Goal: Task Accomplishment & Management: Complete application form

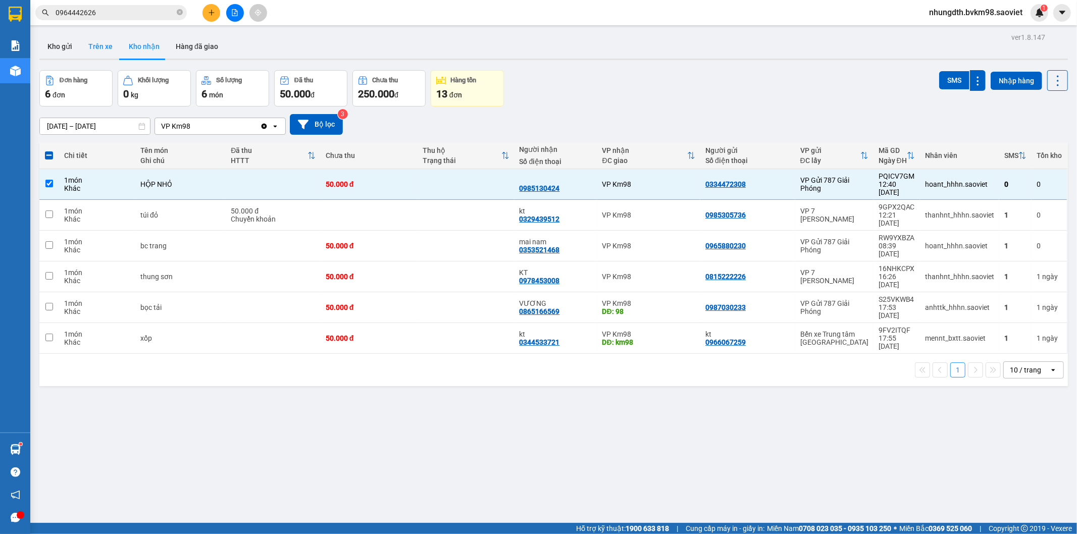
click at [101, 49] on button "Trên xe" at bounding box center [100, 46] width 40 height 24
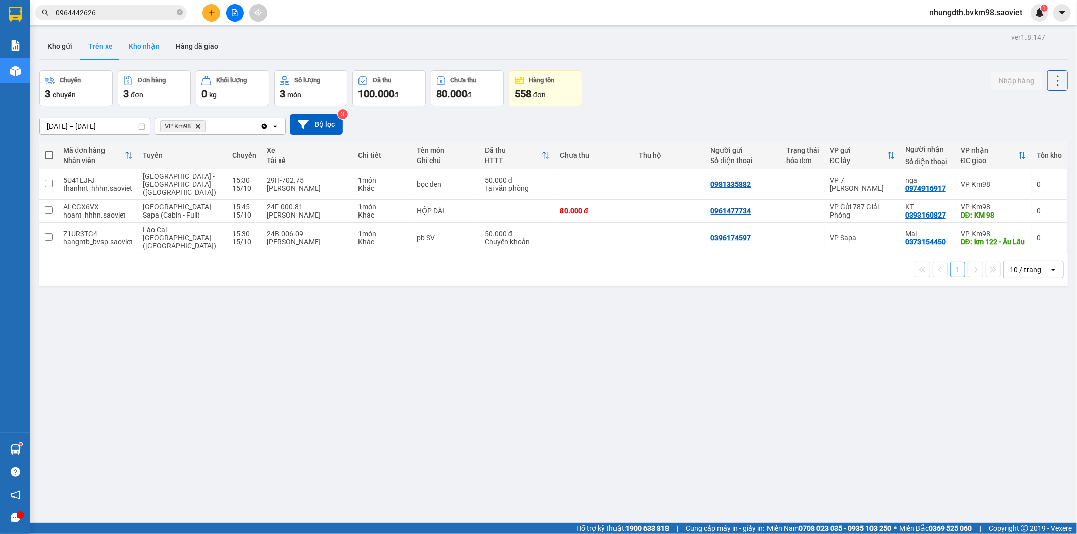
click at [133, 48] on button "Kho nhận" at bounding box center [144, 46] width 47 height 24
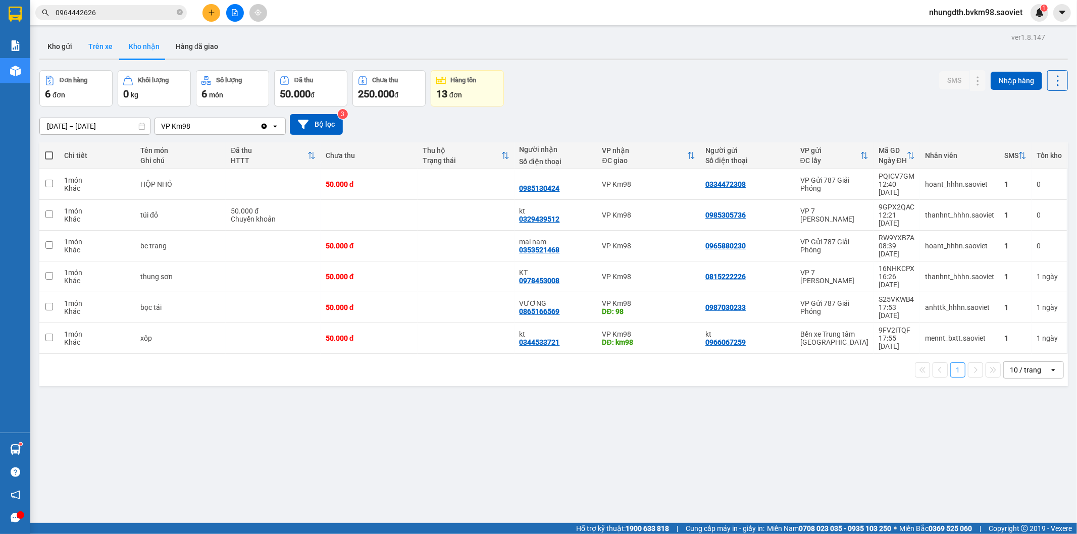
click at [98, 43] on button "Trên xe" at bounding box center [100, 46] width 40 height 24
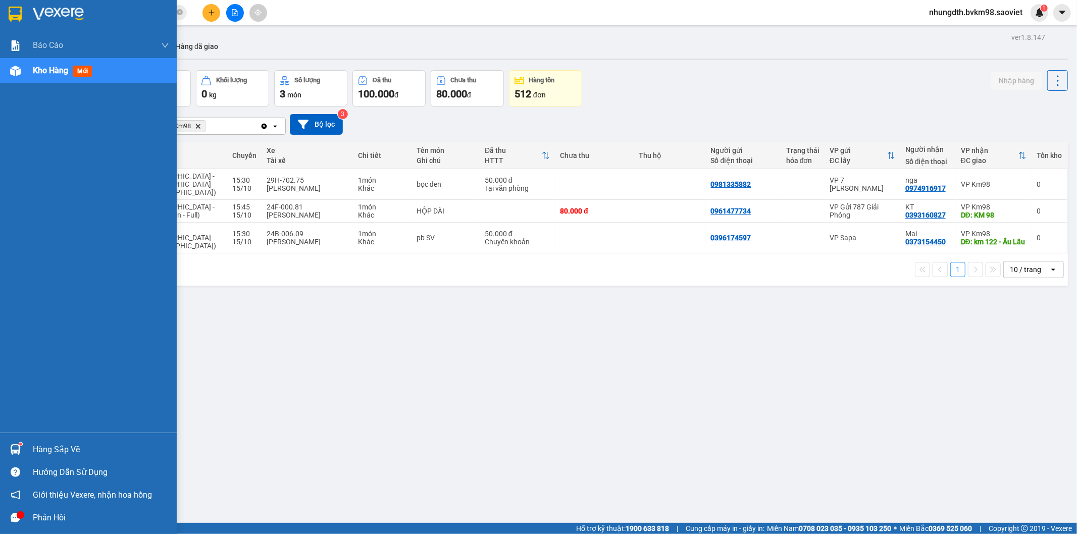
click at [41, 69] on span "Kho hàng" at bounding box center [50, 71] width 35 height 10
click at [33, 71] on span "Kho hàng" at bounding box center [50, 71] width 35 height 10
click at [77, 71] on span "mới" at bounding box center [82, 71] width 19 height 11
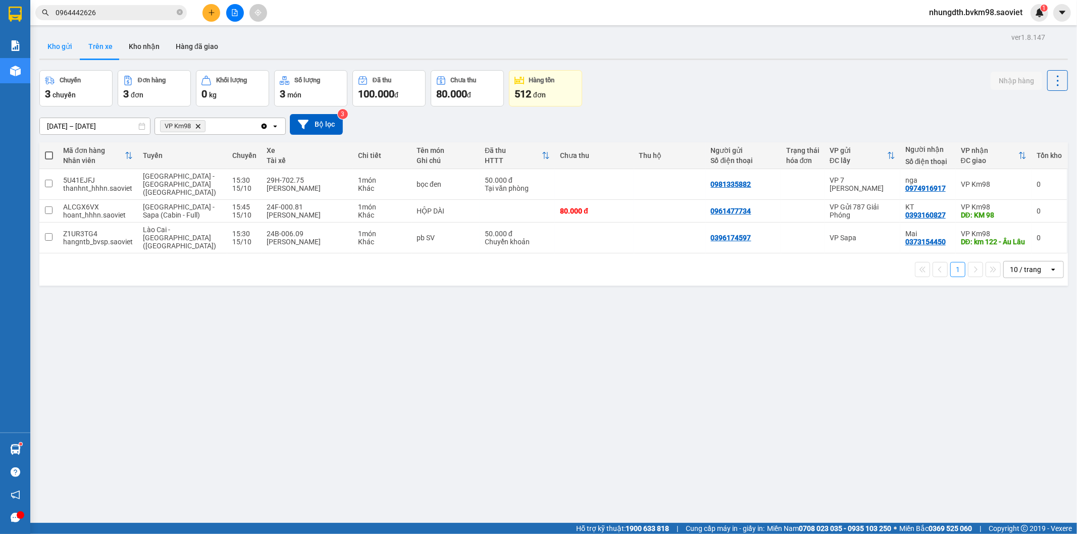
click at [61, 38] on button "Kho gửi" at bounding box center [59, 46] width 41 height 24
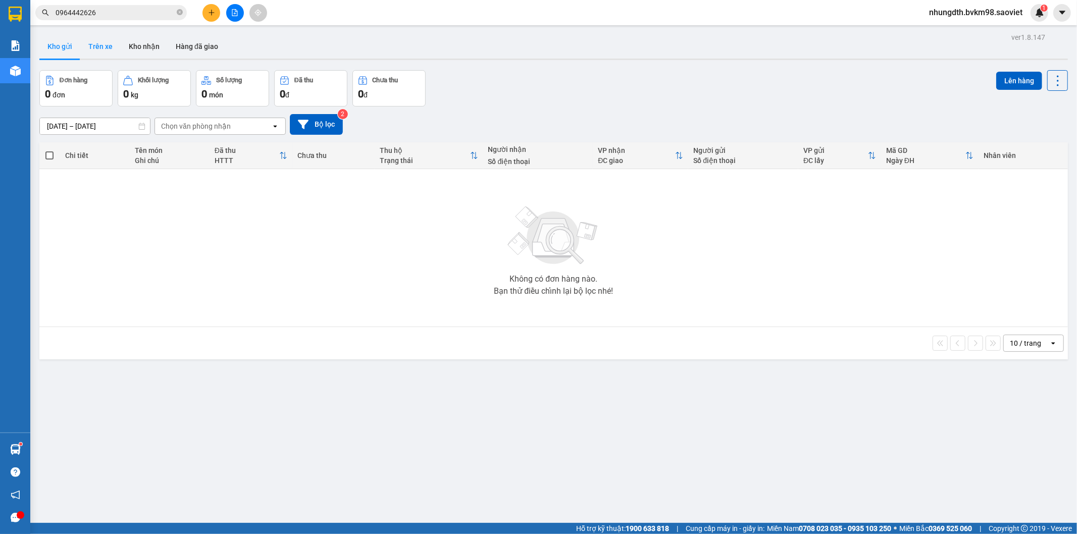
click at [88, 45] on button "Trên xe" at bounding box center [100, 46] width 40 height 24
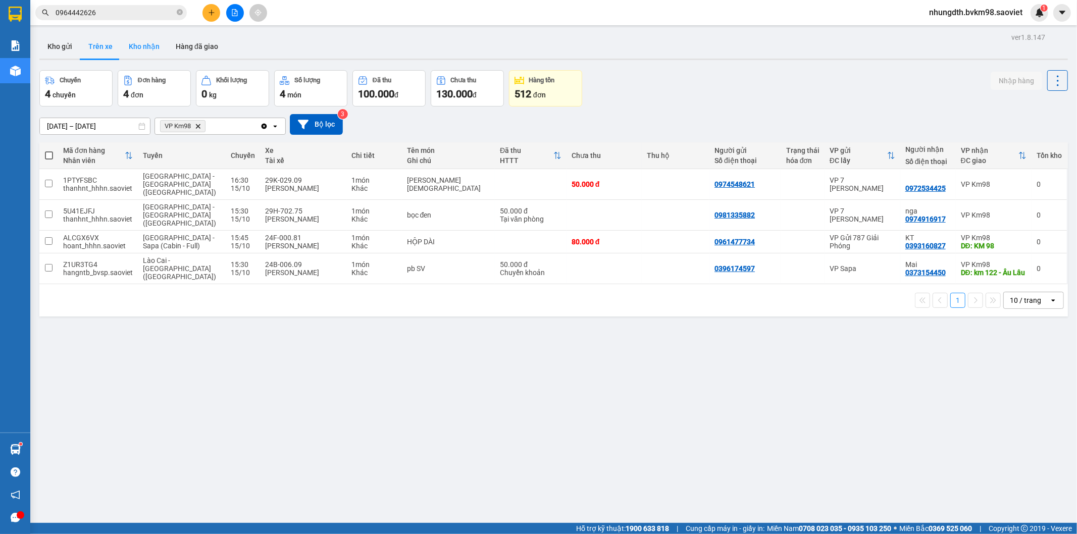
click at [144, 48] on button "Kho nhận" at bounding box center [144, 46] width 47 height 24
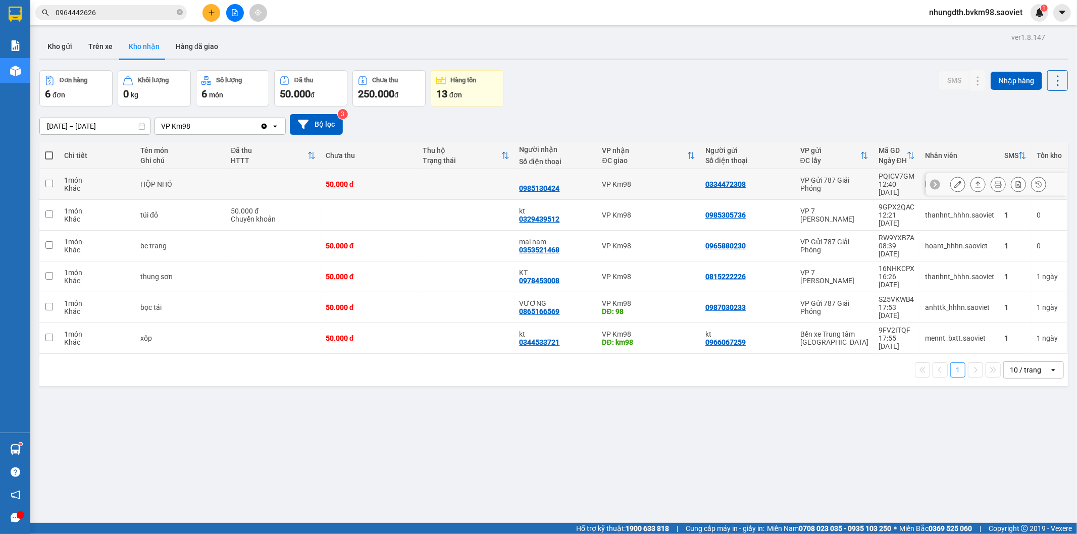
click at [46, 182] on input "checkbox" at bounding box center [49, 184] width 8 height 8
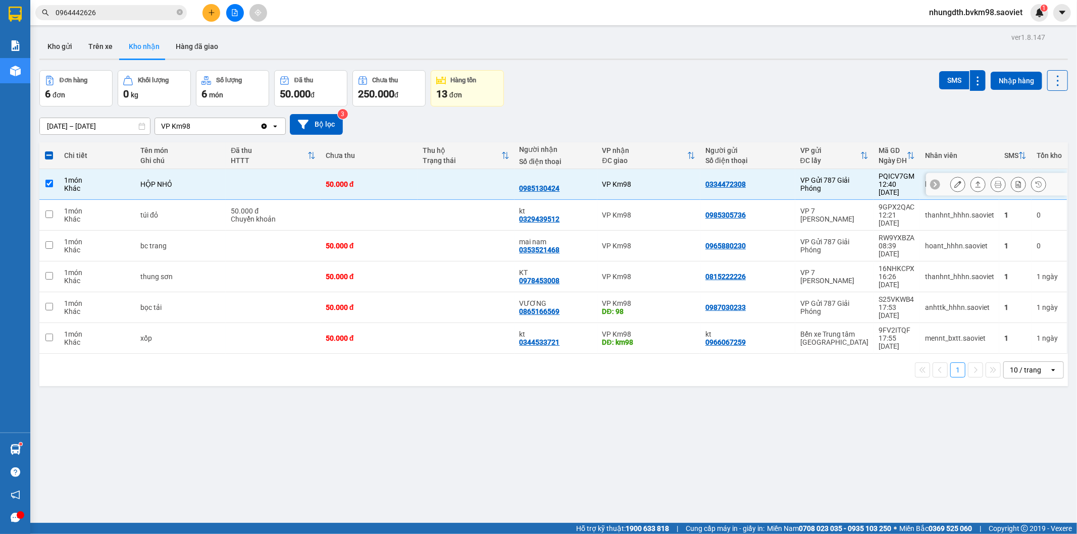
click at [47, 182] on input "checkbox" at bounding box center [49, 184] width 8 height 8
checkbox input "false"
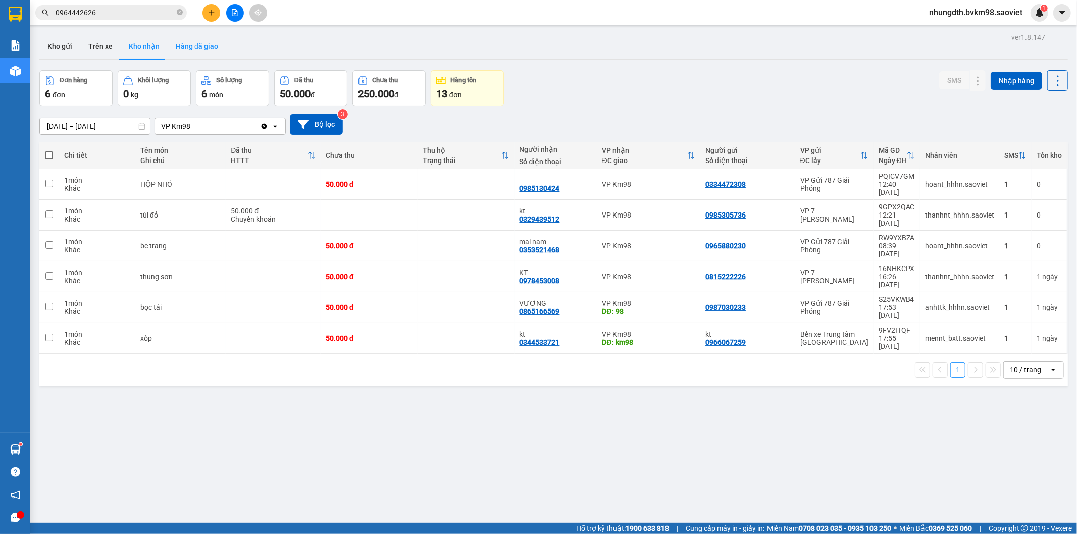
click at [197, 50] on button "Hàng đã giao" at bounding box center [197, 46] width 59 height 24
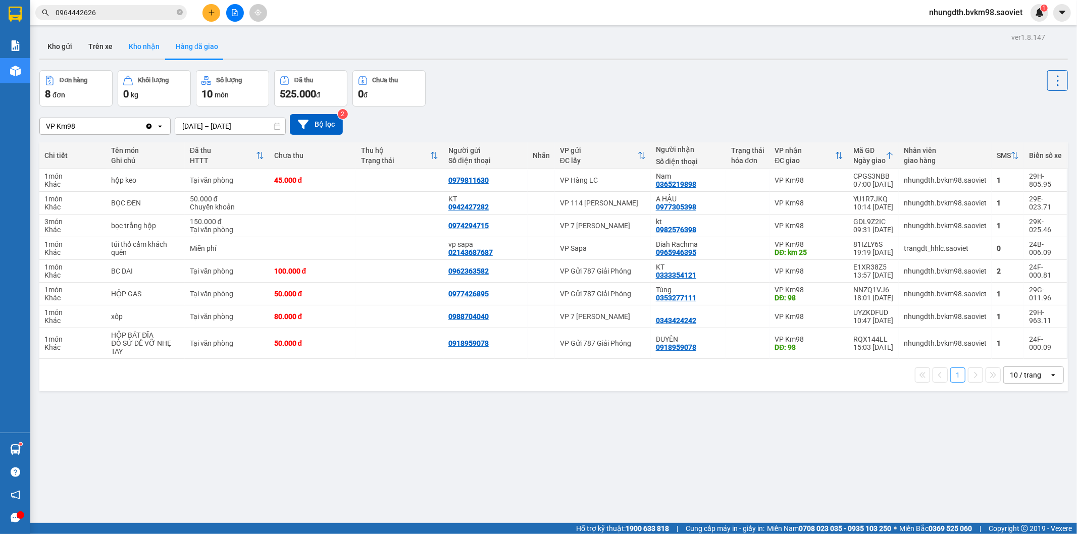
click at [138, 52] on button "Kho nhận" at bounding box center [144, 46] width 47 height 24
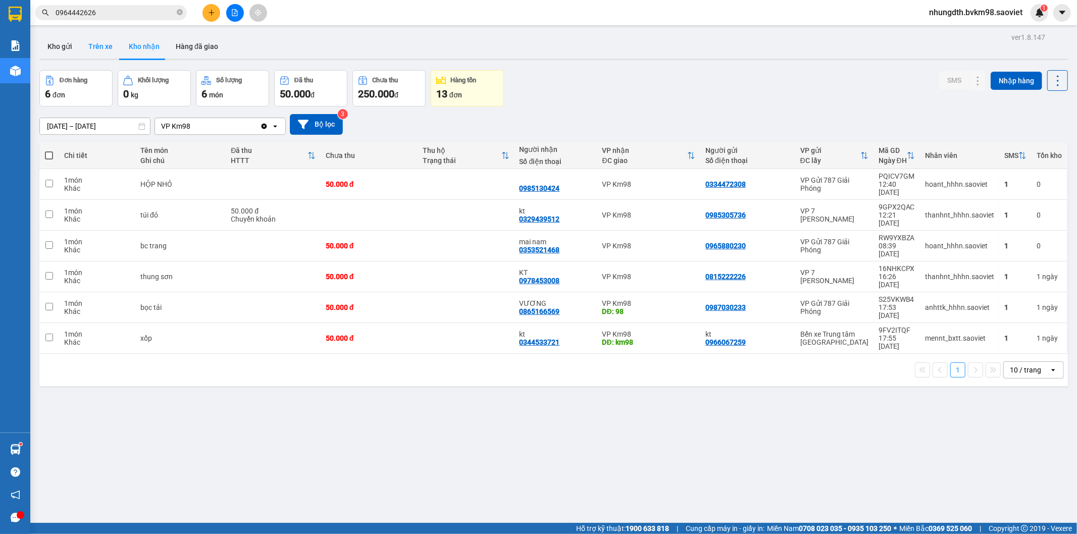
click at [103, 48] on button "Trên xe" at bounding box center [100, 46] width 40 height 24
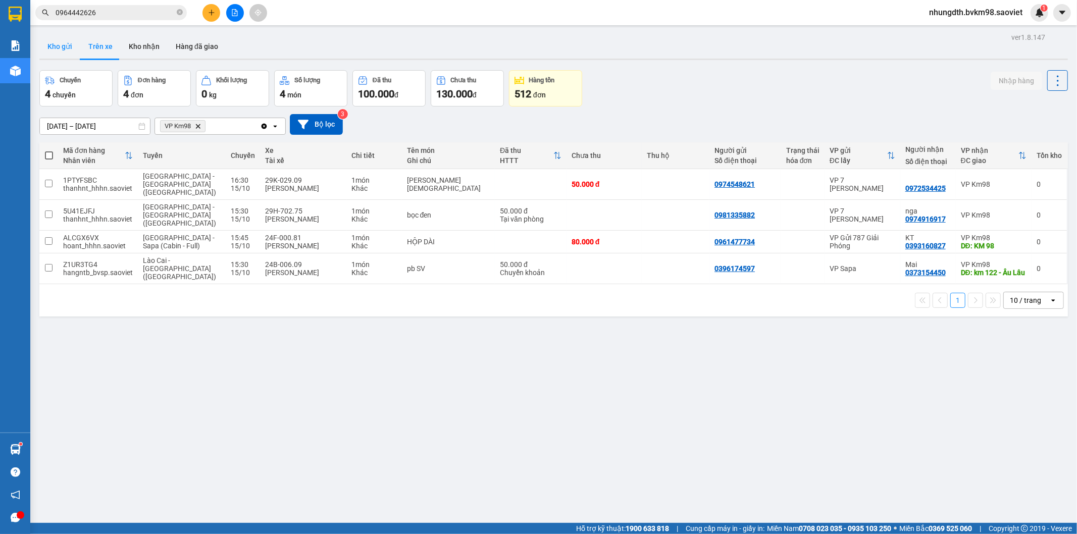
click at [52, 50] on button "Kho gửi" at bounding box center [59, 46] width 41 height 24
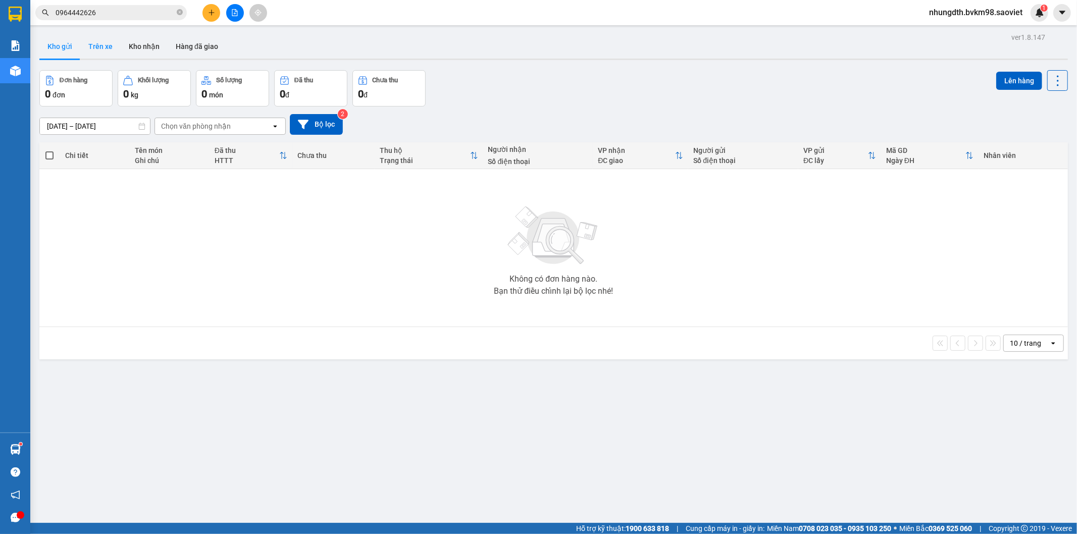
click at [101, 46] on button "Trên xe" at bounding box center [100, 46] width 40 height 24
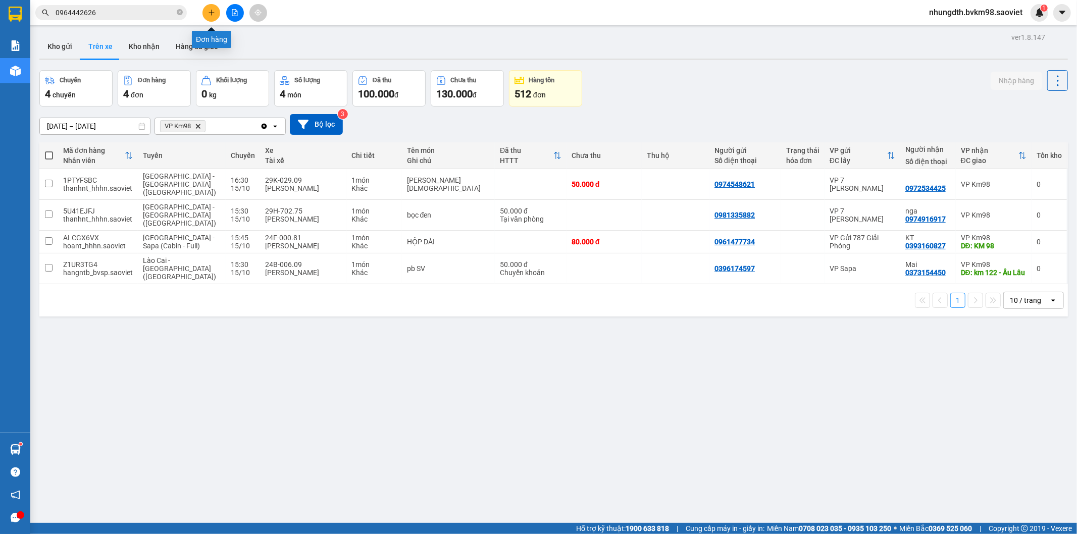
click at [213, 11] on icon "plus" at bounding box center [211, 12] width 7 height 7
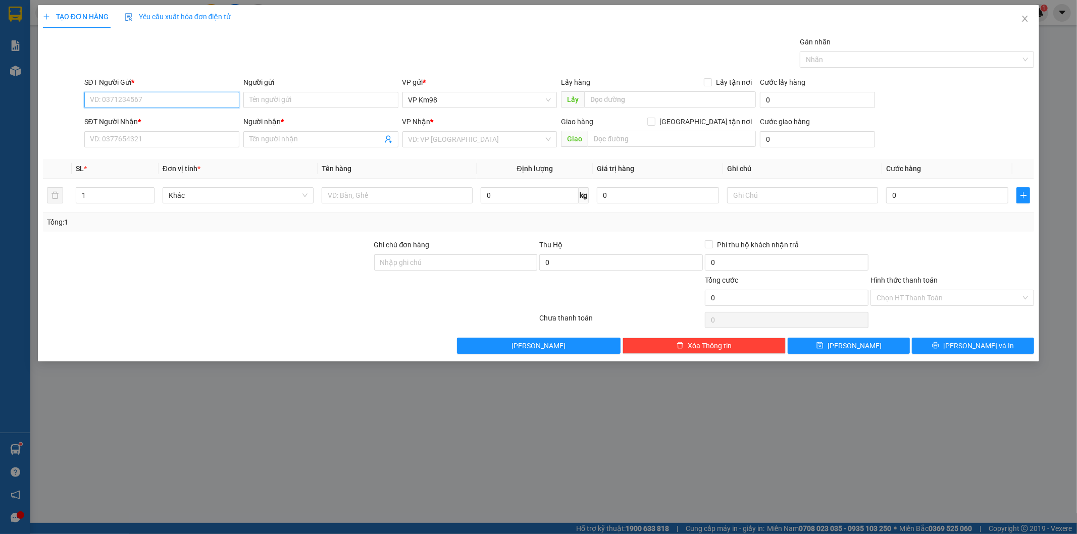
click at [123, 95] on input "SĐT Người Gửi *" at bounding box center [161, 100] width 155 height 16
type input "0977722513"
drag, startPoint x: 108, startPoint y: 122, endPoint x: 217, endPoint y: 157, distance: 114.5
click at [108, 123] on div "0977722513 - kt" at bounding box center [161, 120] width 143 height 11
type input "kt"
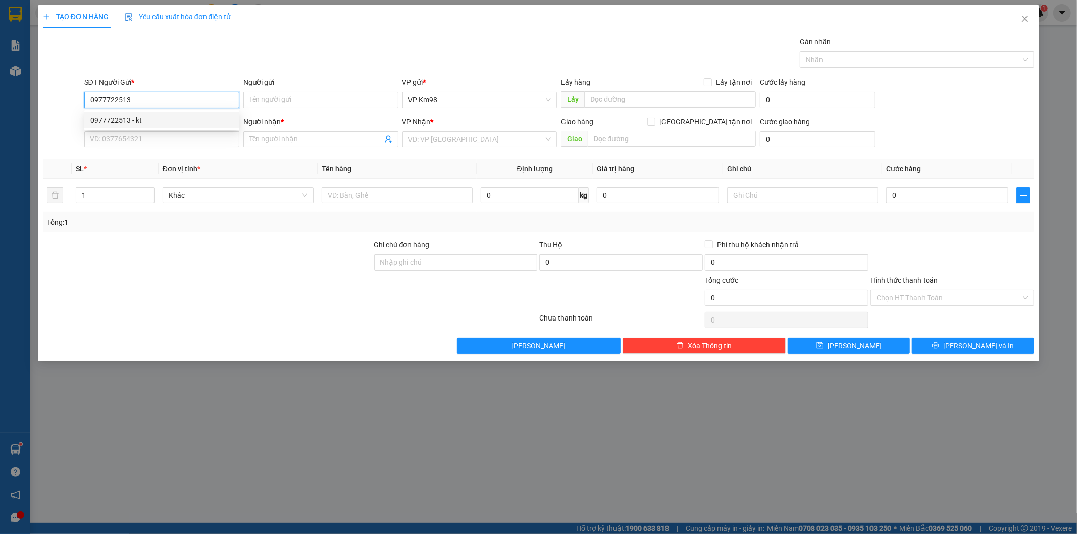
type input "0981293266"
type input "lịch"
click at [472, 141] on span "VP Hàng LC" at bounding box center [480, 139] width 143 height 15
type input "0977722513"
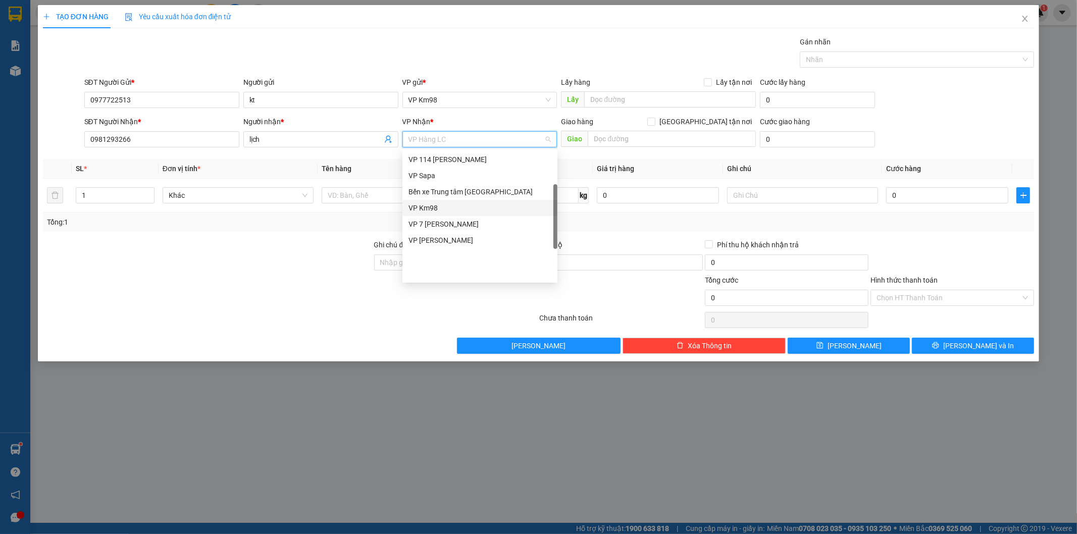
scroll to position [57, 0]
click at [463, 170] on div "VP Nhận 779 Giải Phóng" at bounding box center [480, 167] width 143 height 11
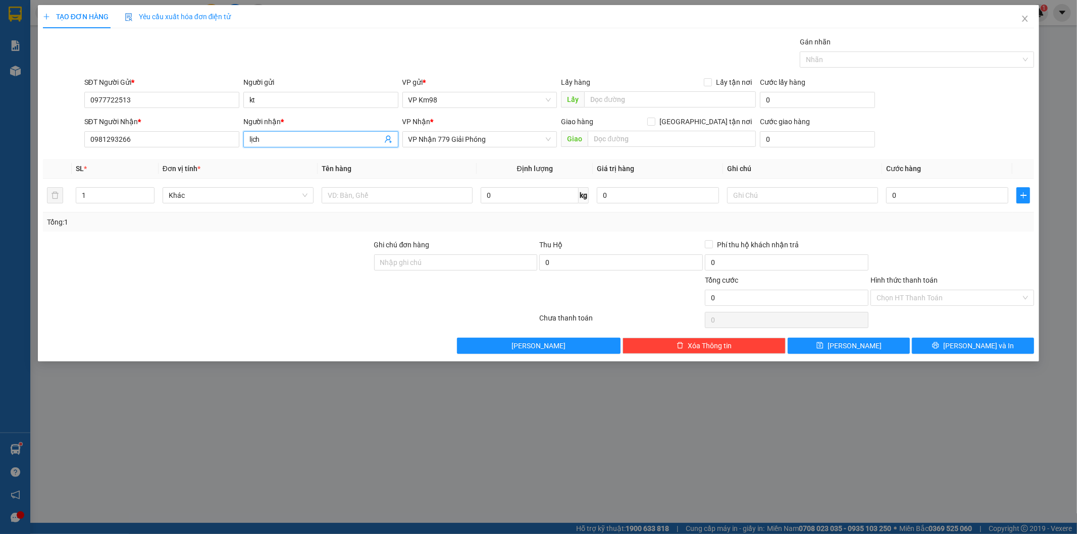
click at [274, 140] on input "lịch" at bounding box center [315, 139] width 133 height 11
type input "l"
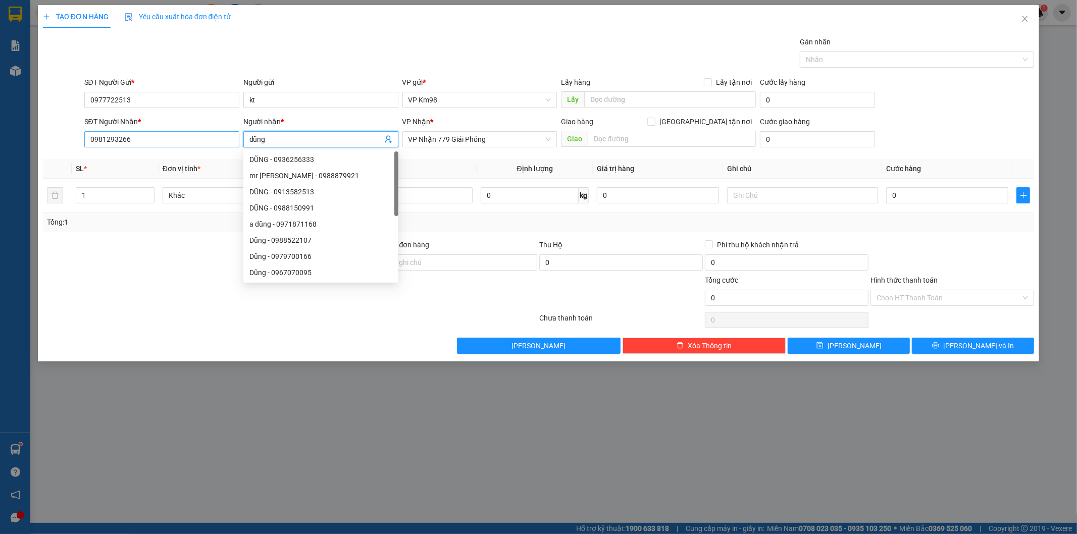
type input "dũng"
click at [148, 143] on input "0981293266" at bounding box center [161, 139] width 155 height 16
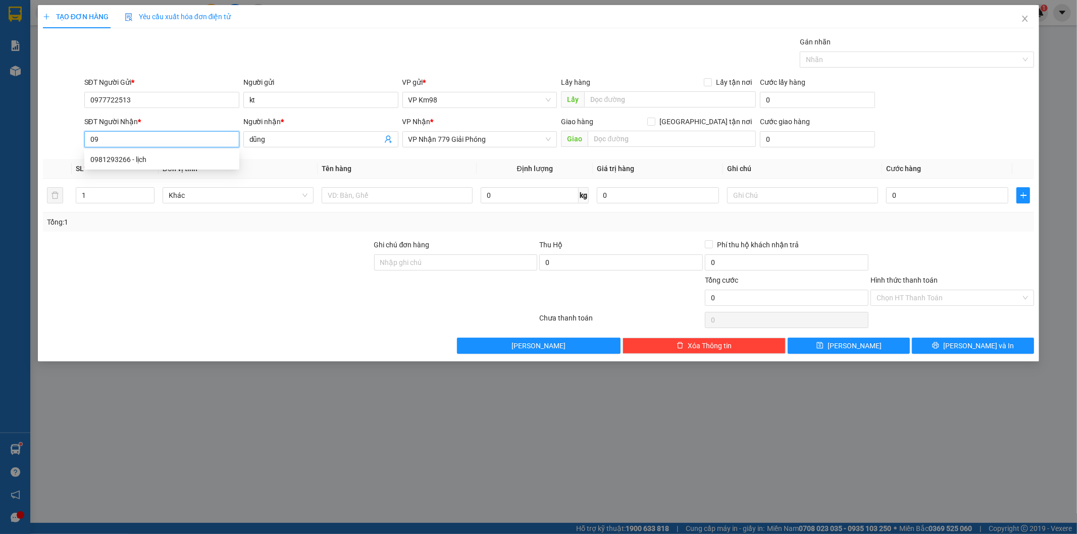
type input "0"
type input "0367354911"
click at [375, 197] on input "text" at bounding box center [397, 195] width 151 height 16
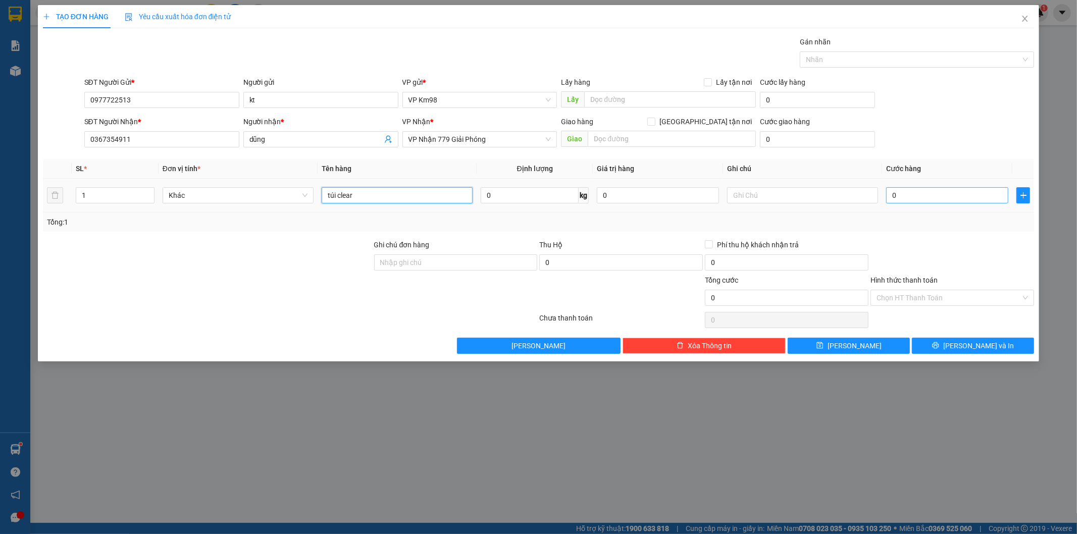
type input "túi clear"
click at [938, 197] on input "0" at bounding box center [947, 195] width 122 height 16
type input "5"
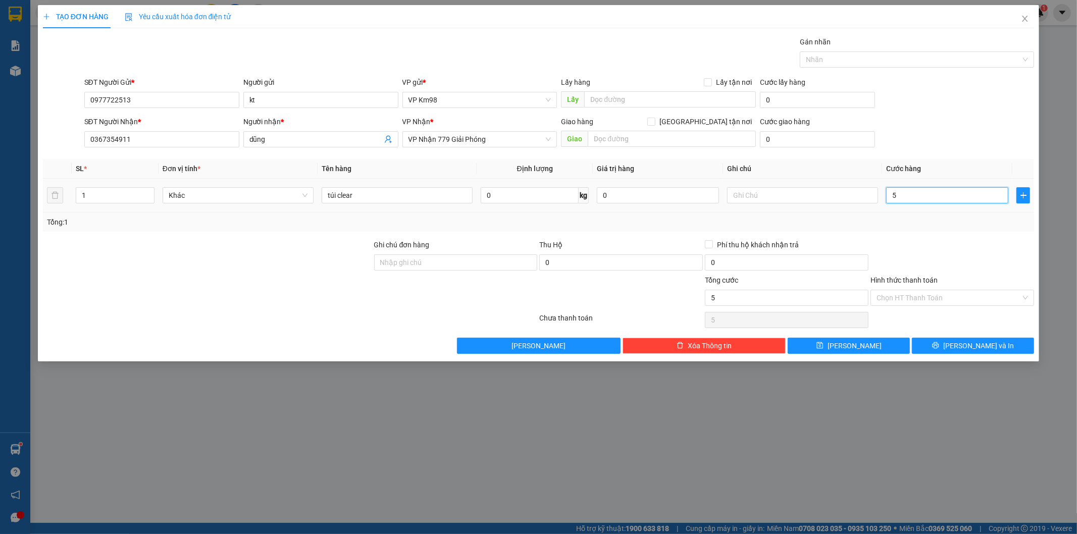
type input "50"
type input "500"
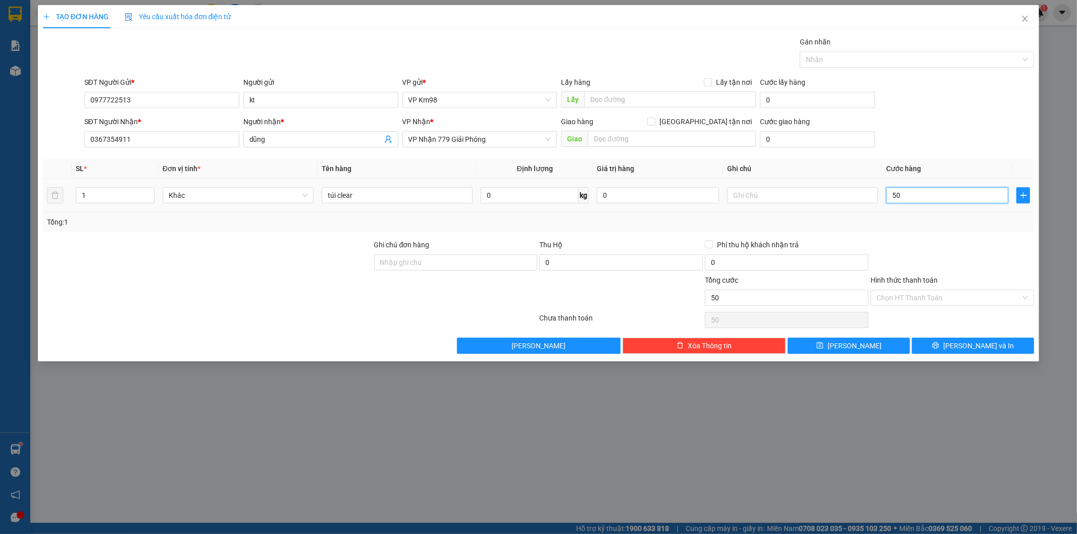
type input "500"
type input "50.000"
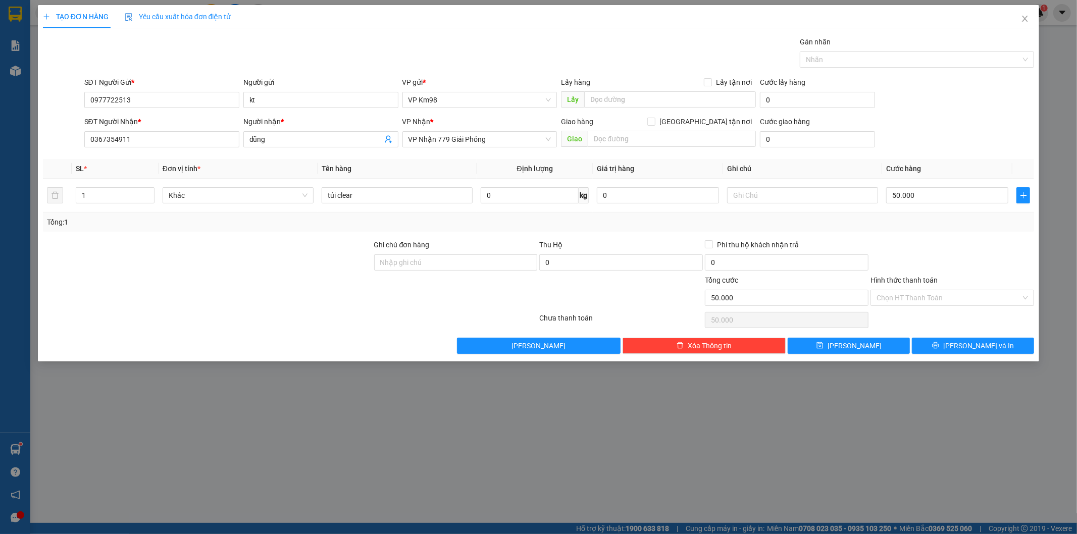
click at [930, 278] on label "Hình thức thanh toán" at bounding box center [904, 280] width 67 height 8
click at [930, 290] on input "Hình thức thanh toán" at bounding box center [949, 297] width 144 height 15
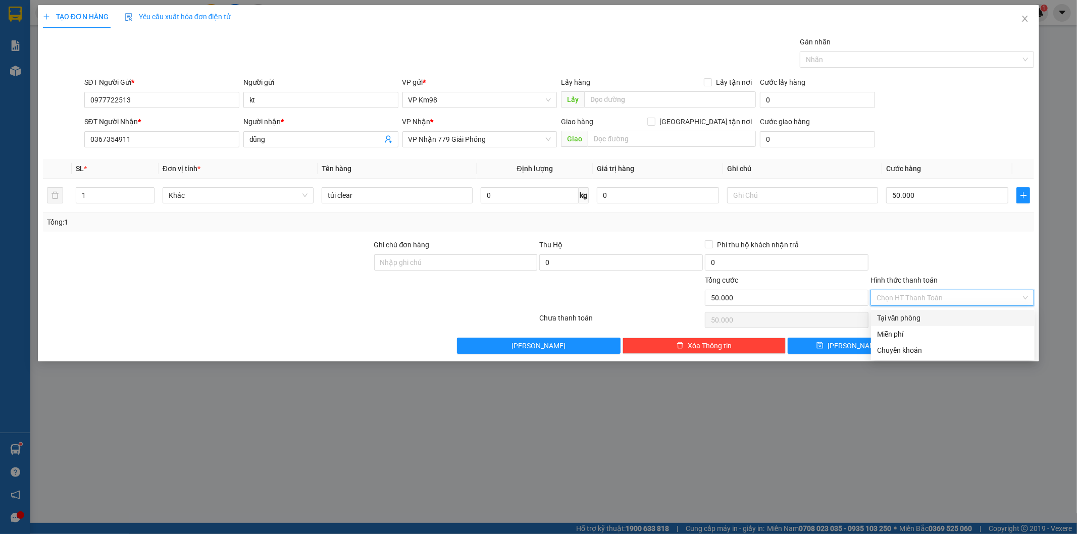
click at [914, 315] on div "Tại văn phòng" at bounding box center [952, 318] width 151 height 11
type input "0"
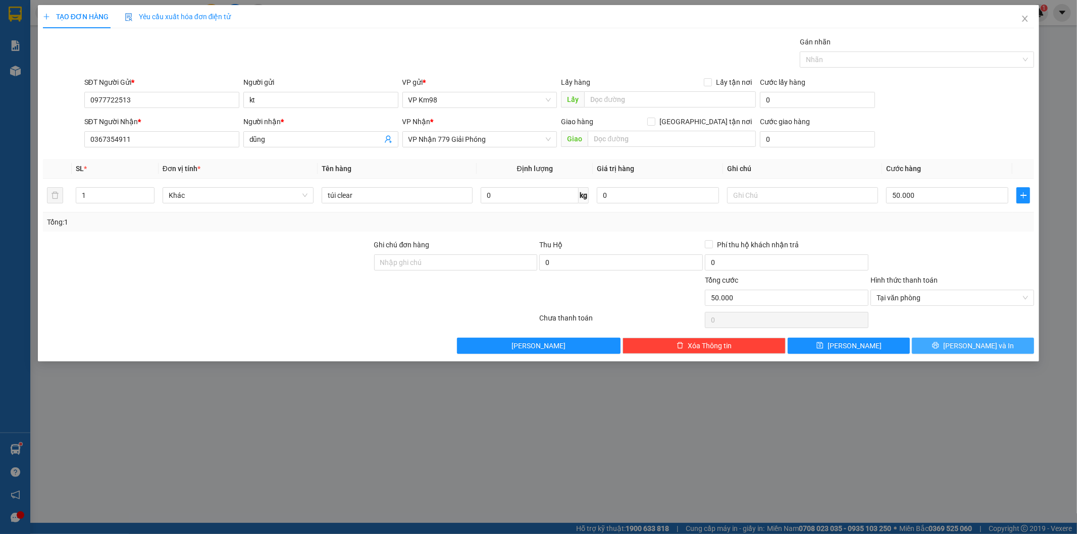
click at [939, 345] on icon "printer" at bounding box center [936, 345] width 7 height 7
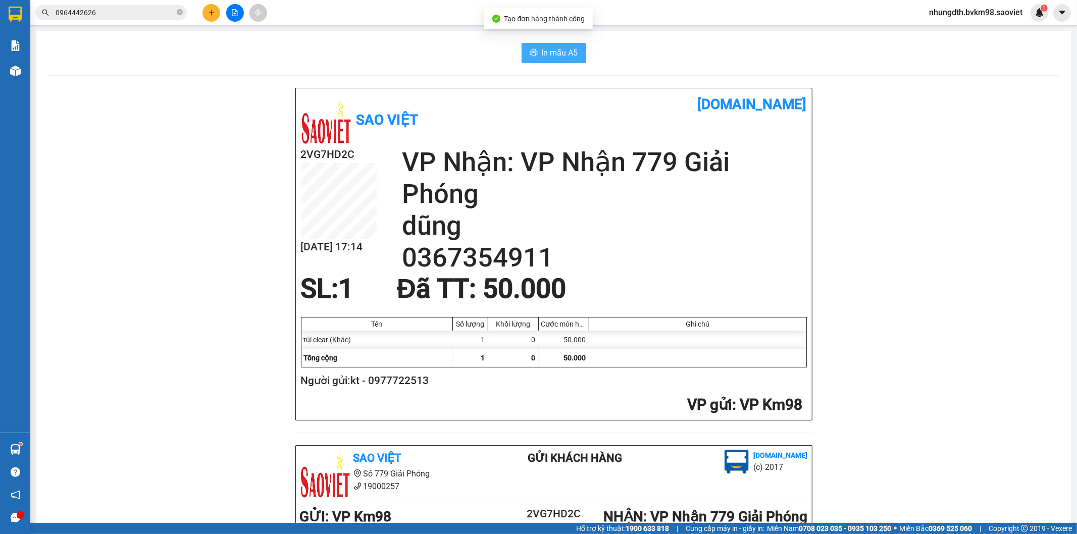
click at [548, 57] on span "In mẫu A5" at bounding box center [560, 52] width 36 height 13
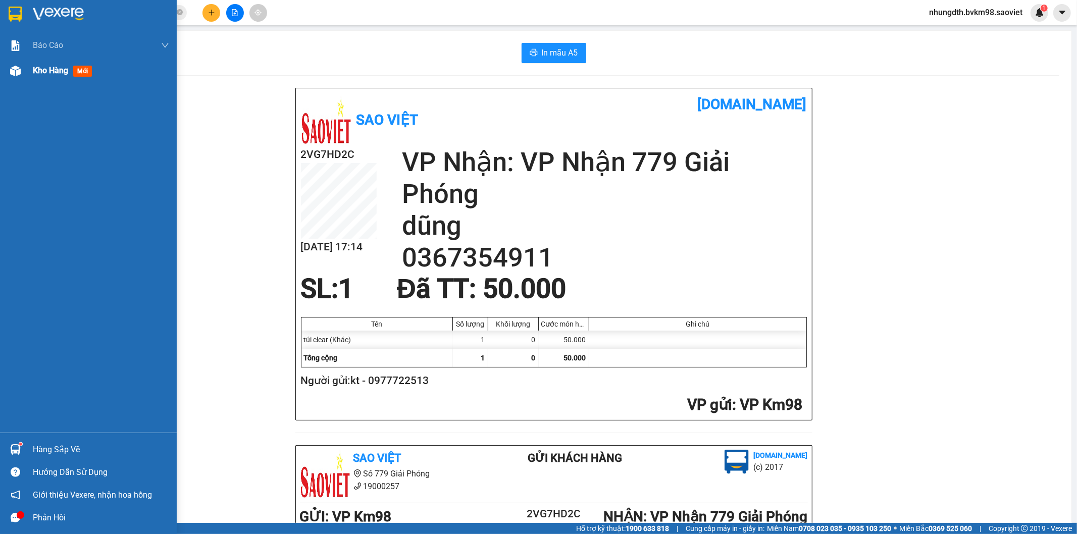
click at [13, 71] on img at bounding box center [15, 71] width 11 height 11
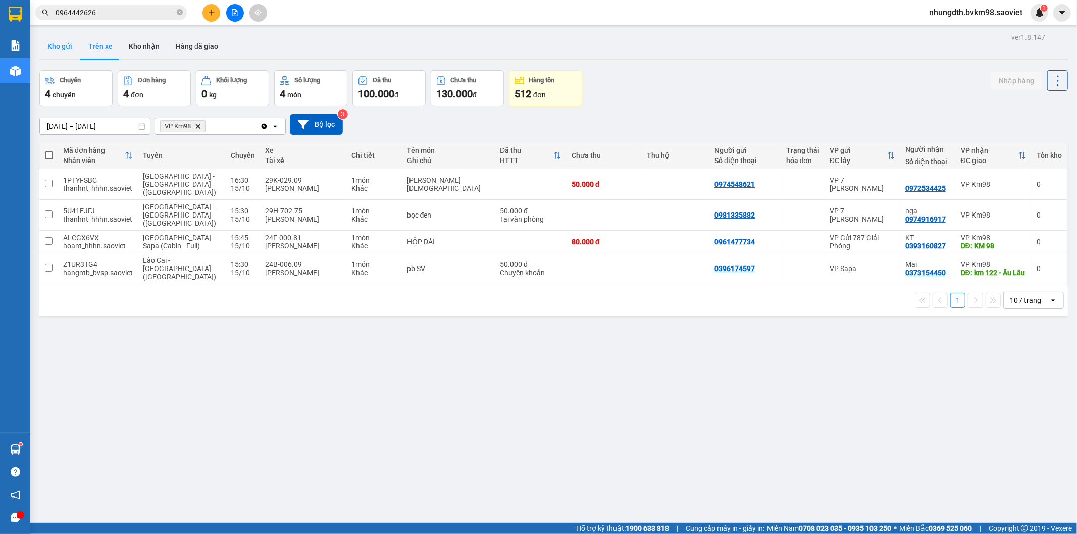
click at [67, 48] on button "Kho gửi" at bounding box center [59, 46] width 41 height 24
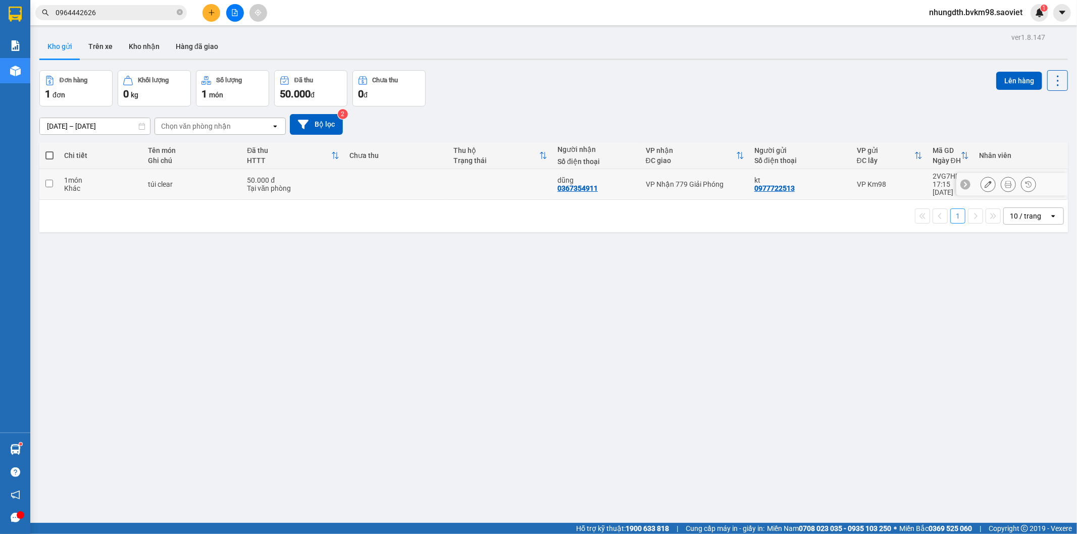
click at [52, 182] on input "checkbox" at bounding box center [49, 184] width 8 height 8
checkbox input "true"
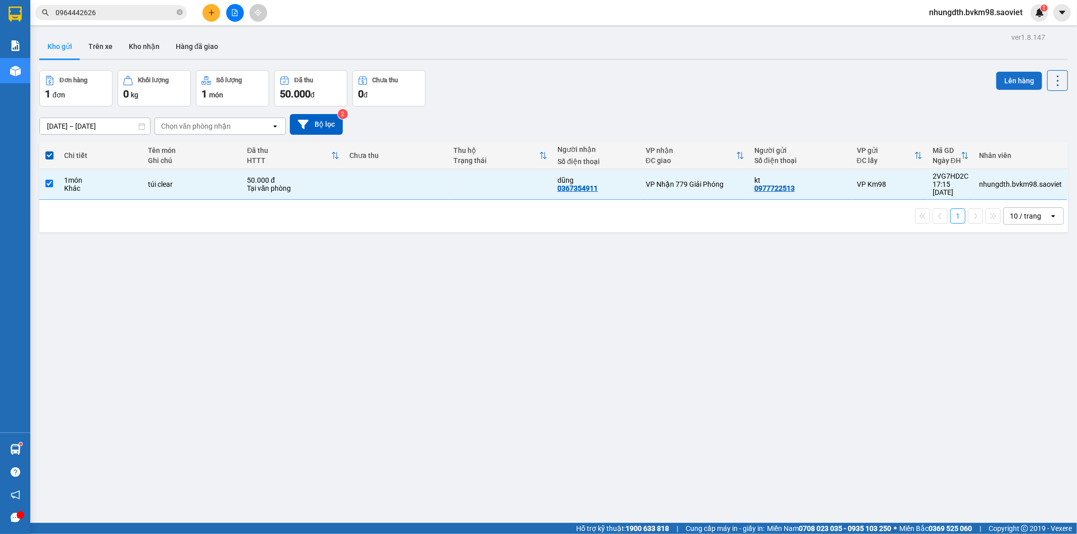
click at [1012, 73] on button "Lên hàng" at bounding box center [1019, 81] width 46 height 18
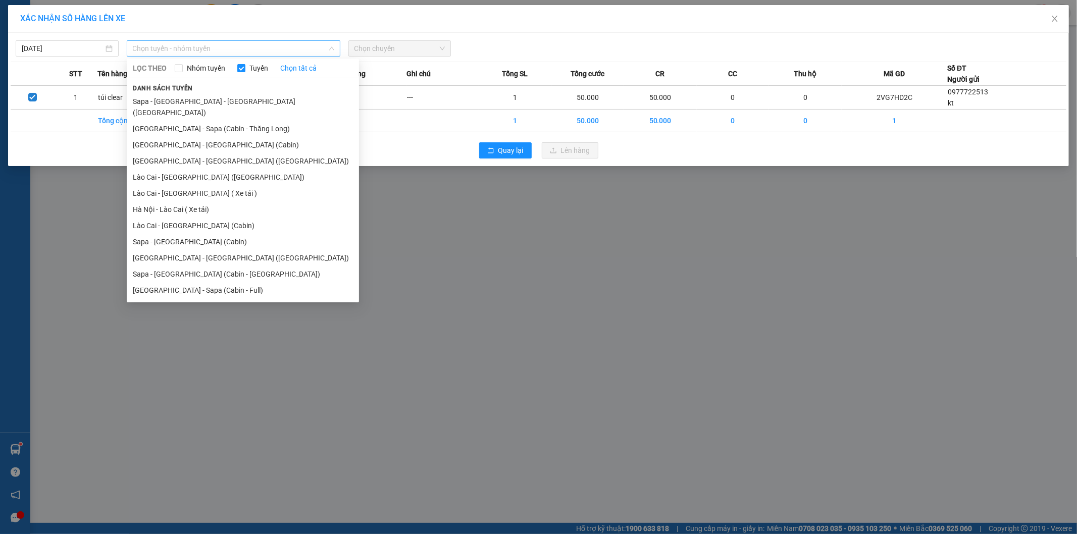
click at [177, 48] on span "Chọn tuyến - nhóm tuyến" at bounding box center [233, 48] width 201 height 15
click at [190, 234] on li "Sapa - [GEOGRAPHIC_DATA] (Cabin)" at bounding box center [243, 242] width 232 height 16
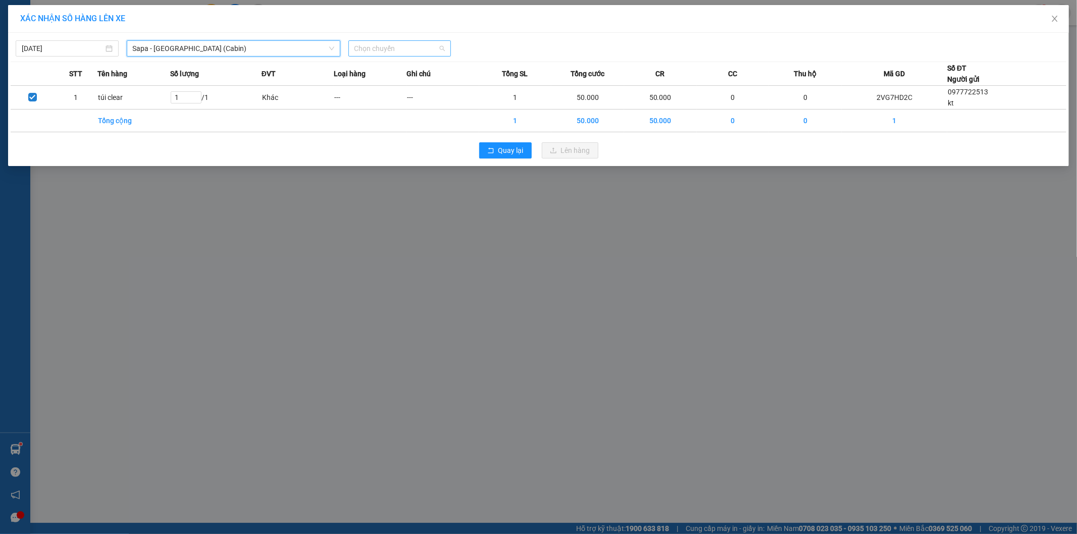
click at [396, 49] on span "Chọn chuyến" at bounding box center [399, 48] width 91 height 15
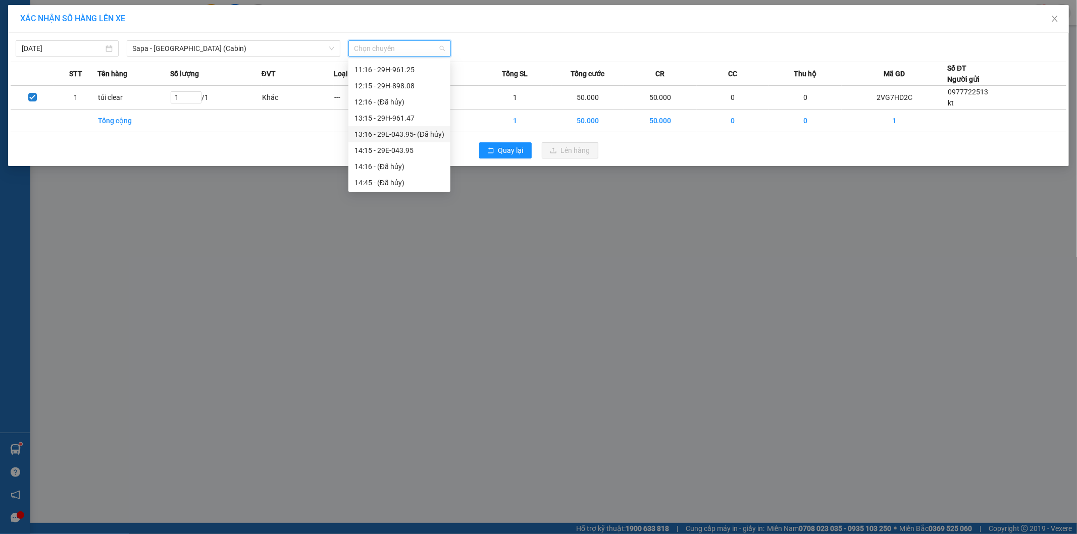
scroll to position [168, 0]
click at [401, 141] on div "15:15 - 24F-000.67" at bounding box center [399, 142] width 90 height 11
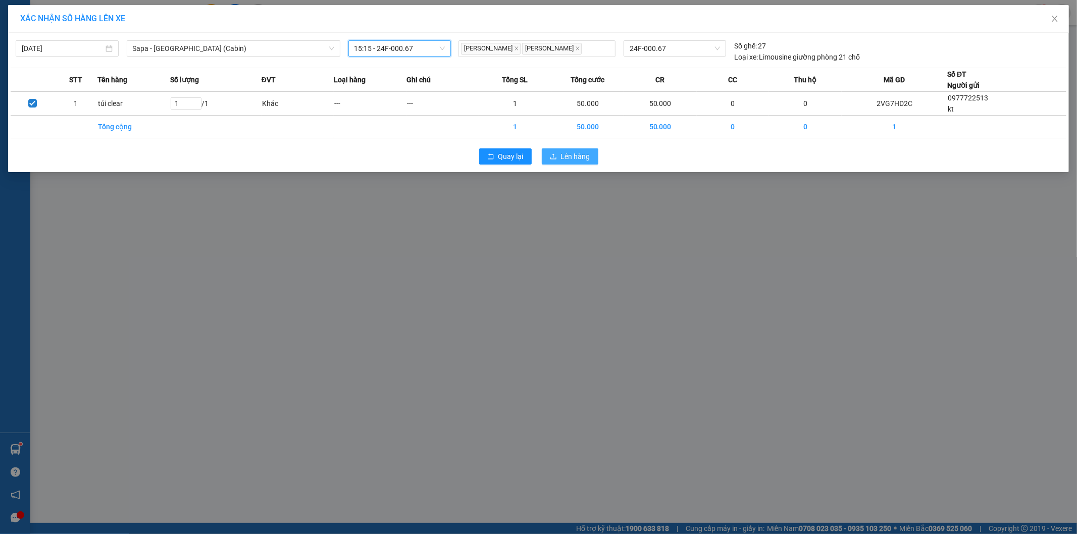
click at [565, 154] on span "Lên hàng" at bounding box center [575, 156] width 29 height 11
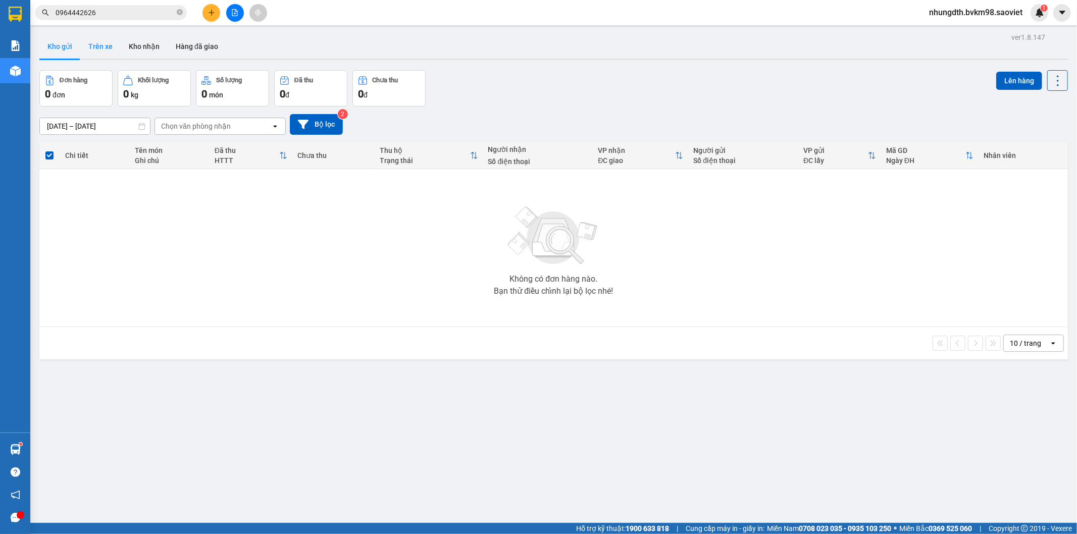
click at [106, 48] on button "Trên xe" at bounding box center [100, 46] width 40 height 24
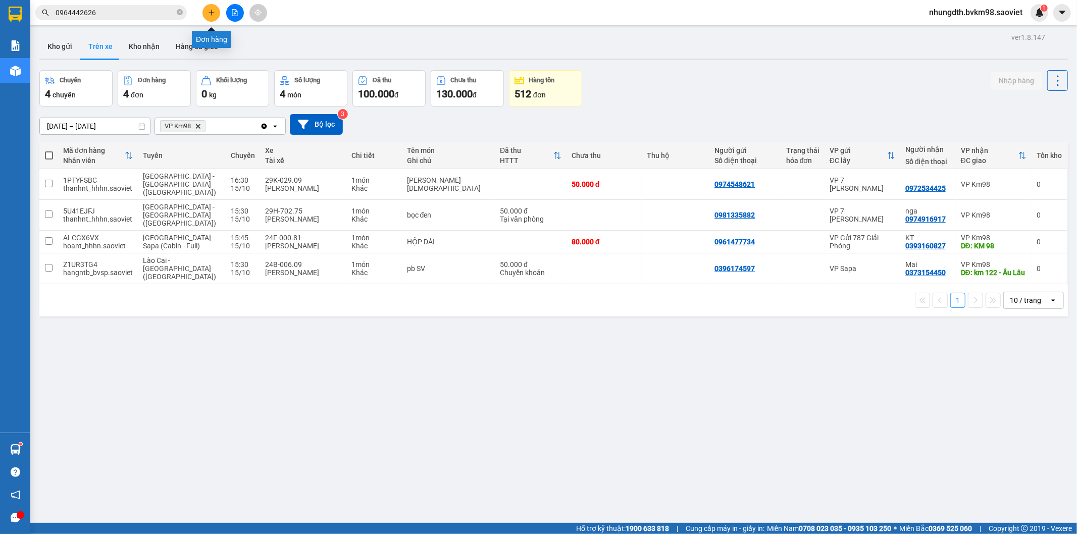
click at [211, 7] on button at bounding box center [211, 13] width 18 height 18
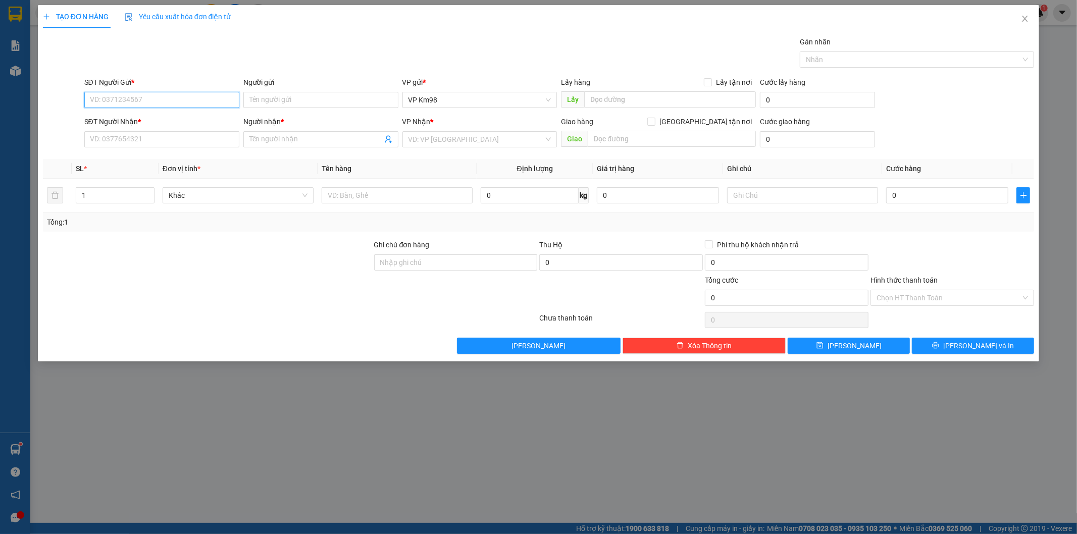
click at [144, 97] on input "SĐT Người Gửi *" at bounding box center [161, 100] width 155 height 16
type input "0342759606"
click at [134, 137] on input "SĐT Người Nhận *" at bounding box center [161, 139] width 155 height 16
type input "0328991570"
click at [278, 98] on input "Người gửi" at bounding box center [320, 100] width 155 height 16
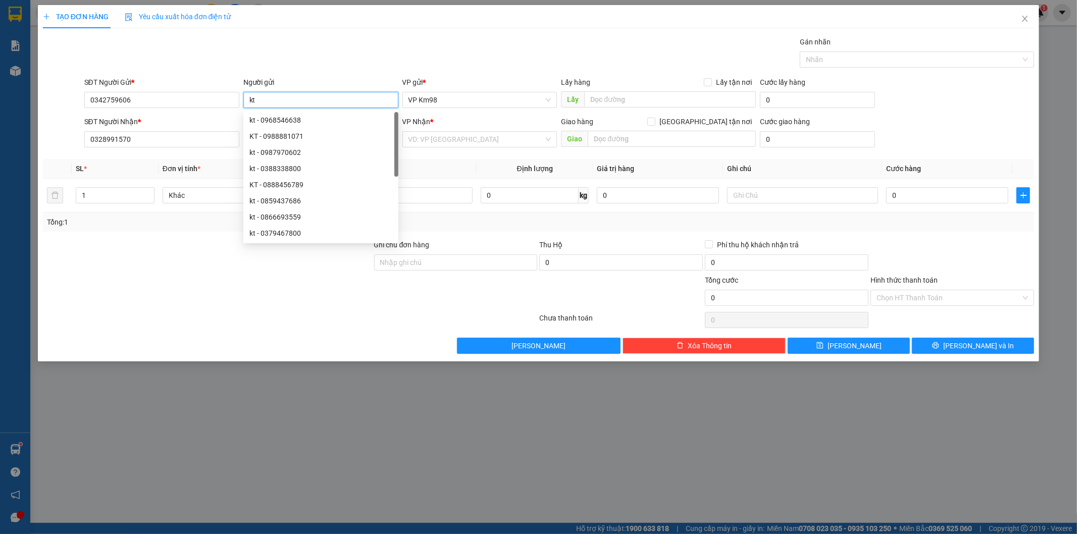
type input "kt"
click at [220, 328] on div at bounding box center [290, 320] width 497 height 20
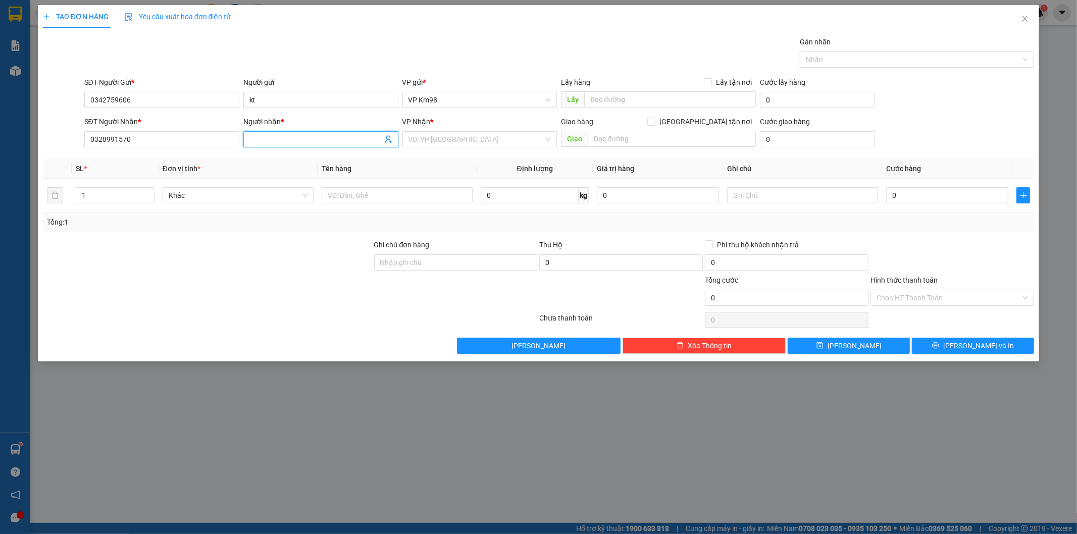
click at [271, 137] on input "Người nhận *" at bounding box center [315, 139] width 133 height 11
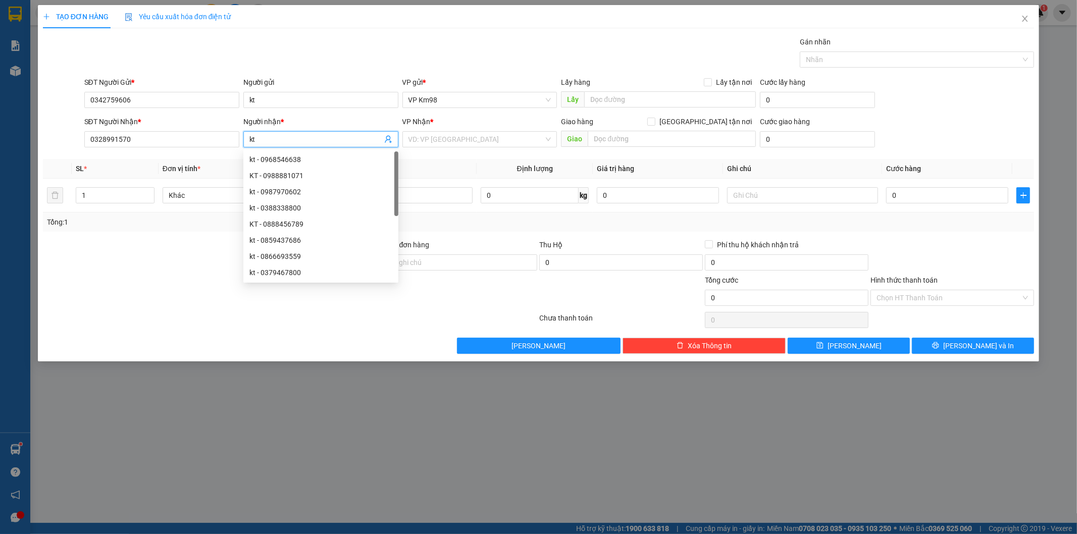
type input "kt"
drag, startPoint x: 104, startPoint y: 318, endPoint x: 160, endPoint y: 310, distance: 56.6
click at [108, 318] on div at bounding box center [290, 320] width 497 height 20
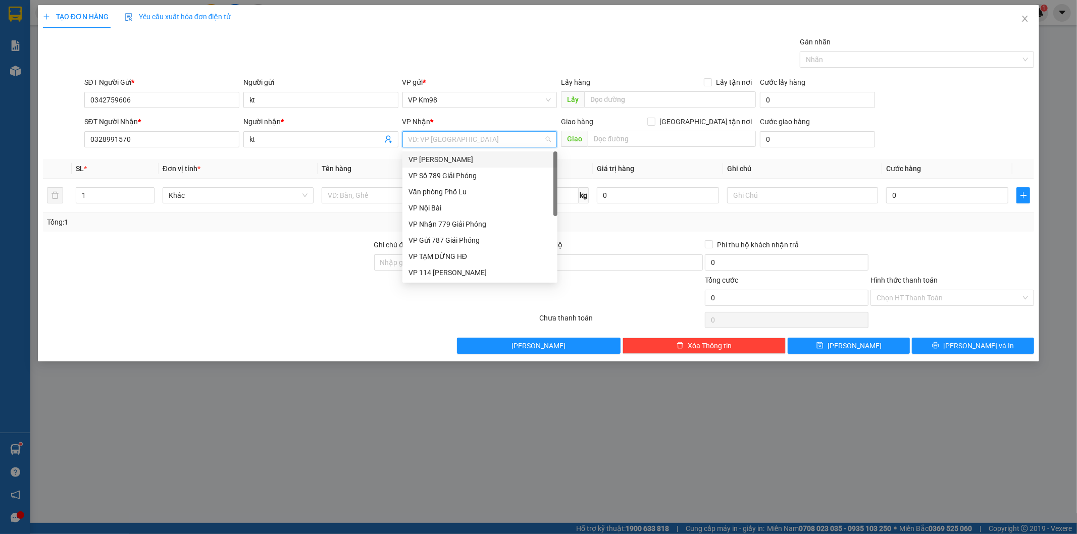
click at [445, 140] on input "search" at bounding box center [477, 139] width 136 height 15
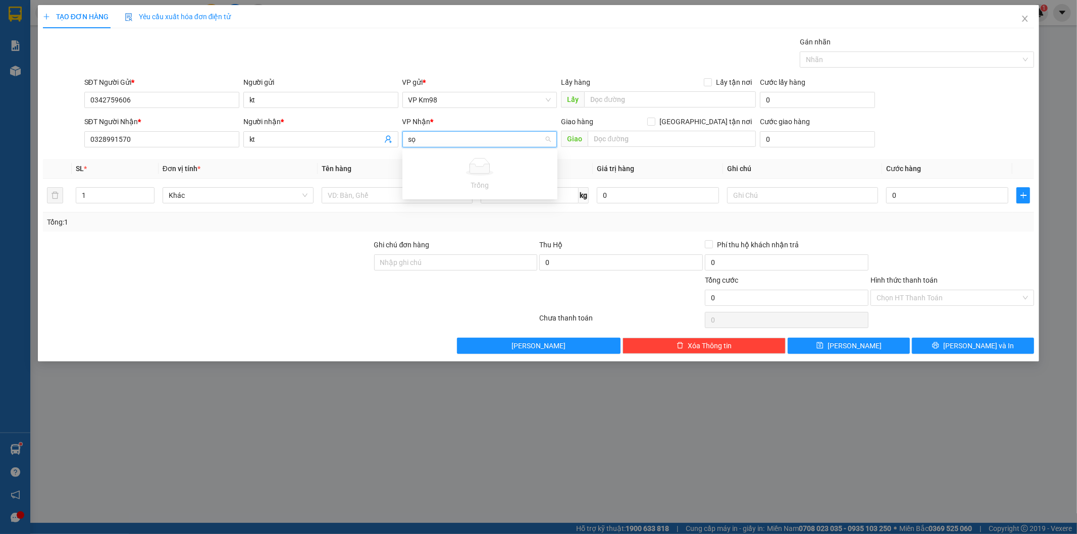
type input "s"
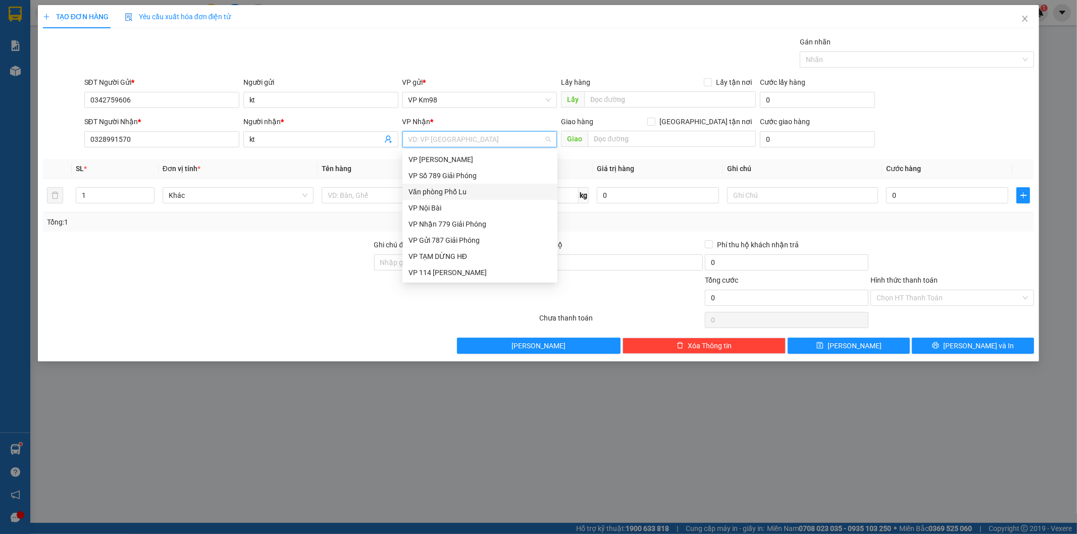
click at [451, 190] on div "Văn phòng Phố Lu" at bounding box center [480, 191] width 143 height 11
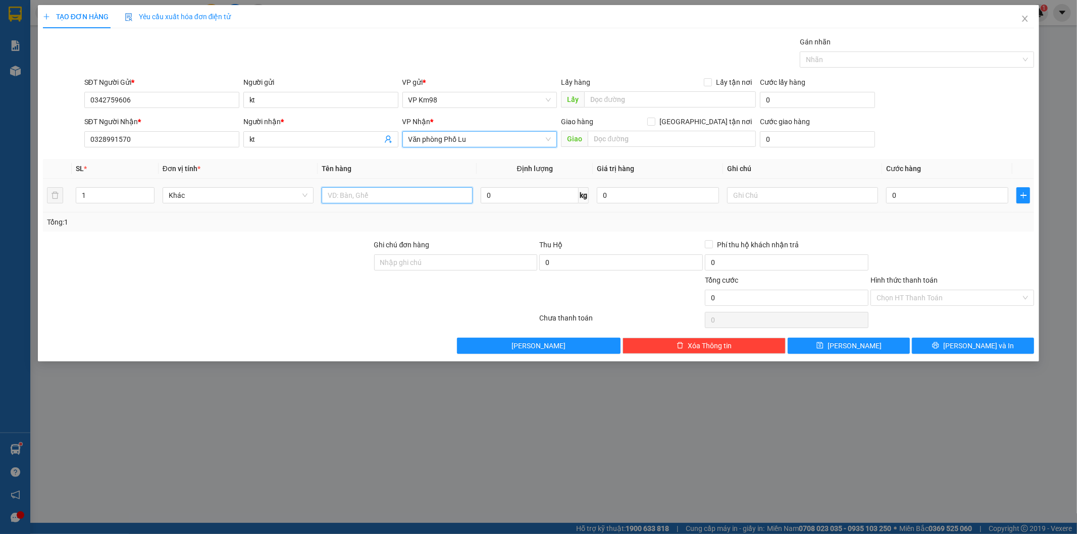
click at [366, 194] on input "text" at bounding box center [397, 195] width 151 height 16
type input "sọt lợn"
click at [909, 190] on input "0" at bounding box center [947, 195] width 122 height 16
type input "1"
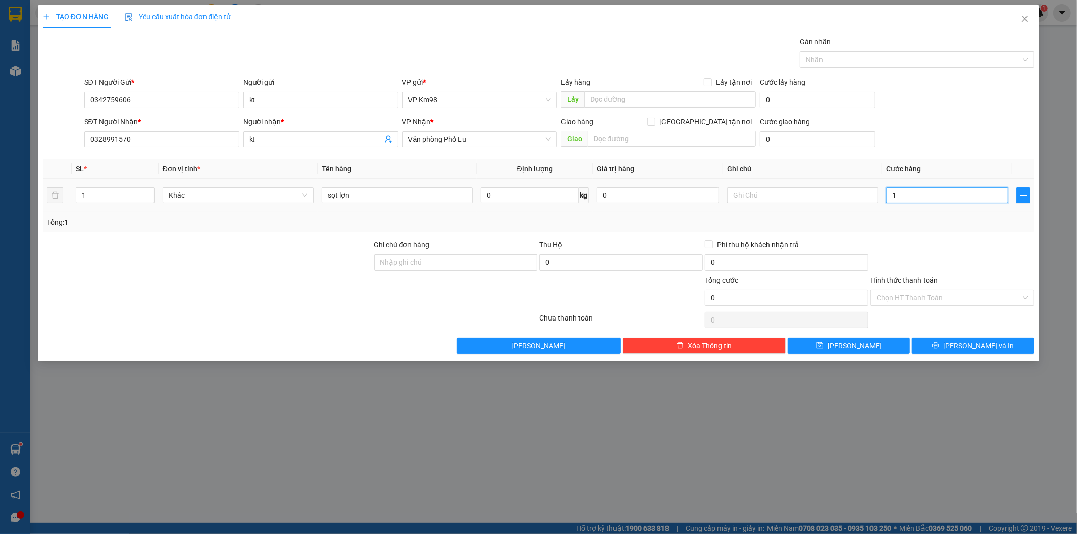
type input "1"
type input "15"
type input "150"
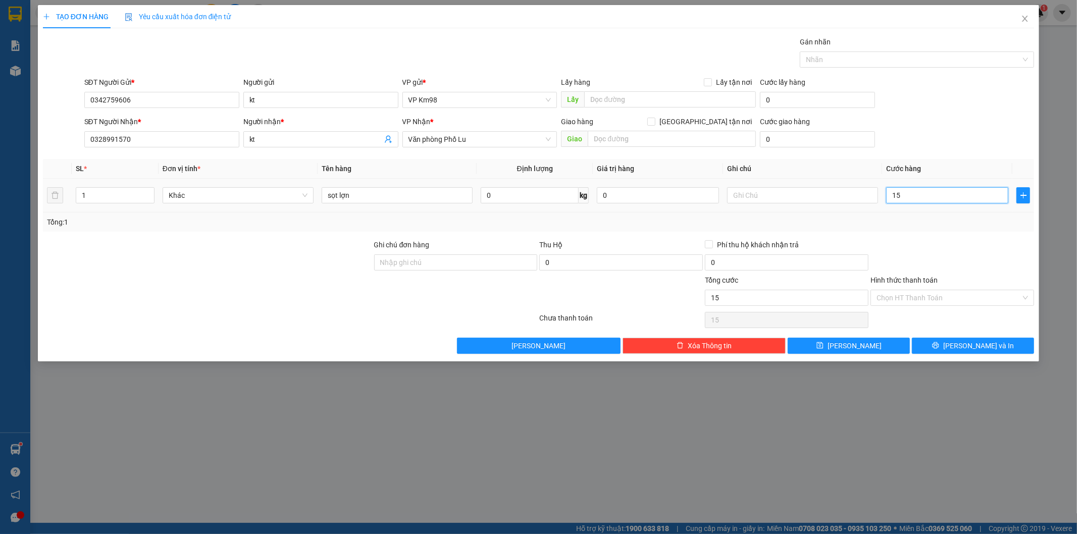
type input "150"
type input "1.500"
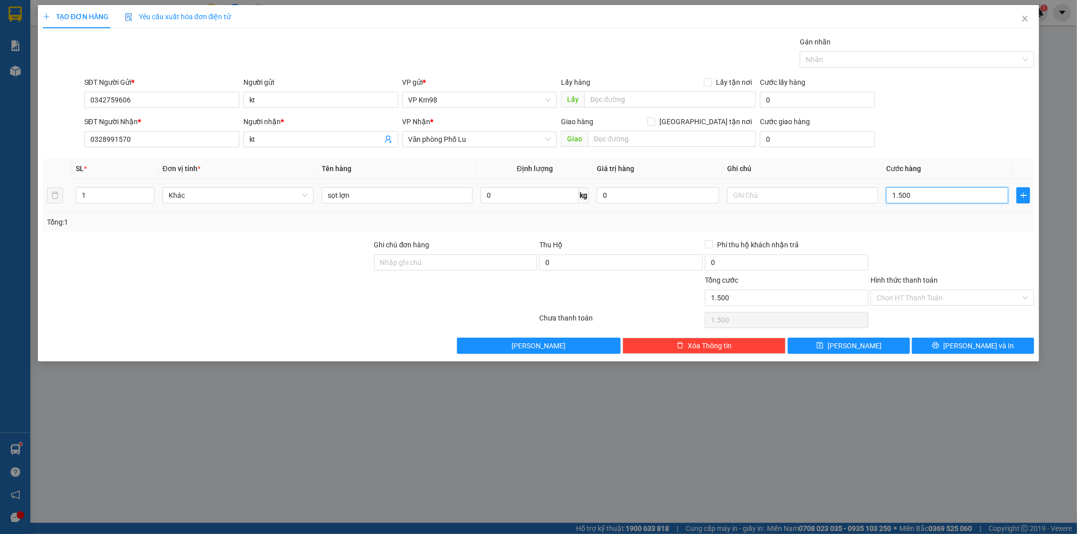
type input "15.000"
type input "150.000"
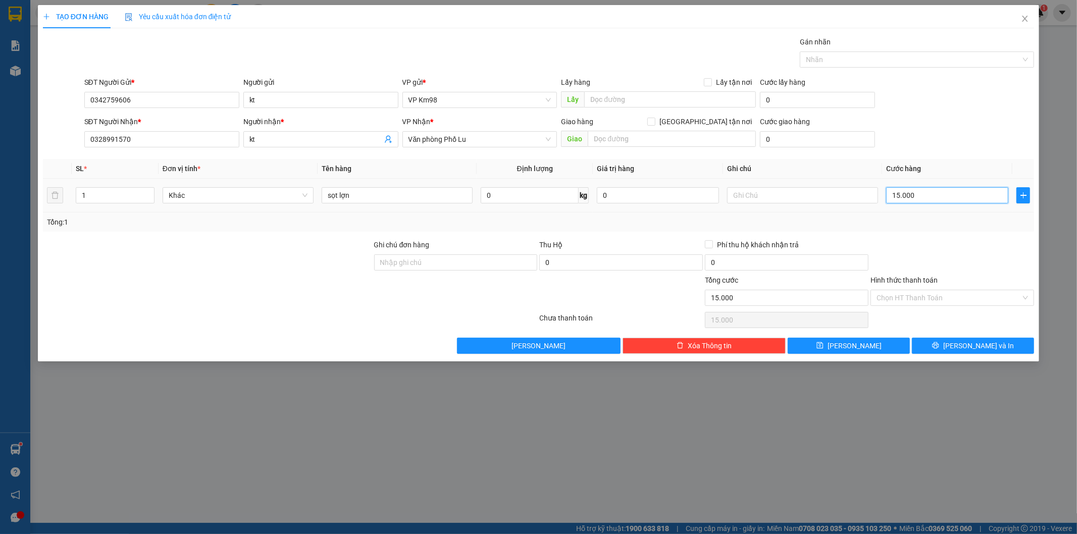
type input "150.000"
click at [568, 262] on input "0" at bounding box center [621, 262] width 164 height 16
type input "3.500.000"
click at [752, 262] on input "0" at bounding box center [787, 262] width 164 height 16
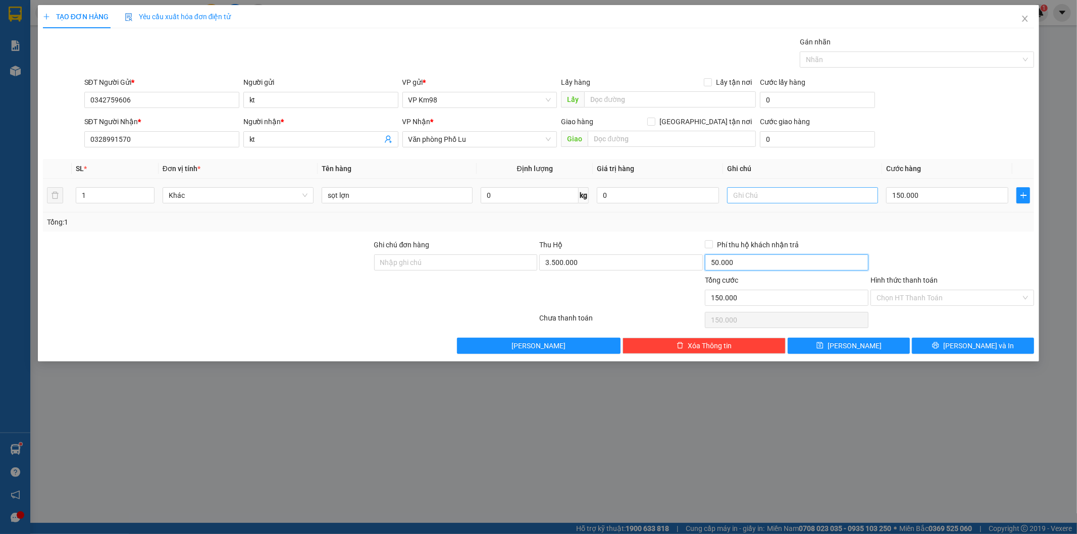
type input "50.000"
click at [766, 195] on input "text" at bounding box center [802, 195] width 151 height 16
type input "98 trả phí thu hộ"
click at [942, 346] on button "[PERSON_NAME] và In" at bounding box center [973, 346] width 122 height 16
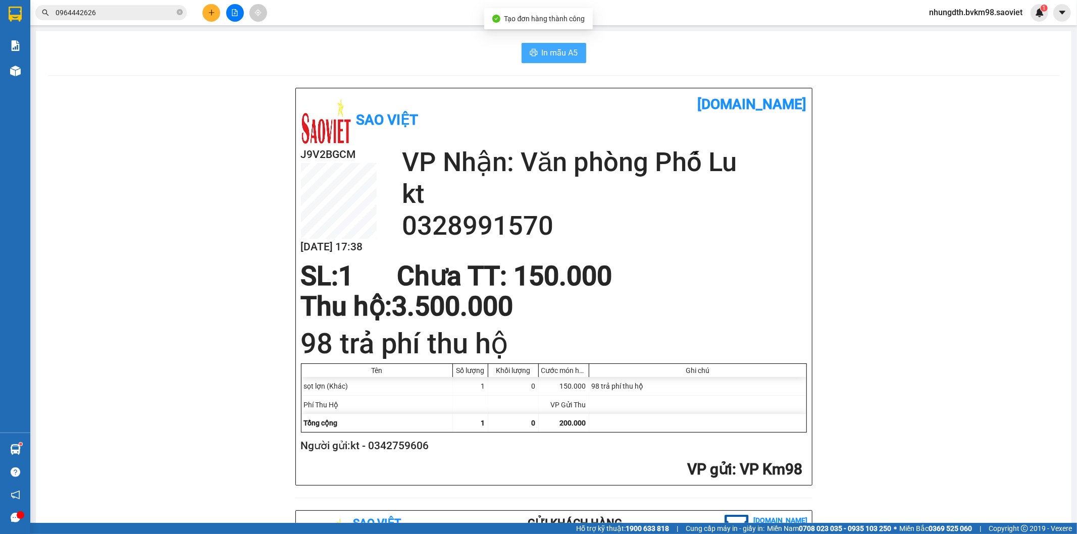
click at [534, 53] on button "In mẫu A5" at bounding box center [554, 53] width 65 height 20
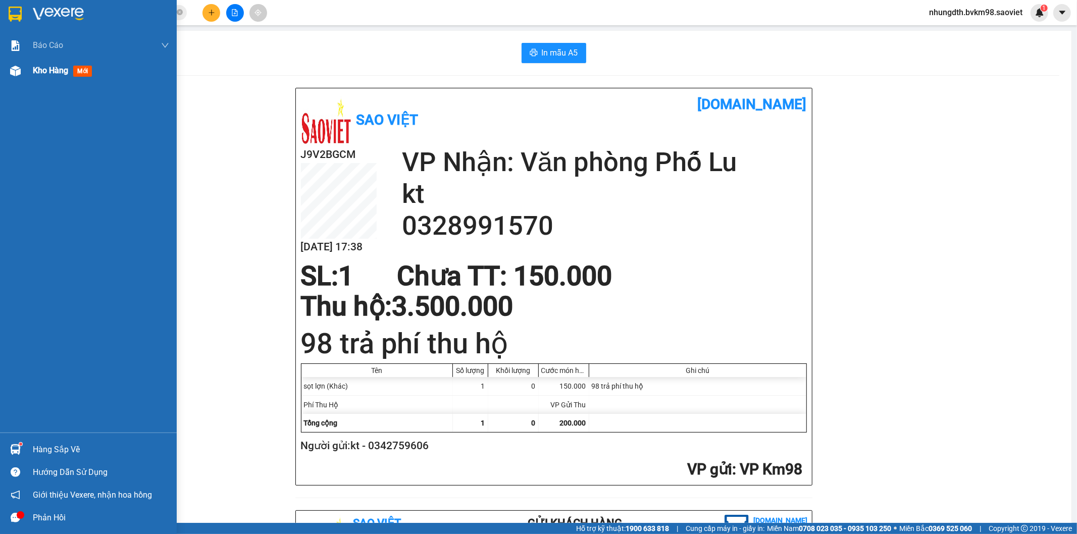
click at [17, 70] on img at bounding box center [15, 71] width 11 height 11
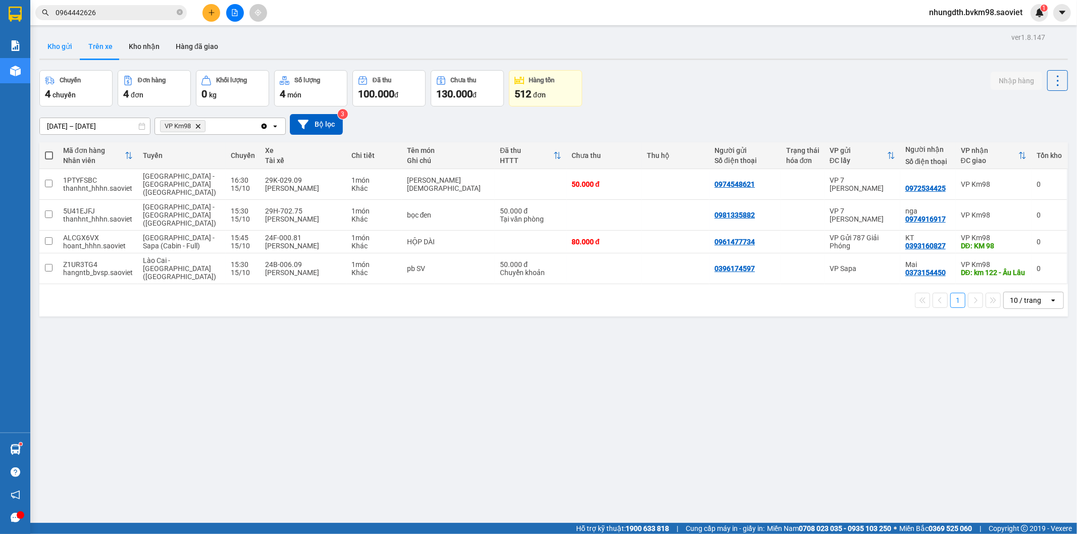
click at [73, 49] on button "Kho gửi" at bounding box center [59, 46] width 41 height 24
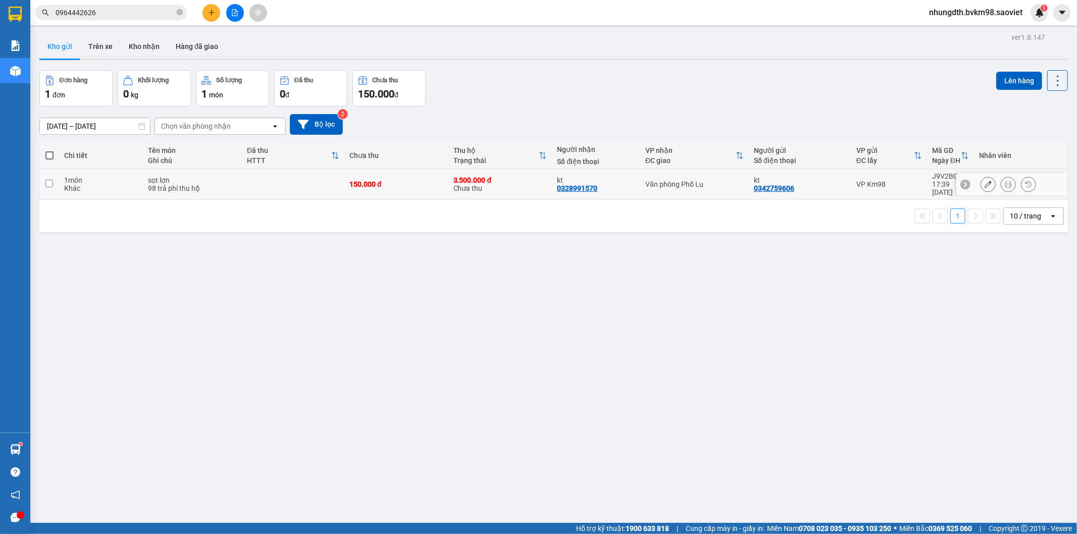
click at [48, 180] on input "checkbox" at bounding box center [49, 184] width 8 height 8
checkbox input "true"
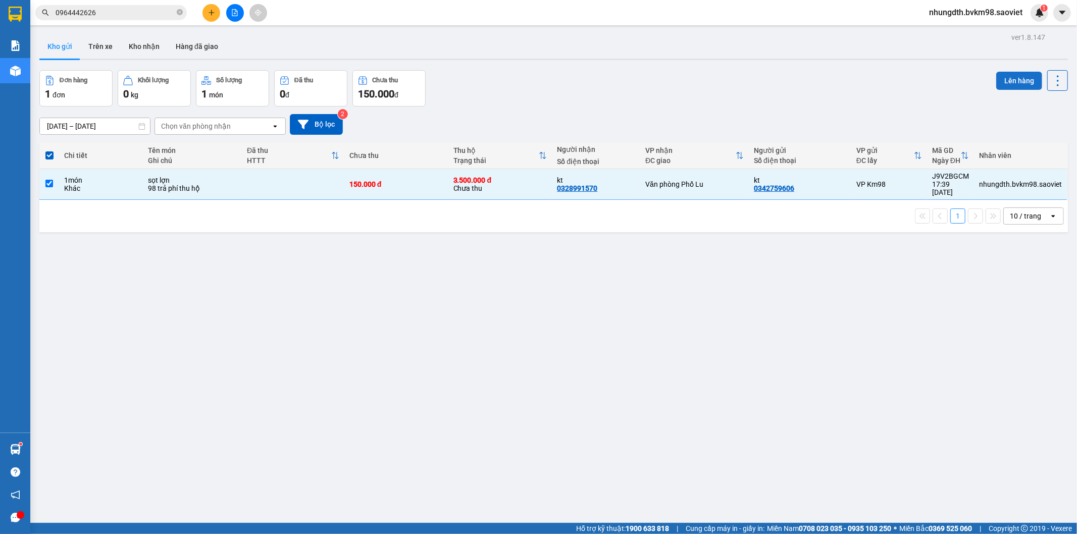
click at [1010, 84] on button "Lên hàng" at bounding box center [1019, 81] width 46 height 18
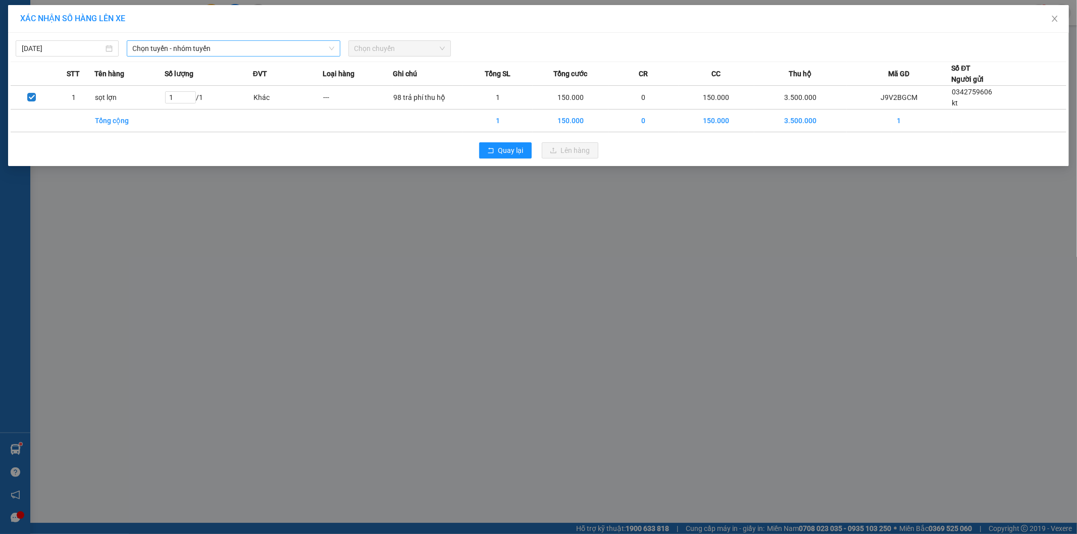
click at [238, 53] on span "Chọn tuyến - nhóm tuyến" at bounding box center [233, 48] width 201 height 15
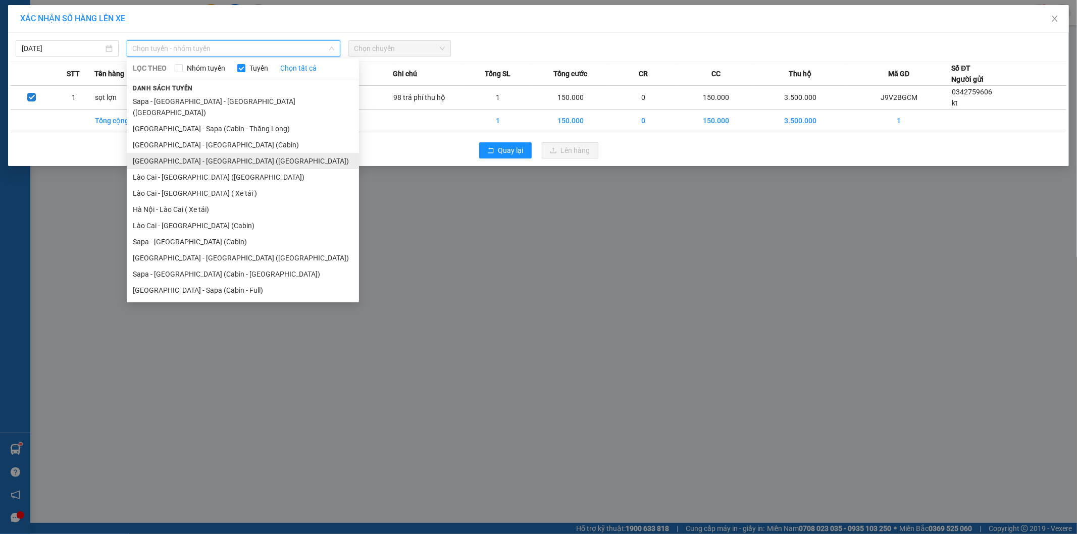
click at [205, 153] on li "[GEOGRAPHIC_DATA] - [GEOGRAPHIC_DATA] ([GEOGRAPHIC_DATA])" at bounding box center [243, 161] width 232 height 16
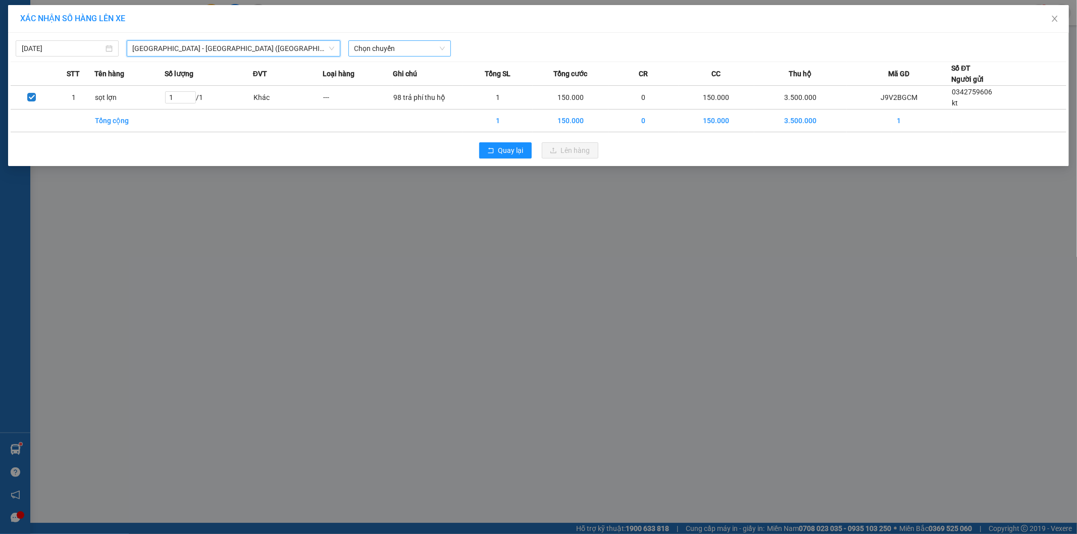
click at [395, 52] on span "Chọn chuyến" at bounding box center [399, 48] width 91 height 15
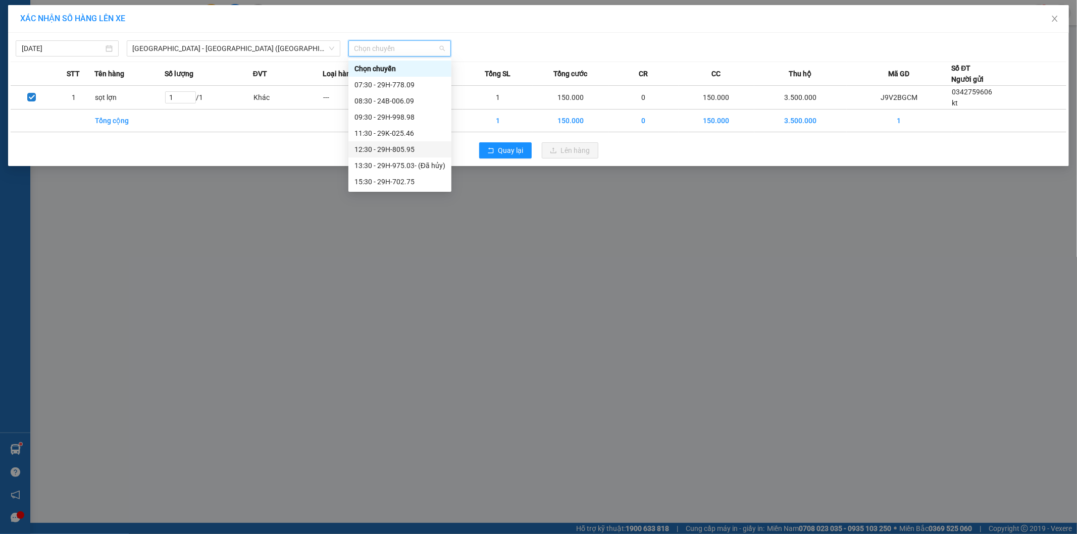
scroll to position [56, 0]
drag, startPoint x: 406, startPoint y: 125, endPoint x: 422, endPoint y: 133, distance: 17.6
click at [405, 124] on div "15:30 - 29H-702.75" at bounding box center [399, 125] width 91 height 11
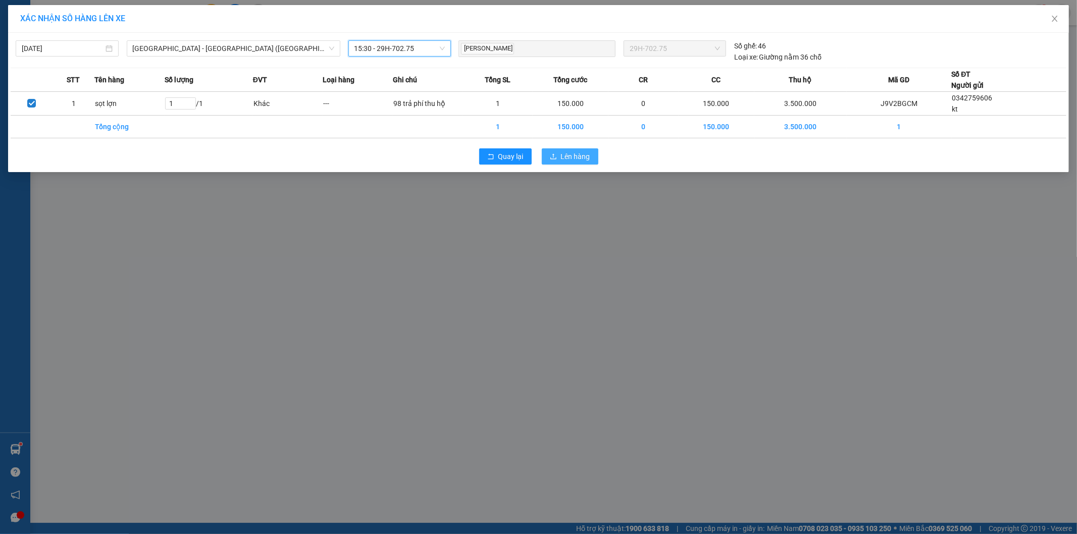
click at [559, 154] on button "Lên hàng" at bounding box center [570, 156] width 57 height 16
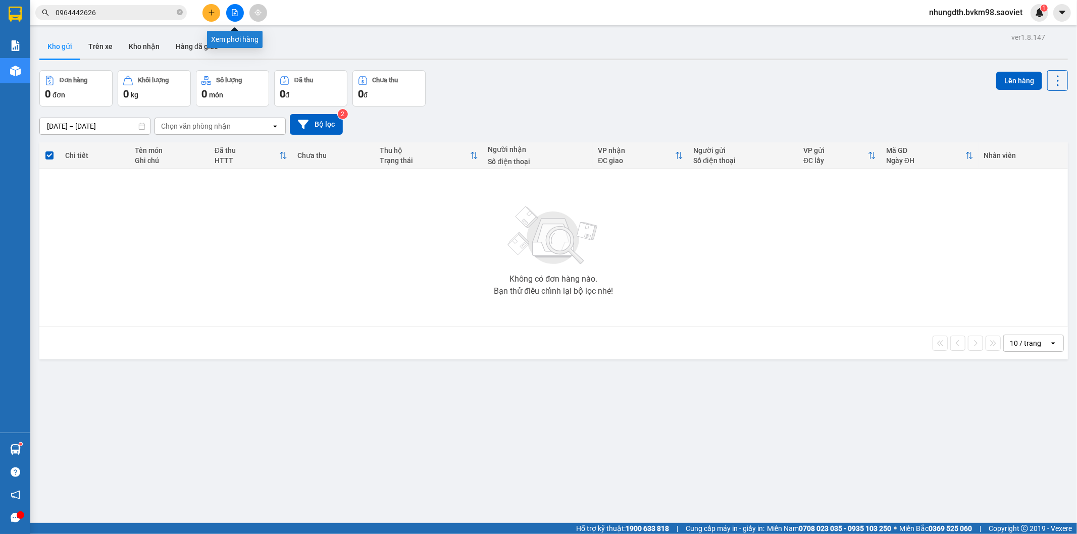
click at [236, 19] on button at bounding box center [235, 13] width 18 height 18
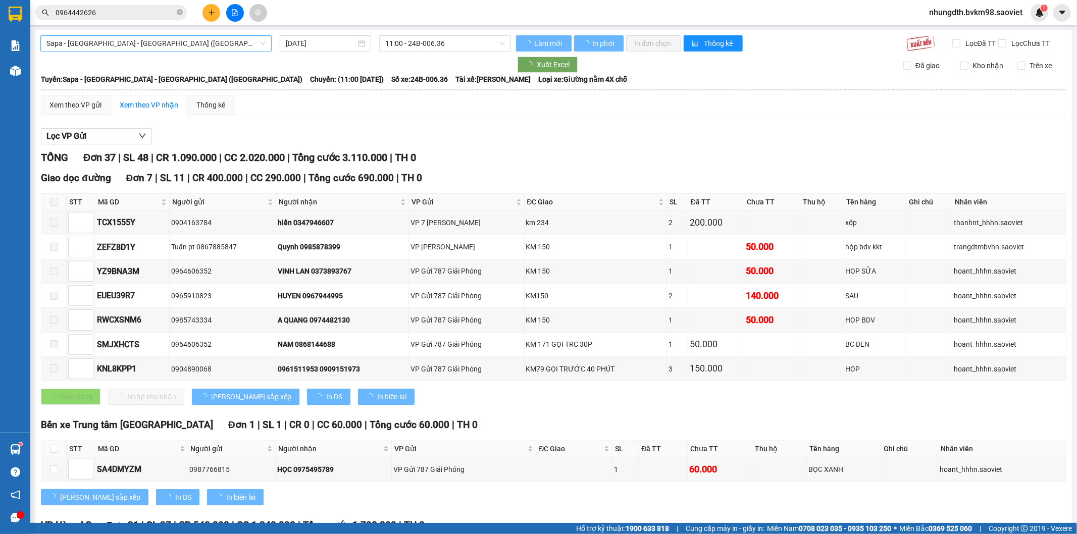
click at [159, 44] on span "Sapa - [GEOGRAPHIC_DATA] - [GEOGRAPHIC_DATA] ([GEOGRAPHIC_DATA])" at bounding box center [155, 43] width 219 height 15
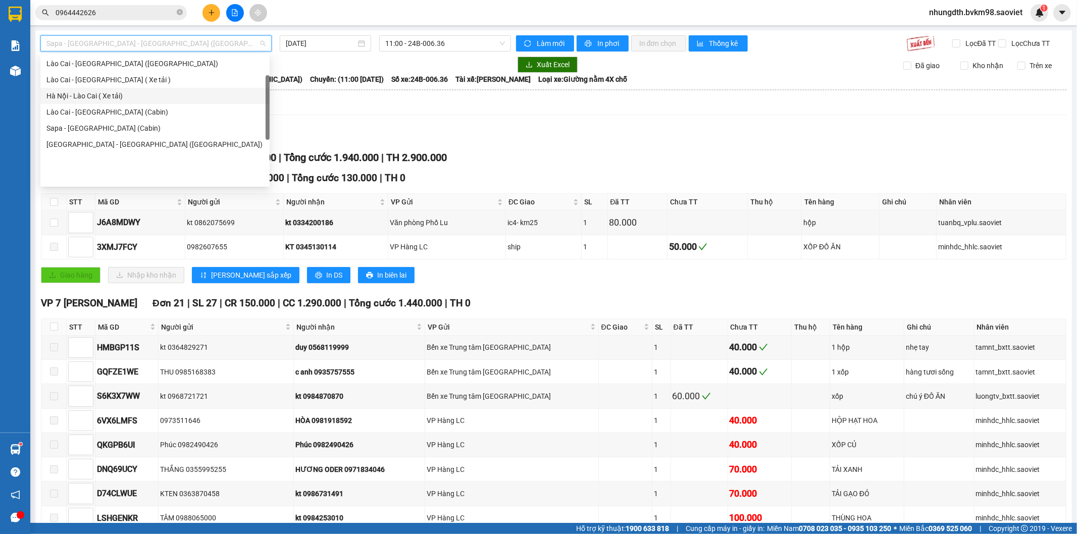
scroll to position [24, 0]
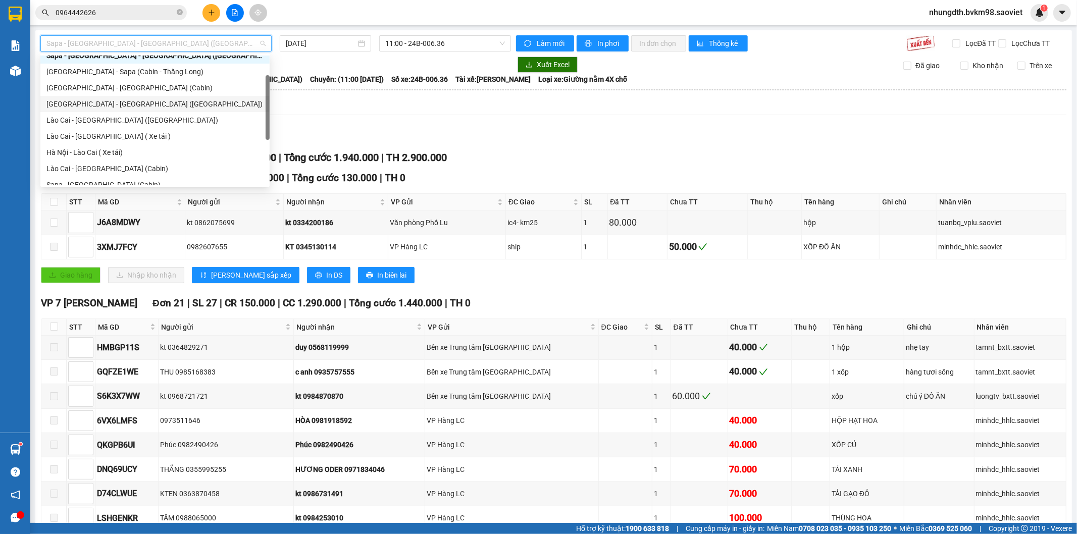
drag, startPoint x: 109, startPoint y: 103, endPoint x: 115, endPoint y: 103, distance: 6.1
click at [115, 103] on div "[GEOGRAPHIC_DATA] - [GEOGRAPHIC_DATA] ([GEOGRAPHIC_DATA])" at bounding box center [154, 103] width 217 height 11
type input "[DATE]"
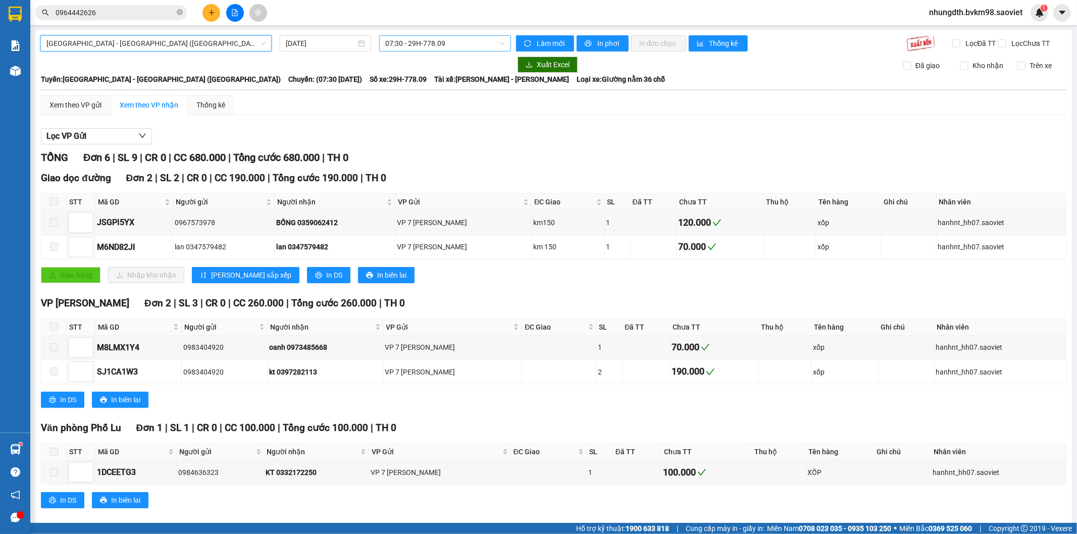
click at [462, 47] on span "07:30 - 29H-778.09" at bounding box center [444, 43] width 119 height 15
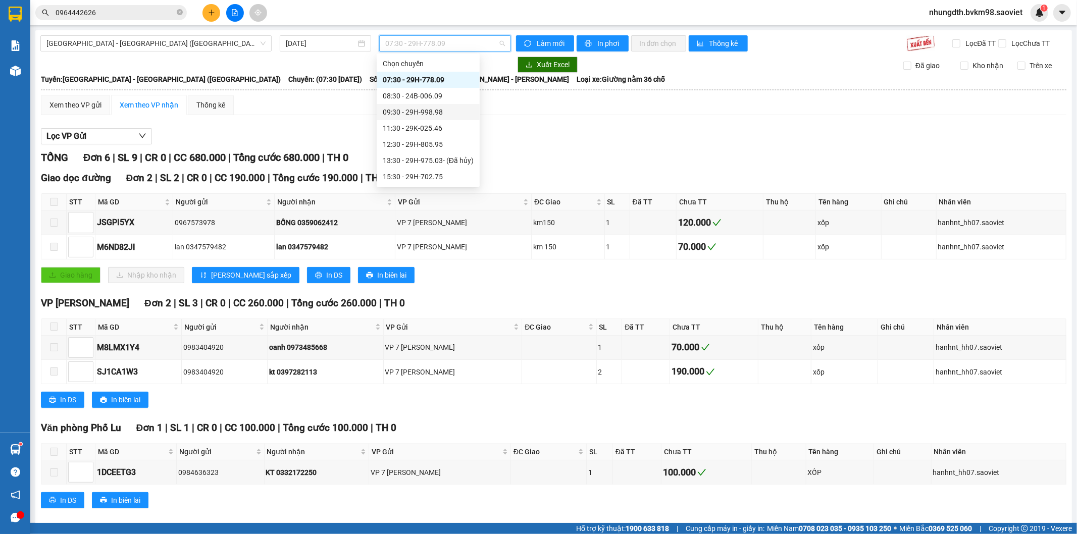
scroll to position [56, 0]
click at [430, 118] on div "15:30 - 29H-702.75" at bounding box center [428, 120] width 91 height 11
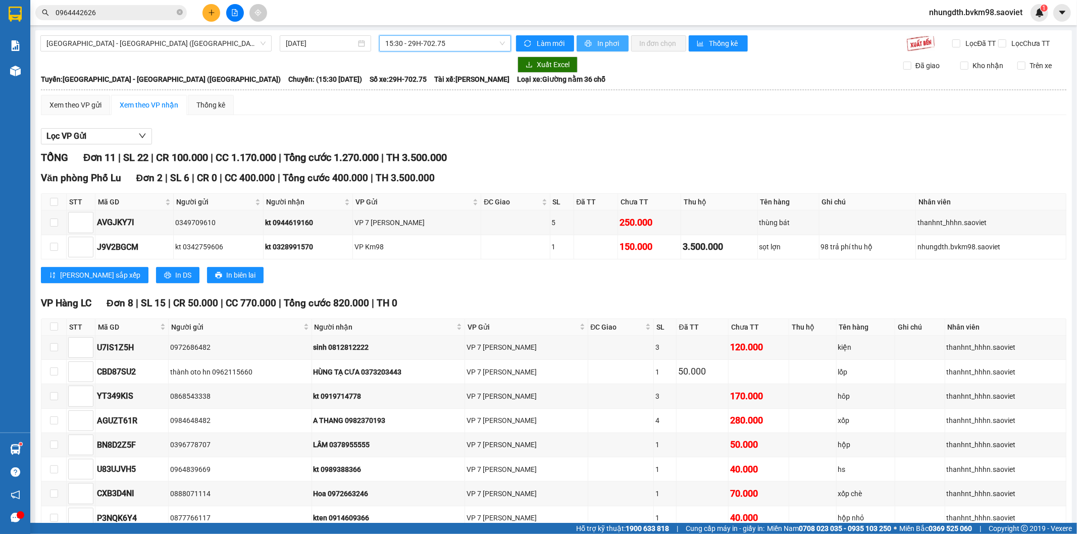
click at [597, 45] on span "In phơi" at bounding box center [608, 43] width 23 height 11
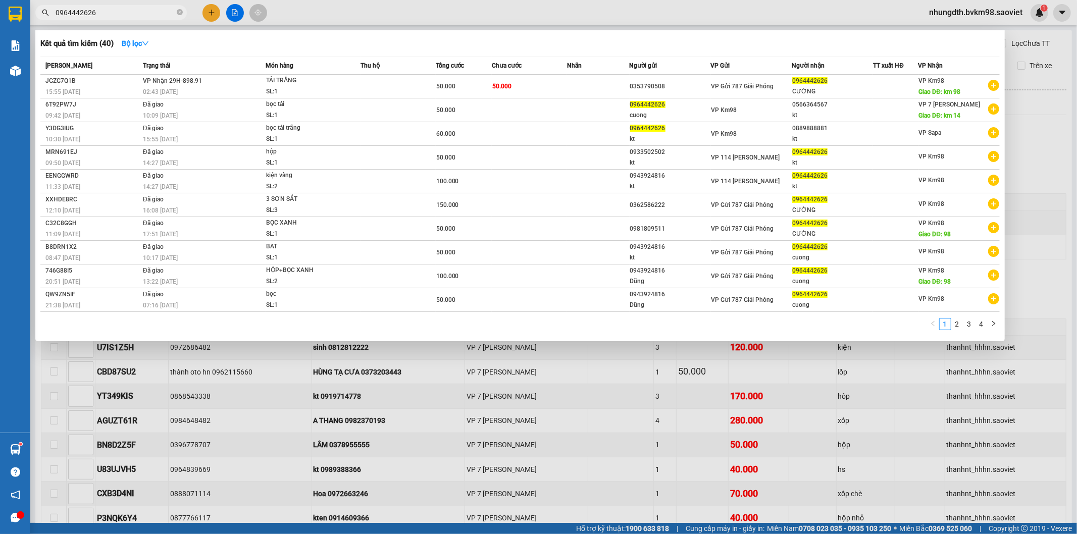
click at [99, 13] on input "0964442626" at bounding box center [115, 12] width 119 height 11
type input "0"
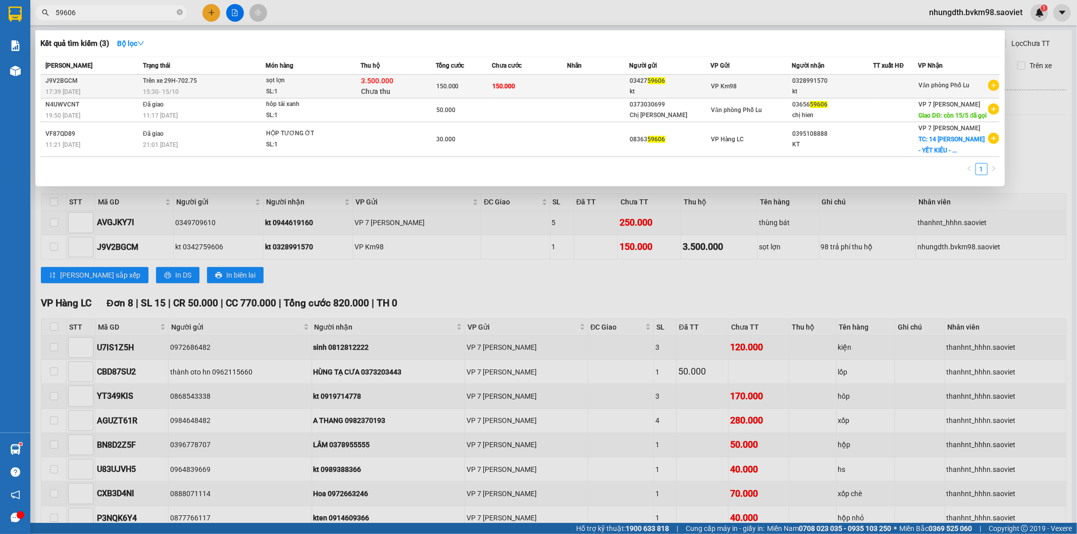
type input "59606"
click at [235, 88] on div "15:30 [DATE]" at bounding box center [204, 91] width 122 height 11
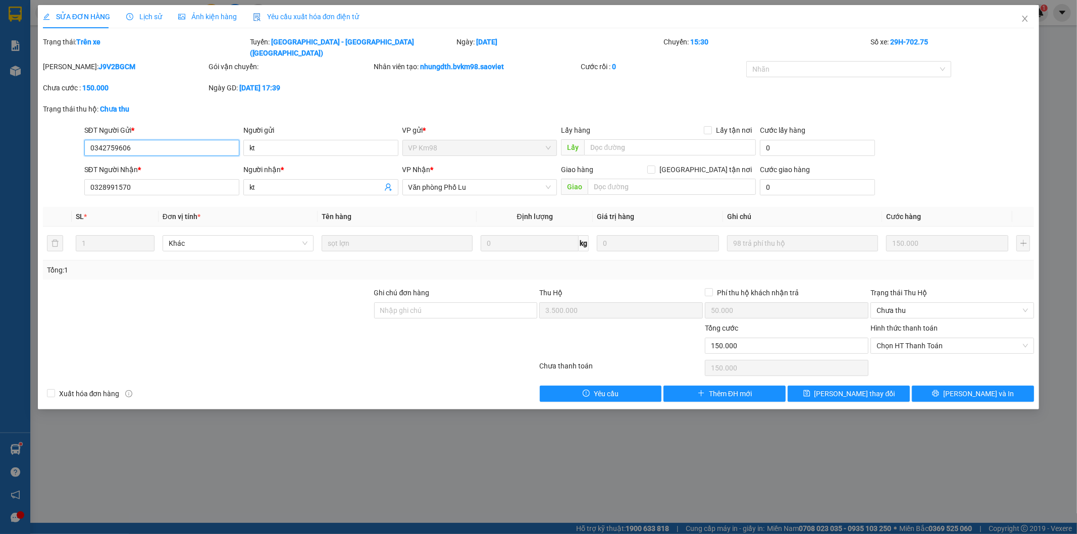
type input "0342759606"
type input "kt"
type input "0328991570"
type input "kt"
type input "3.500.000"
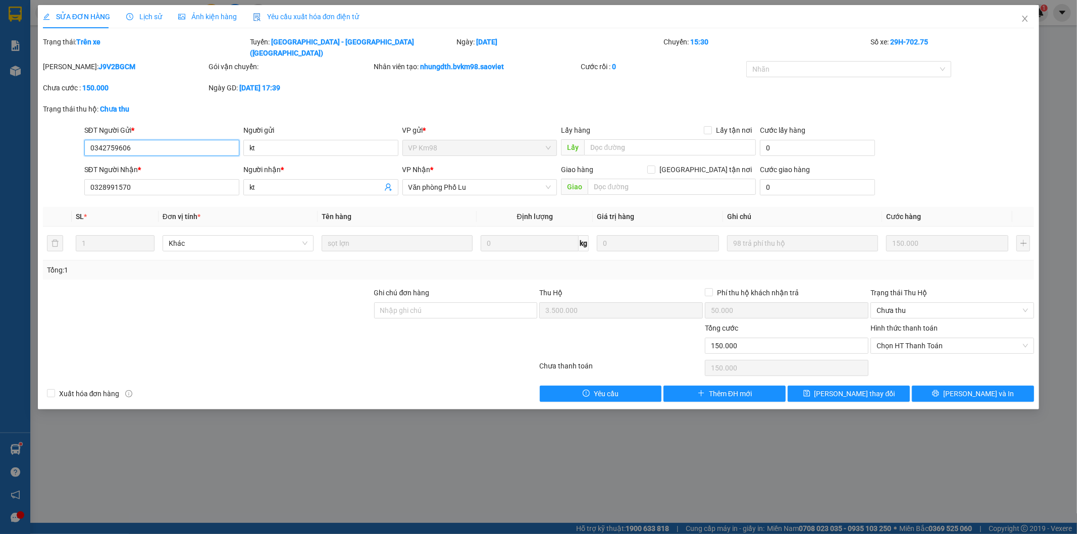
type input "50.000"
type input "150.000"
click at [937, 387] on button "[PERSON_NAME] và In" at bounding box center [973, 394] width 122 height 16
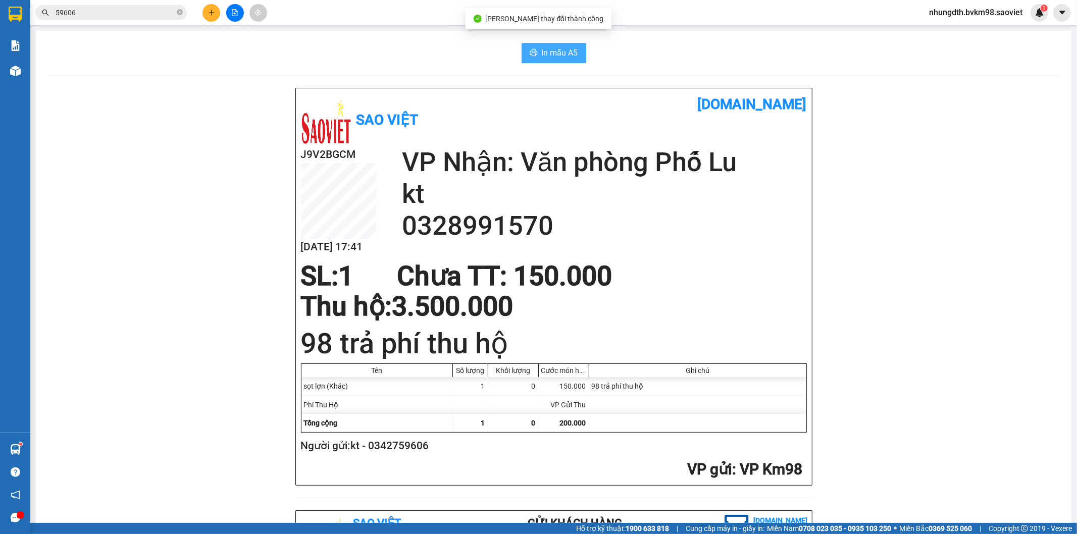
click at [552, 54] on span "In mẫu A5" at bounding box center [560, 52] width 36 height 13
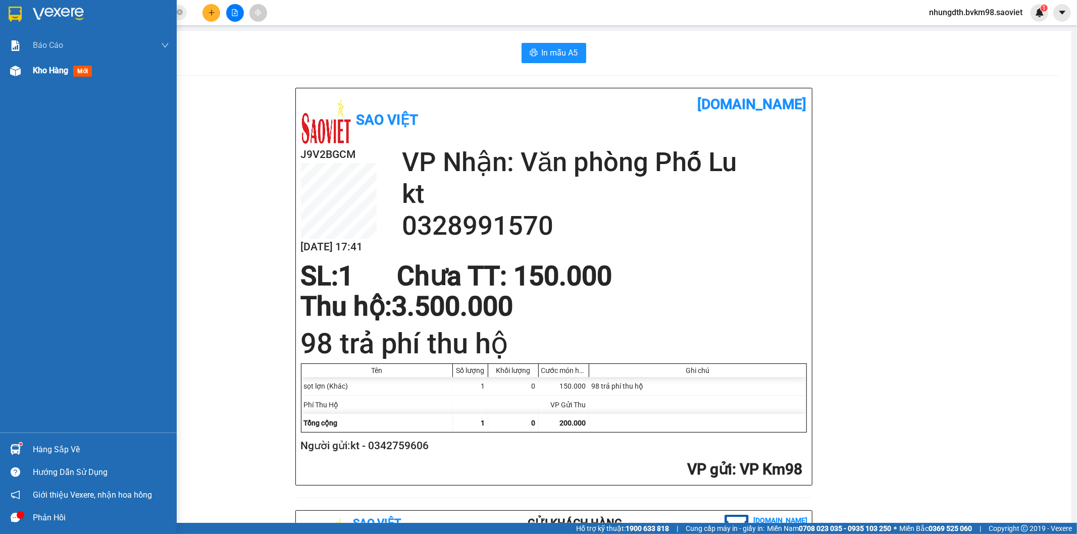
click at [19, 72] on img at bounding box center [15, 71] width 11 height 11
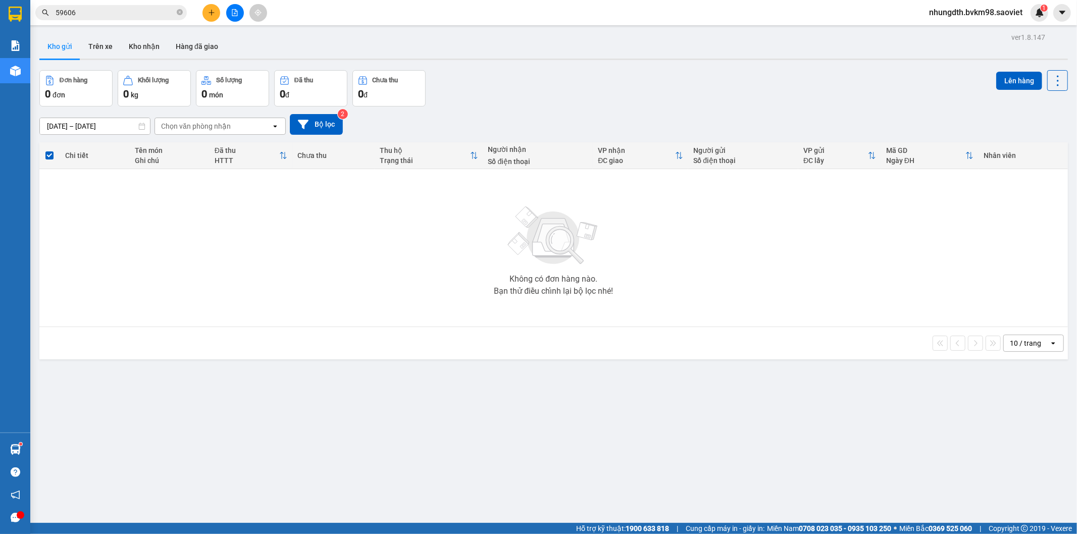
click at [83, 16] on input "59606" at bounding box center [115, 12] width 119 height 11
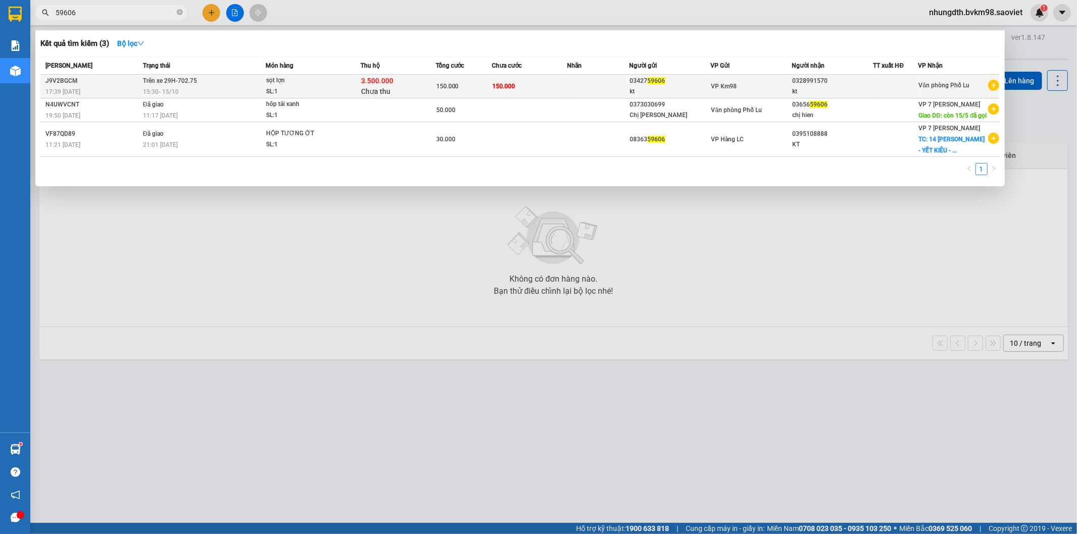
click at [346, 83] on span "sọt lợn SL: 1" at bounding box center [313, 86] width 94 height 22
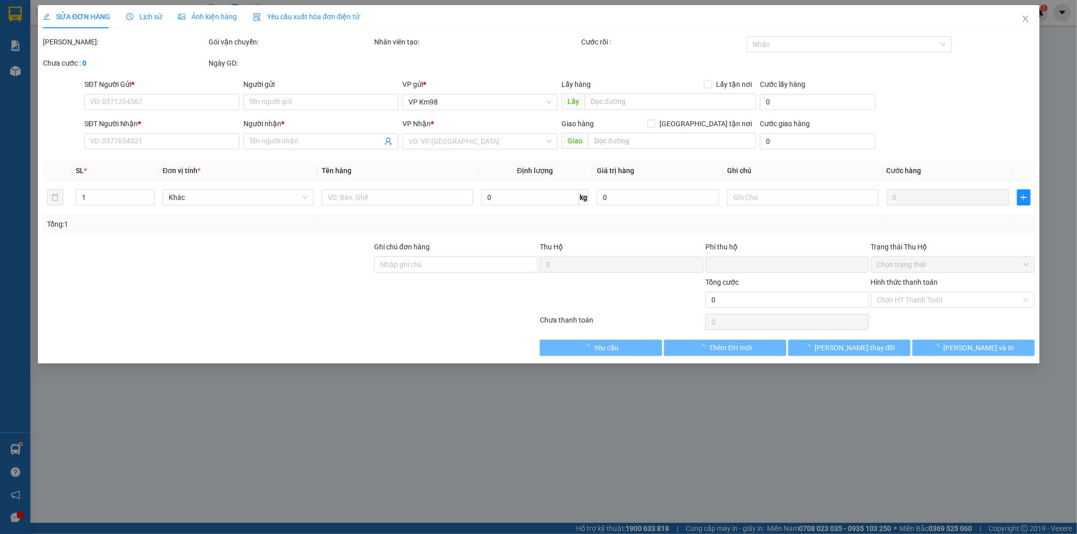
type input "0342759606"
type input "kt"
type input "0328991570"
type input "kt"
type input "3.500.000"
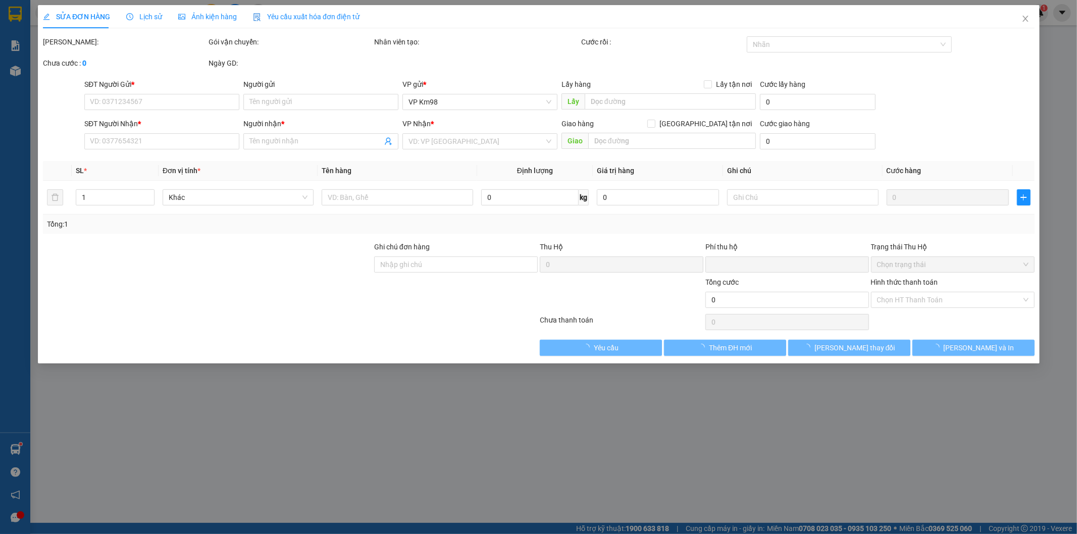
type input "50.000"
type input "150.000"
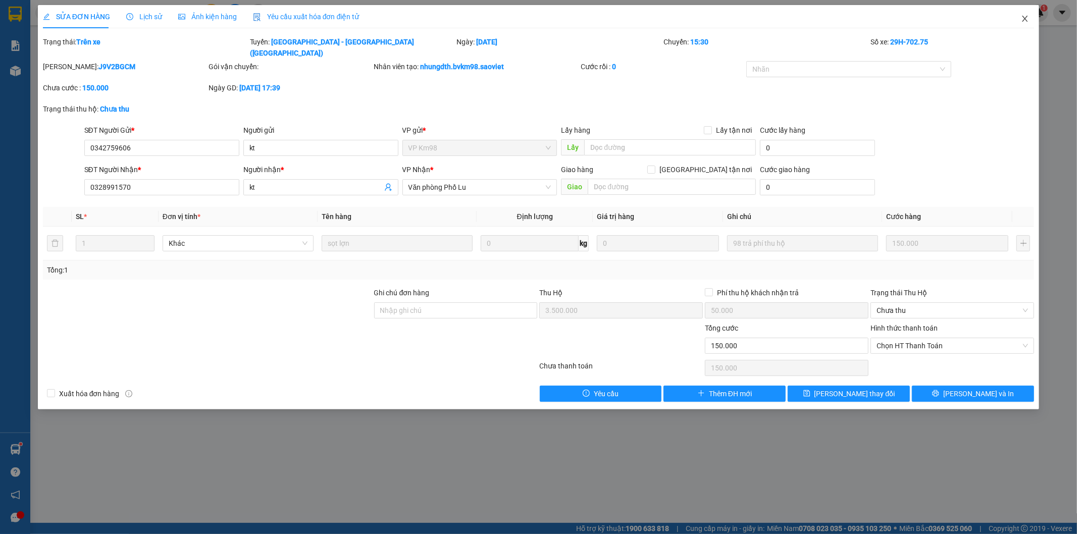
click at [1026, 17] on icon "close" at bounding box center [1025, 19] width 8 height 8
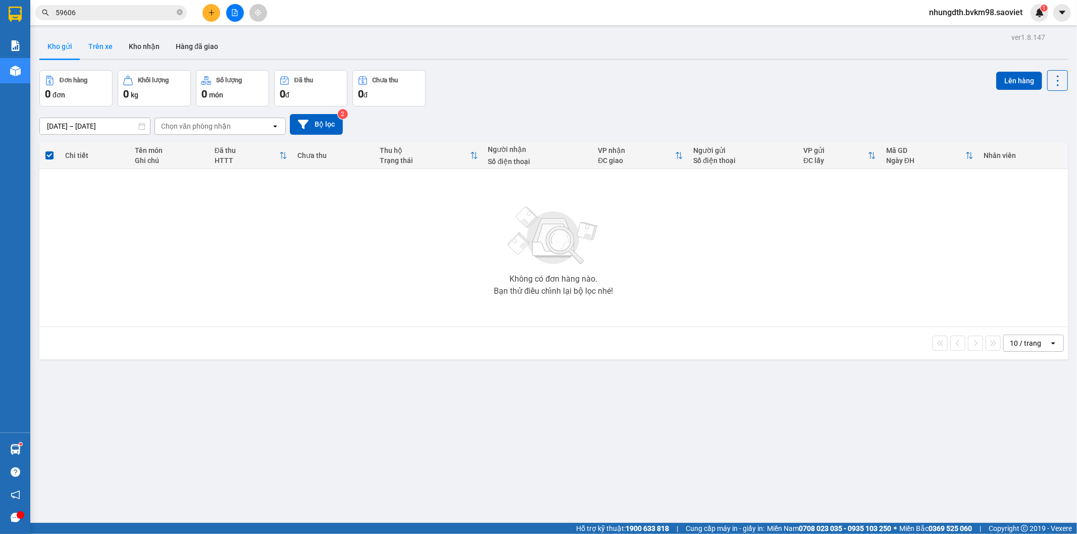
click at [102, 45] on button "Trên xe" at bounding box center [100, 46] width 40 height 24
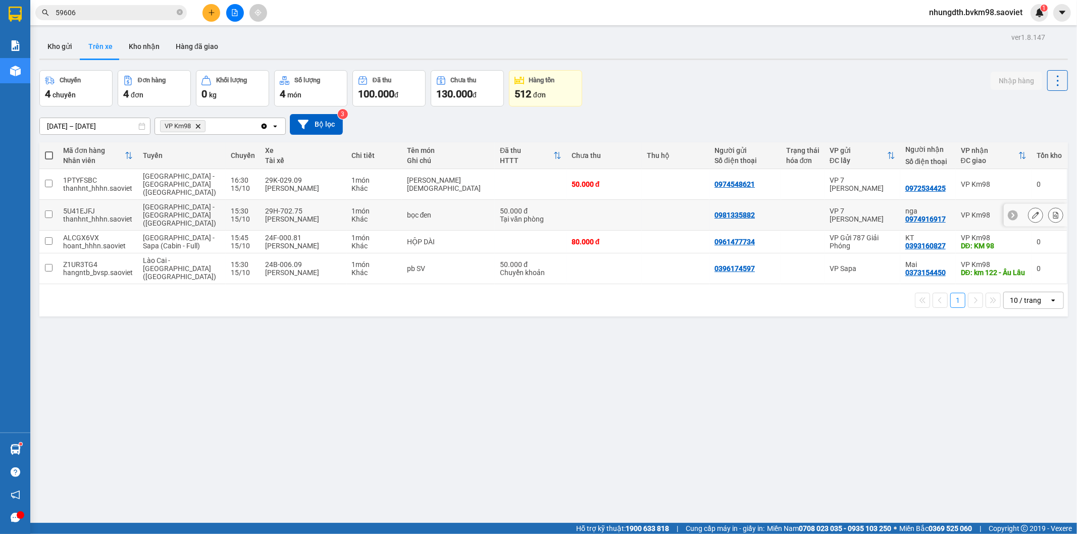
click at [45, 211] on input "checkbox" at bounding box center [49, 215] width 8 height 8
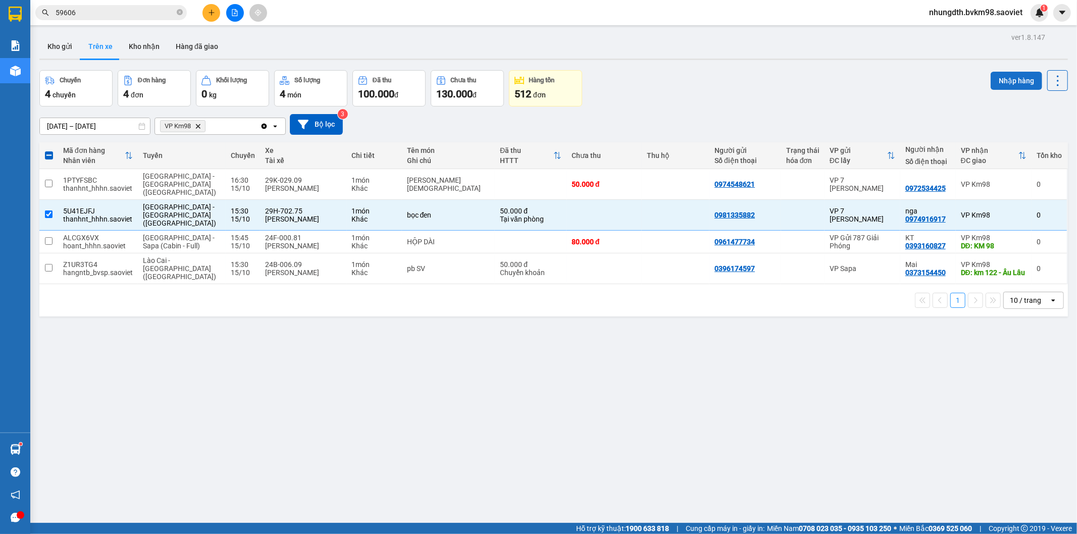
click at [1005, 81] on button "Nhập hàng" at bounding box center [1017, 81] width 52 height 18
checkbox input "false"
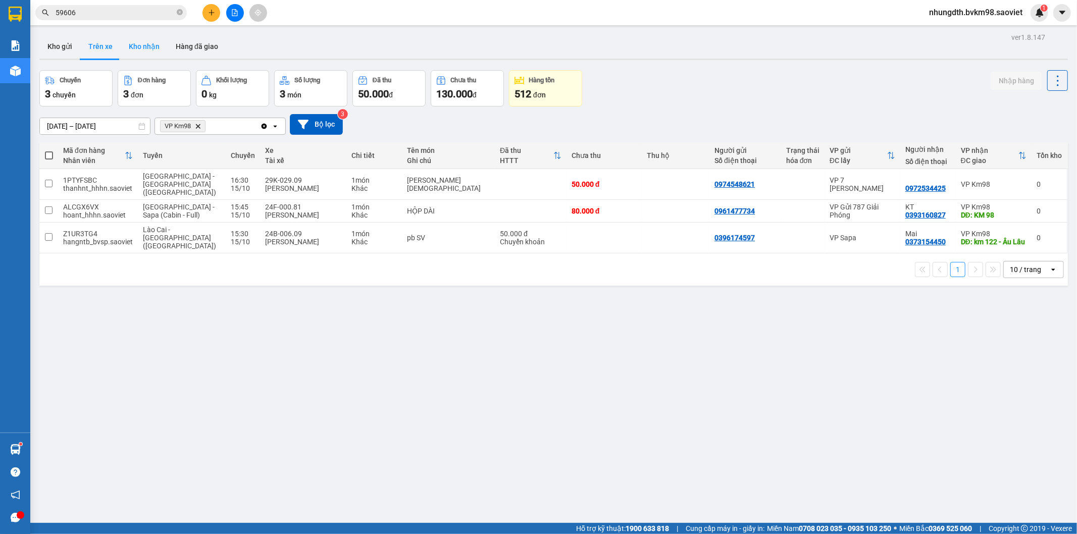
click at [143, 44] on button "Kho nhận" at bounding box center [144, 46] width 47 height 24
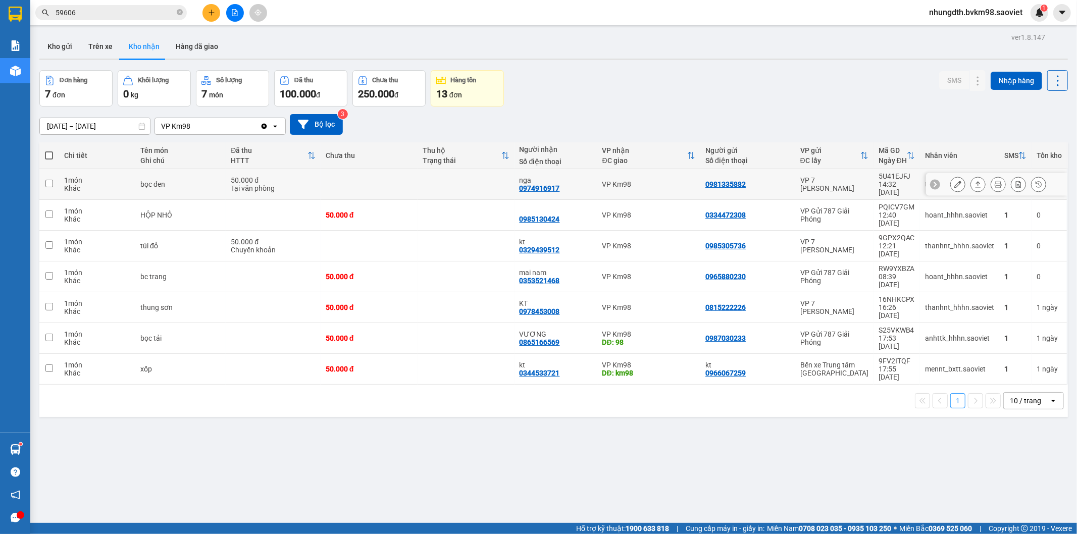
click at [451, 175] on td at bounding box center [466, 184] width 97 height 31
checkbox input "true"
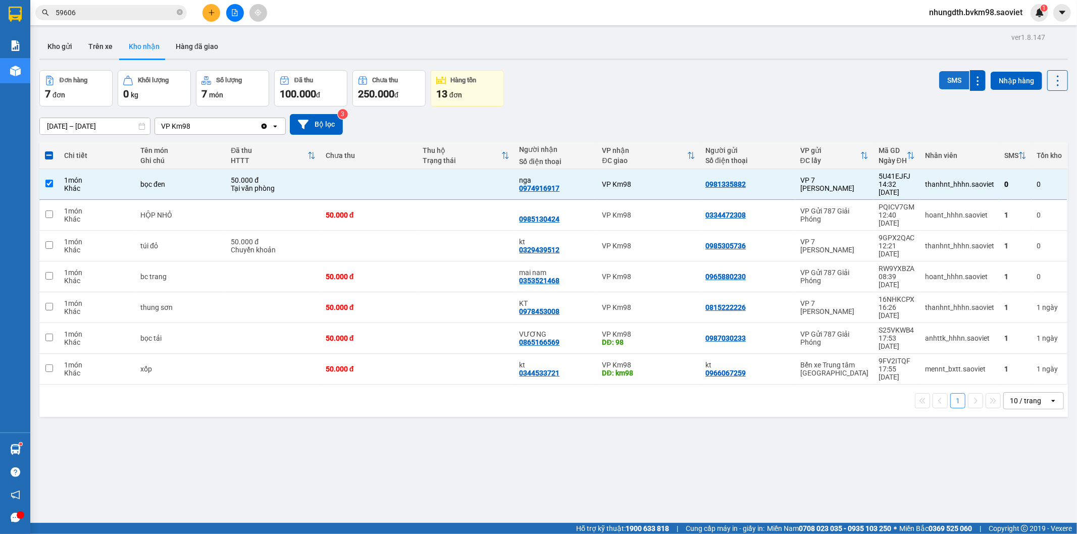
click at [948, 76] on button "SMS" at bounding box center [954, 80] width 30 height 18
click at [954, 212] on icon at bounding box center [957, 215] width 7 height 7
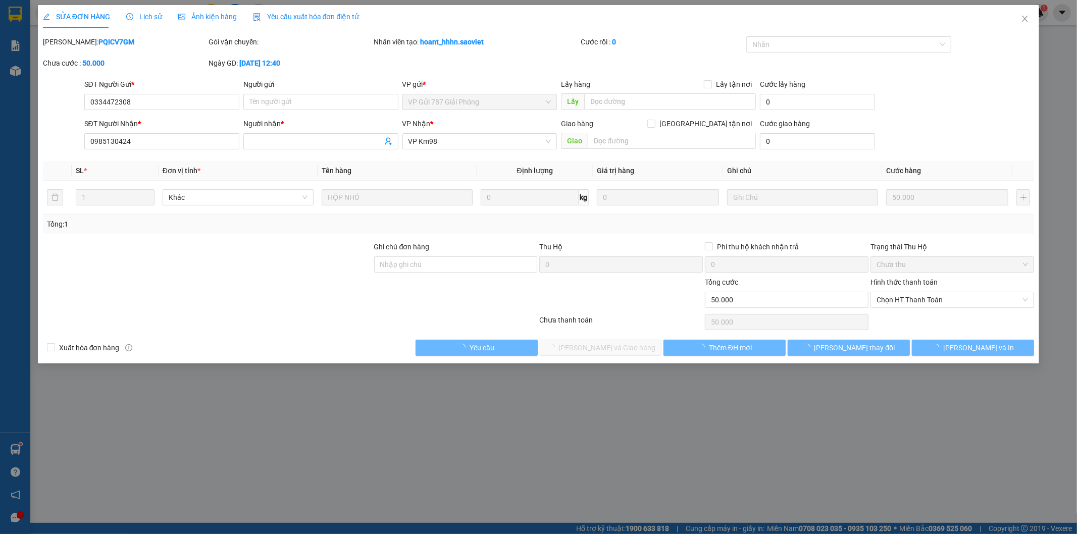
type input "0334472308"
type input "0985130424"
type input "0"
type input "50.000"
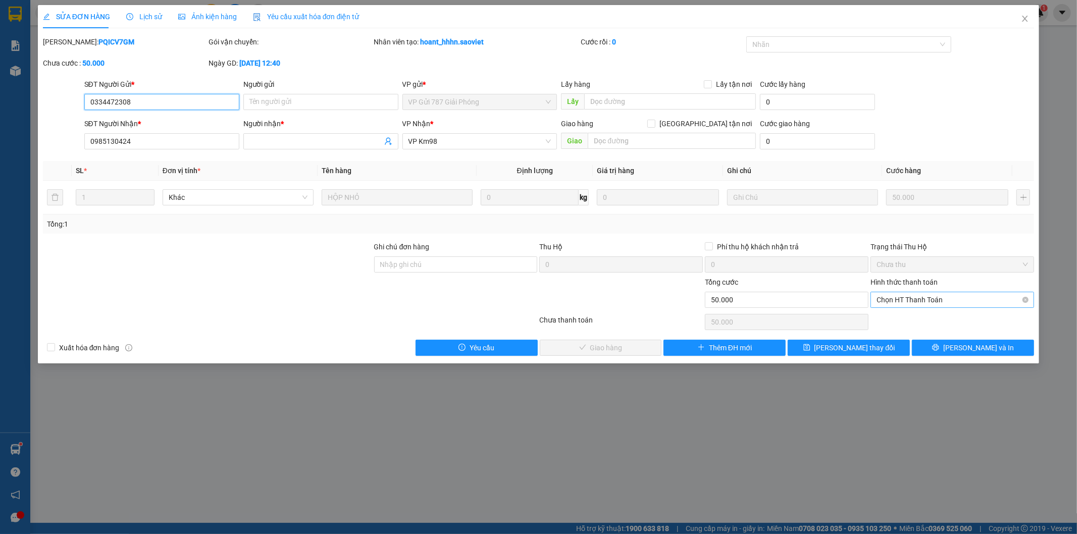
click at [902, 300] on span "Chọn HT Thanh Toán" at bounding box center [952, 299] width 151 height 15
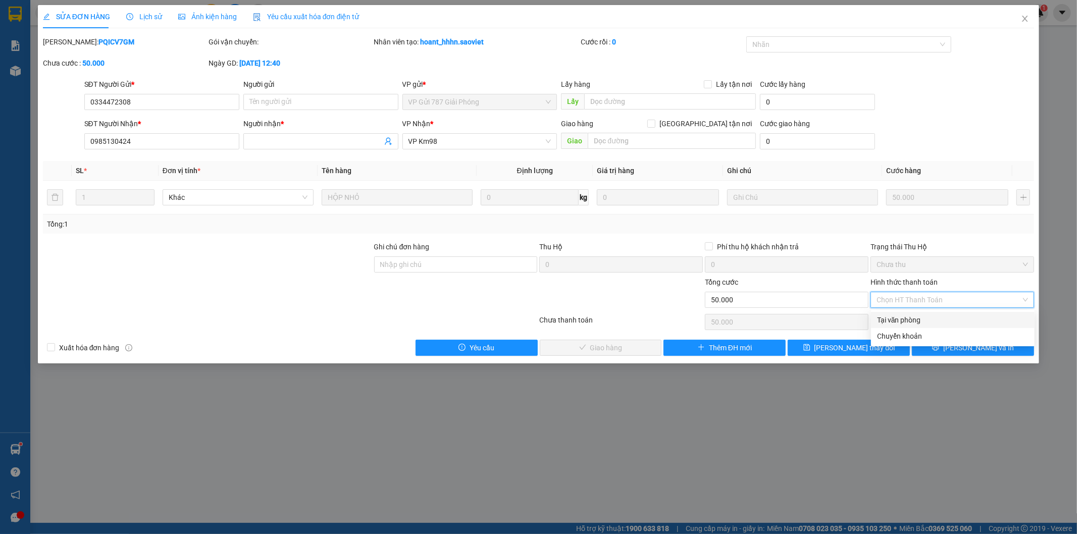
drag, startPoint x: 886, startPoint y: 319, endPoint x: 806, endPoint y: 334, distance: 81.2
click at [886, 320] on div "Tại văn phòng" at bounding box center [952, 320] width 151 height 11
type input "0"
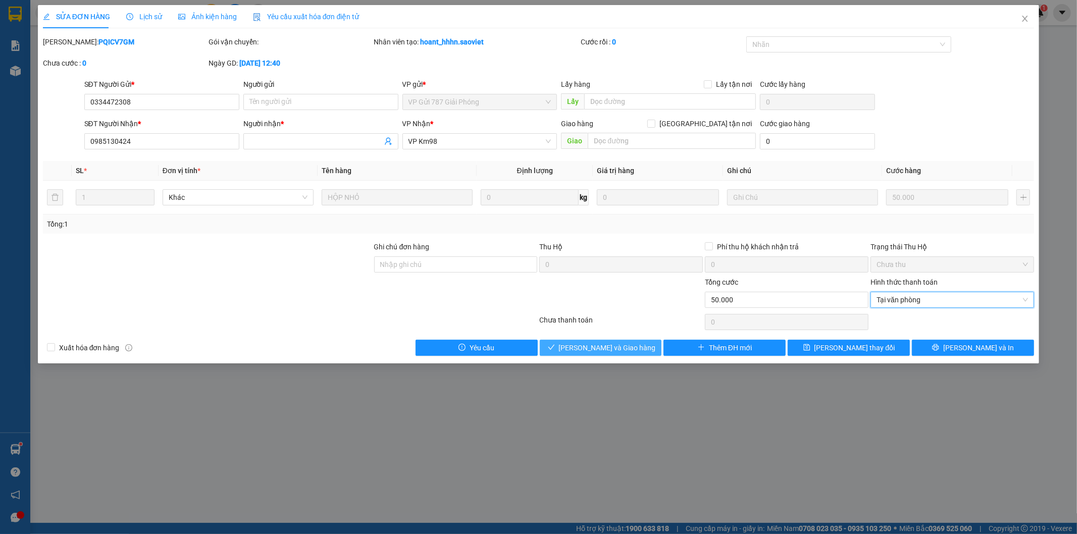
click at [627, 351] on span "[PERSON_NAME] và Giao hàng" at bounding box center [607, 347] width 97 height 11
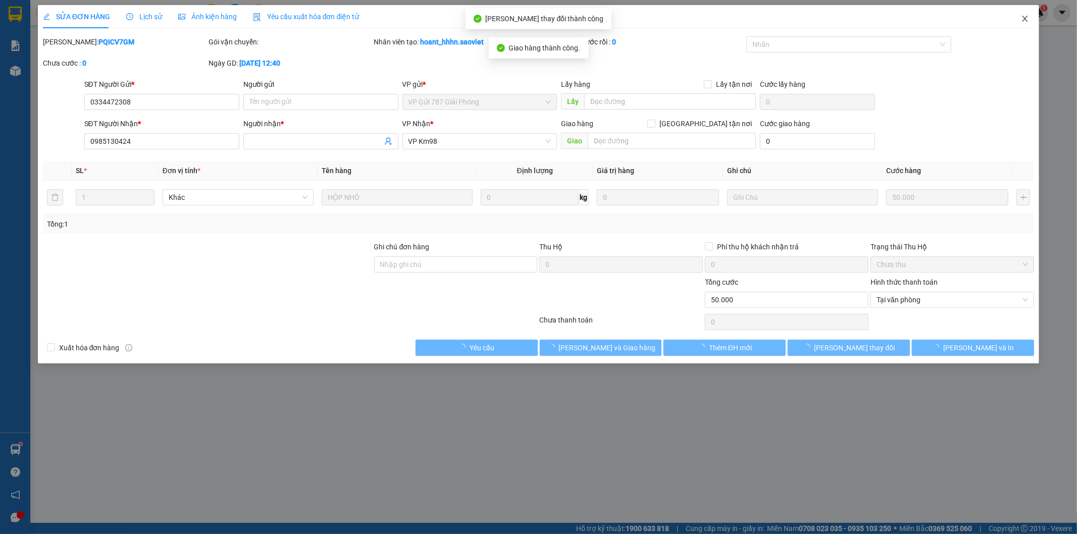
click at [1024, 17] on icon "close" at bounding box center [1025, 19] width 8 height 8
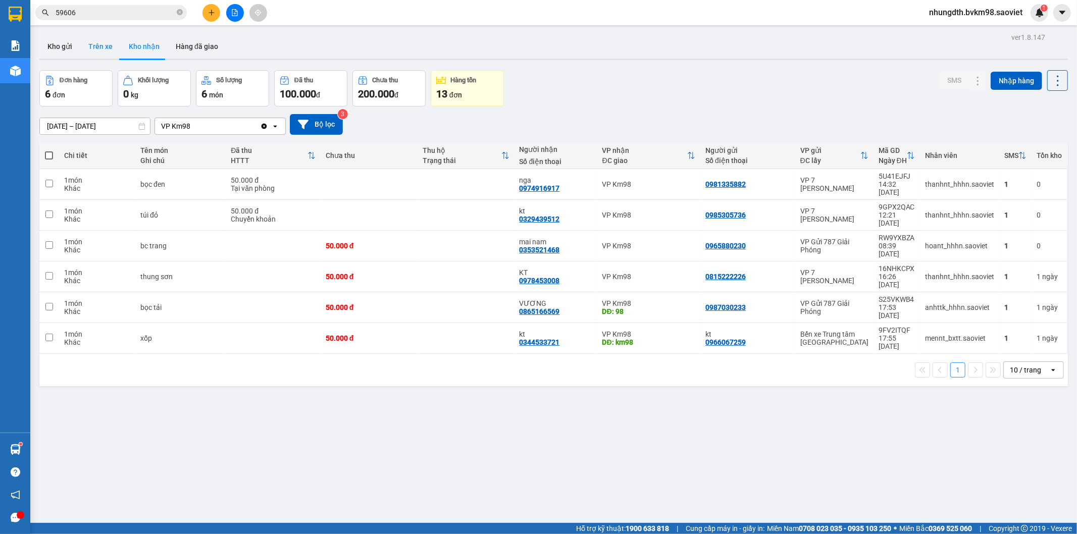
click at [99, 43] on button "Trên xe" at bounding box center [100, 46] width 40 height 24
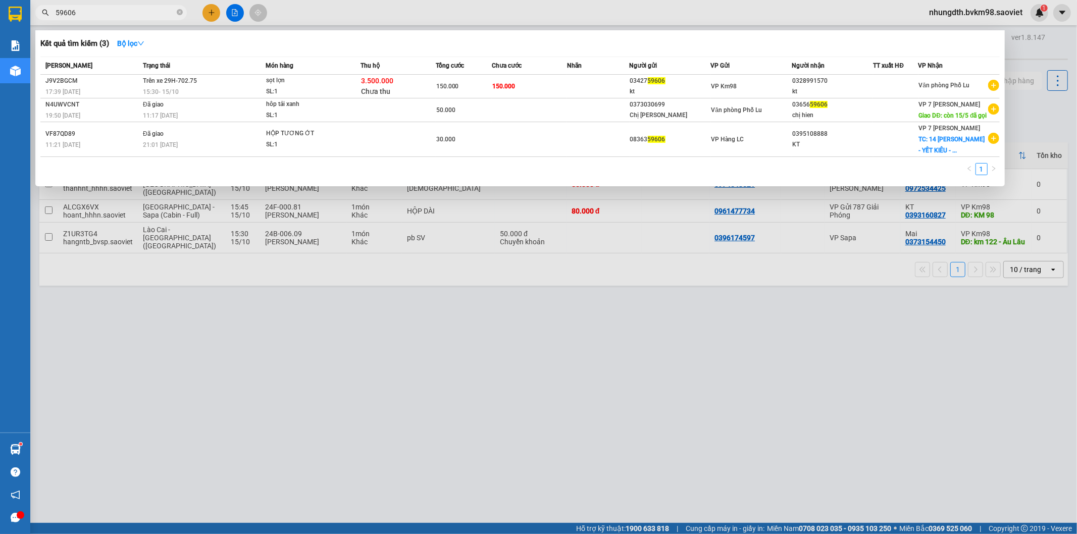
click at [102, 15] on input "59606" at bounding box center [115, 12] width 119 height 11
type input "5"
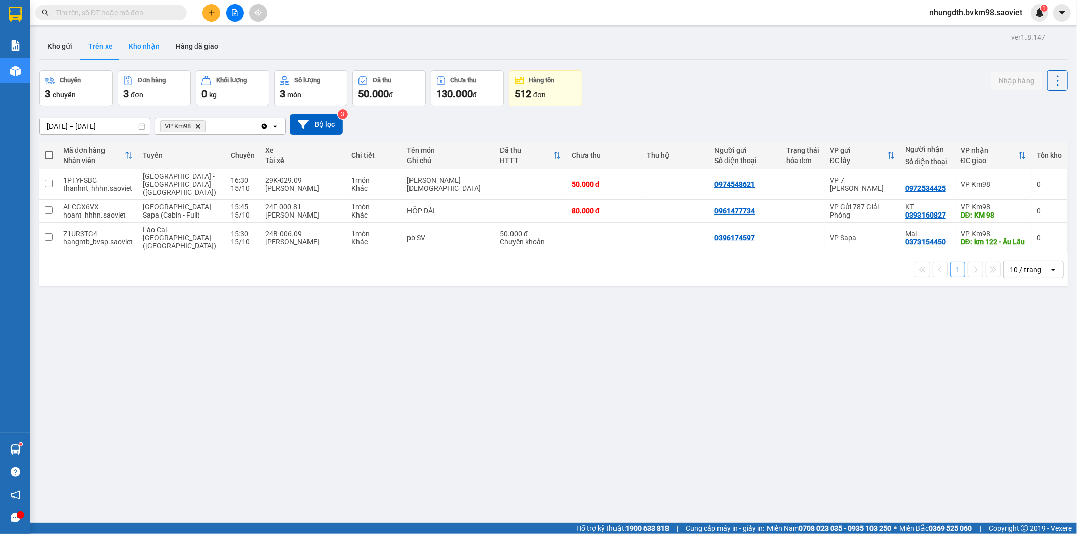
click at [137, 37] on button "Kho nhận" at bounding box center [144, 46] width 47 height 24
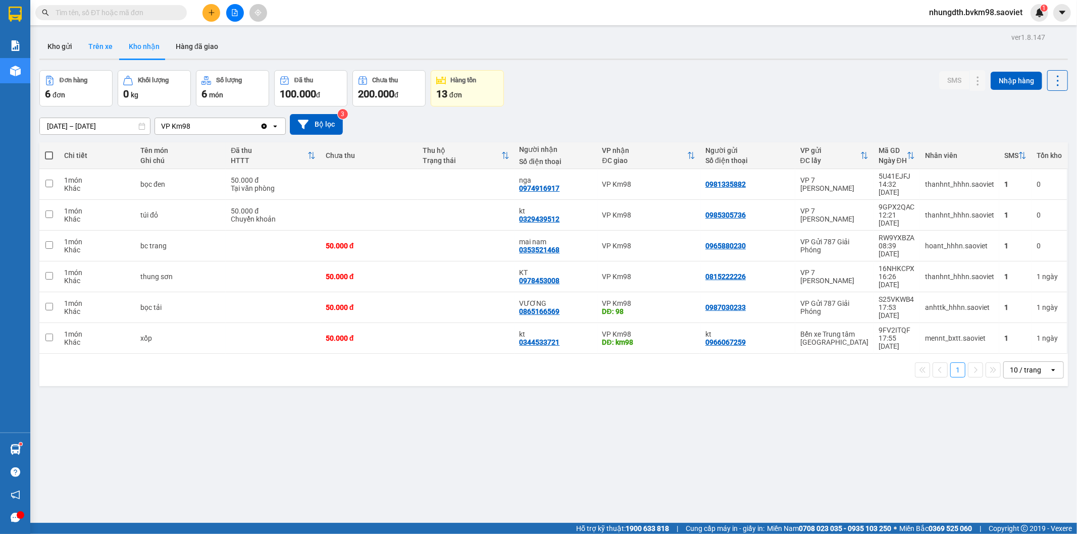
click at [84, 44] on button "Trên xe" at bounding box center [100, 46] width 40 height 24
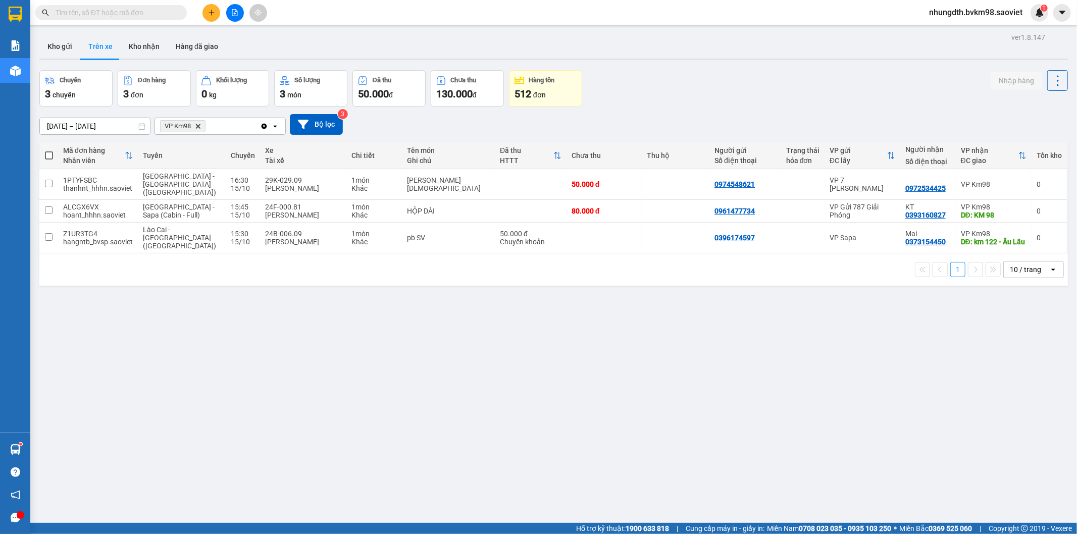
click at [105, 14] on input "text" at bounding box center [115, 12] width 119 height 11
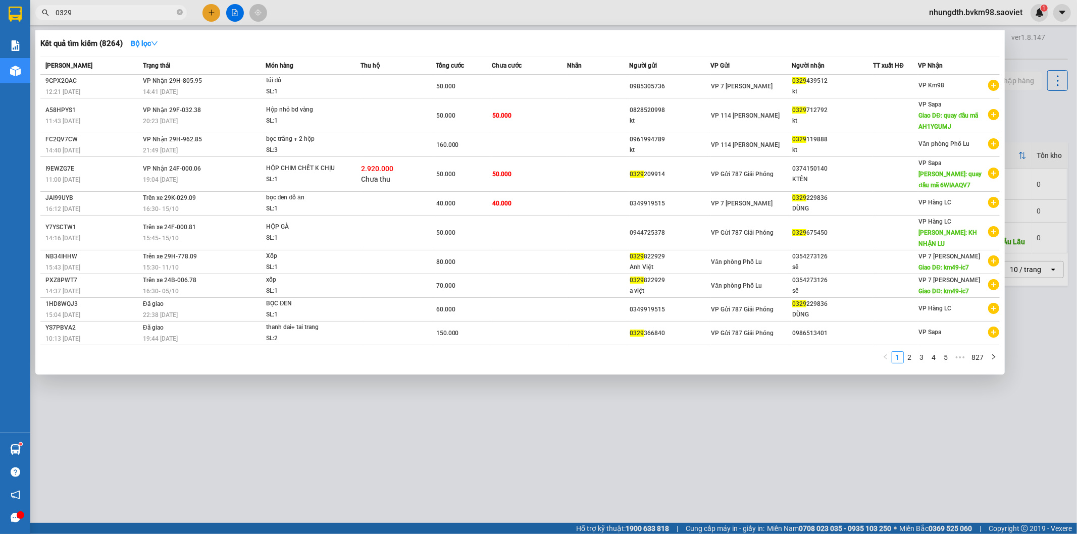
type input "0329"
click at [665, 429] on div at bounding box center [538, 267] width 1077 height 534
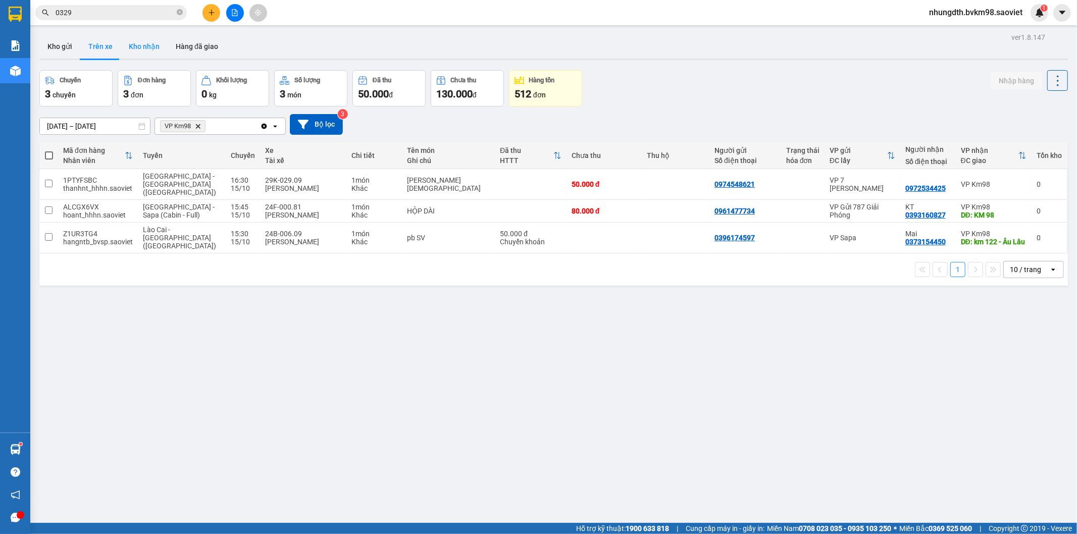
click at [144, 50] on button "Kho nhận" at bounding box center [144, 46] width 47 height 24
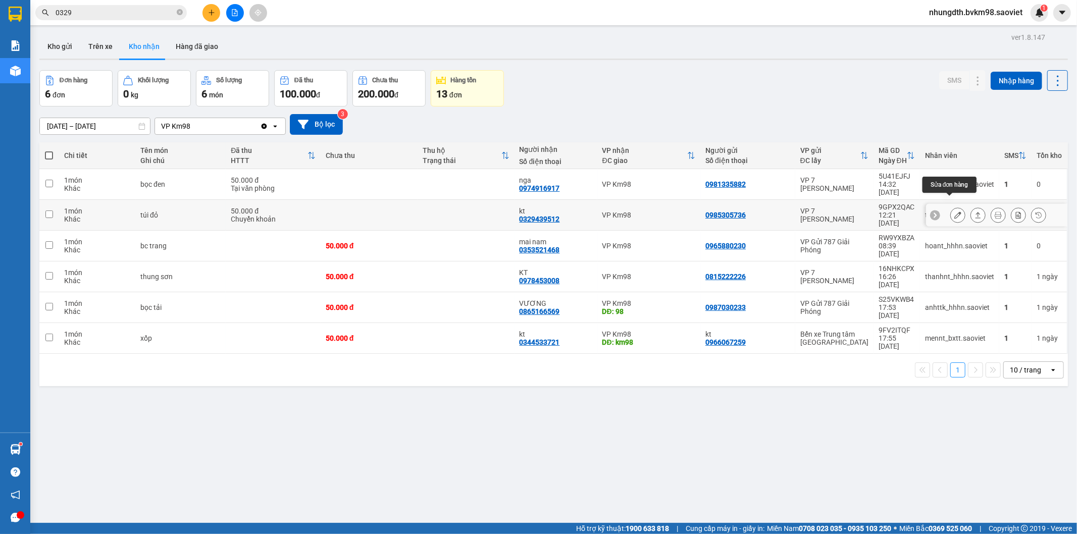
click at [951, 207] on button at bounding box center [958, 216] width 14 height 18
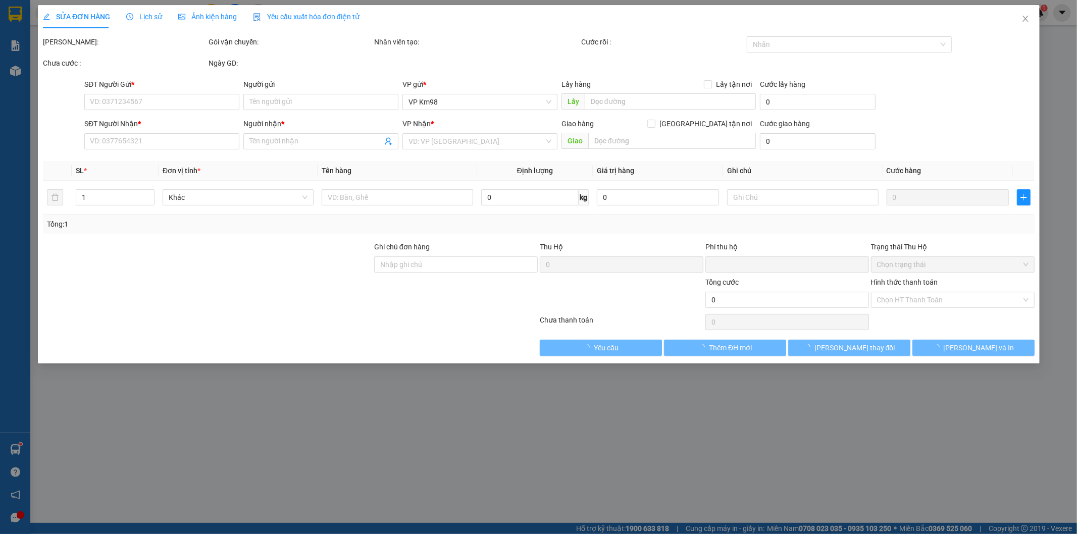
type input "0985305736"
type input "0329439512"
type input "kt"
type input "0"
type input "50.000"
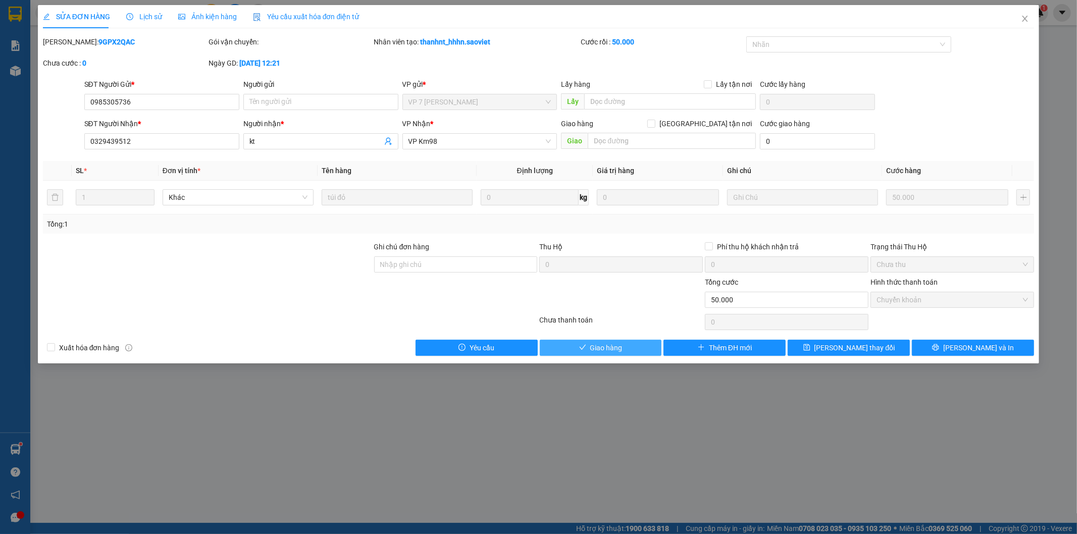
click at [628, 349] on button "Giao hàng" at bounding box center [601, 348] width 122 height 16
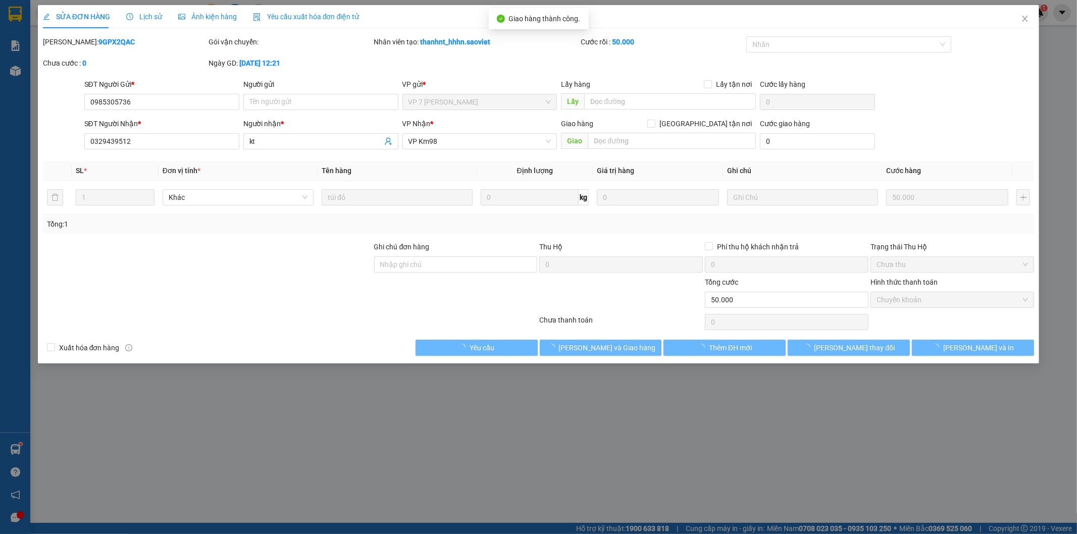
click at [1022, 18] on icon "close" at bounding box center [1025, 19] width 8 height 8
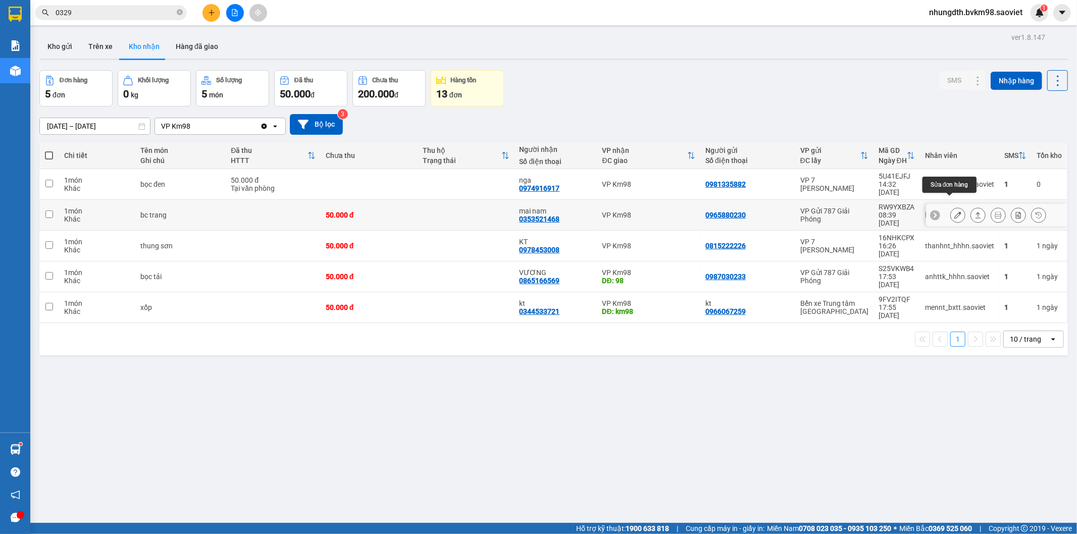
click at [954, 212] on icon at bounding box center [957, 215] width 7 height 7
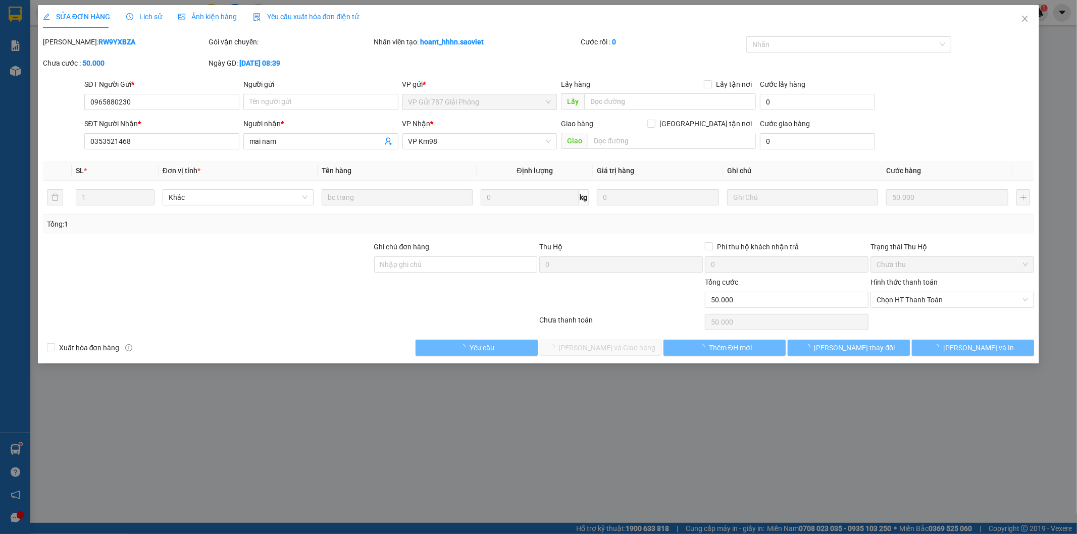
type input "0965880230"
type input "0353521468"
type input "mai nam"
type input "0"
type input "50.000"
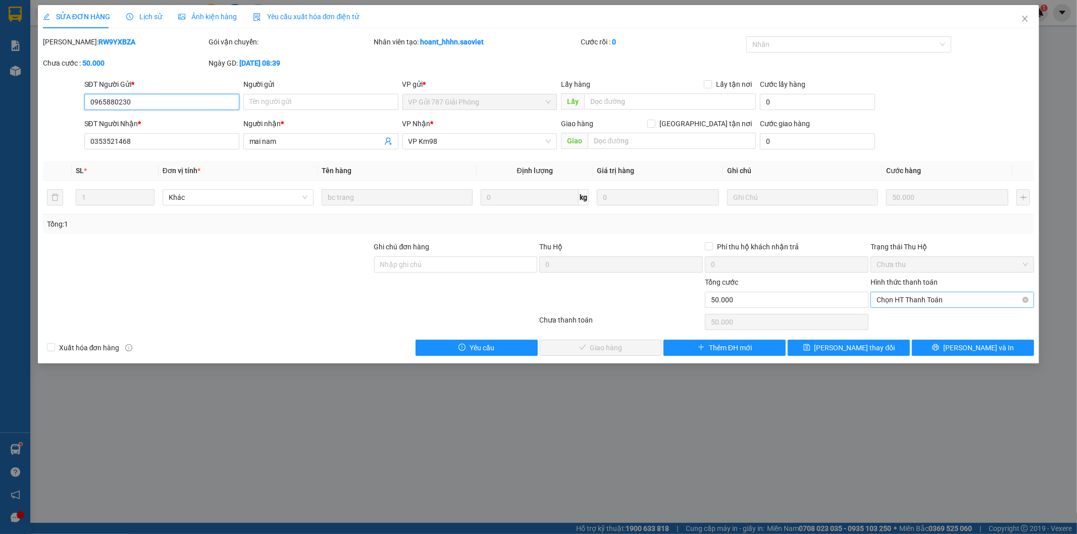
click at [902, 300] on span "Chọn HT Thanh Toán" at bounding box center [952, 299] width 151 height 15
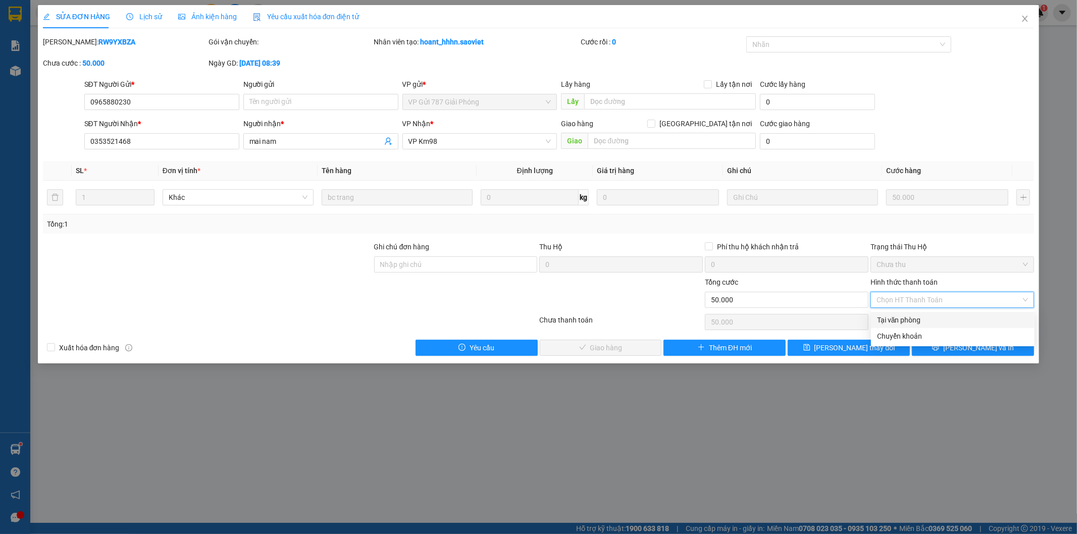
drag, startPoint x: 890, startPoint y: 320, endPoint x: 874, endPoint y: 327, distance: 17.4
click at [890, 320] on div "Tại văn phòng" at bounding box center [952, 320] width 151 height 11
type input "0"
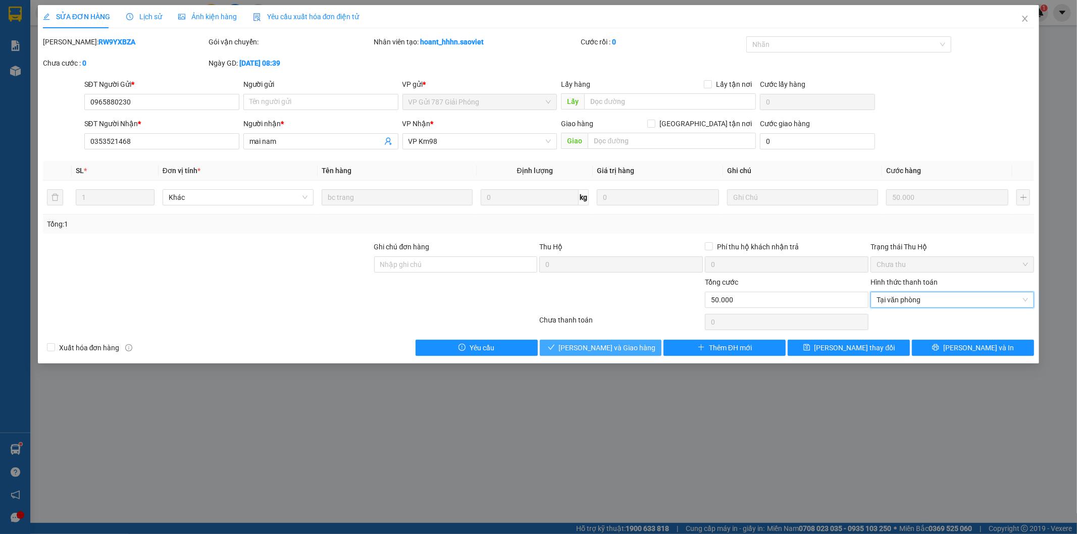
click at [609, 346] on span "[PERSON_NAME] và Giao hàng" at bounding box center [607, 347] width 97 height 11
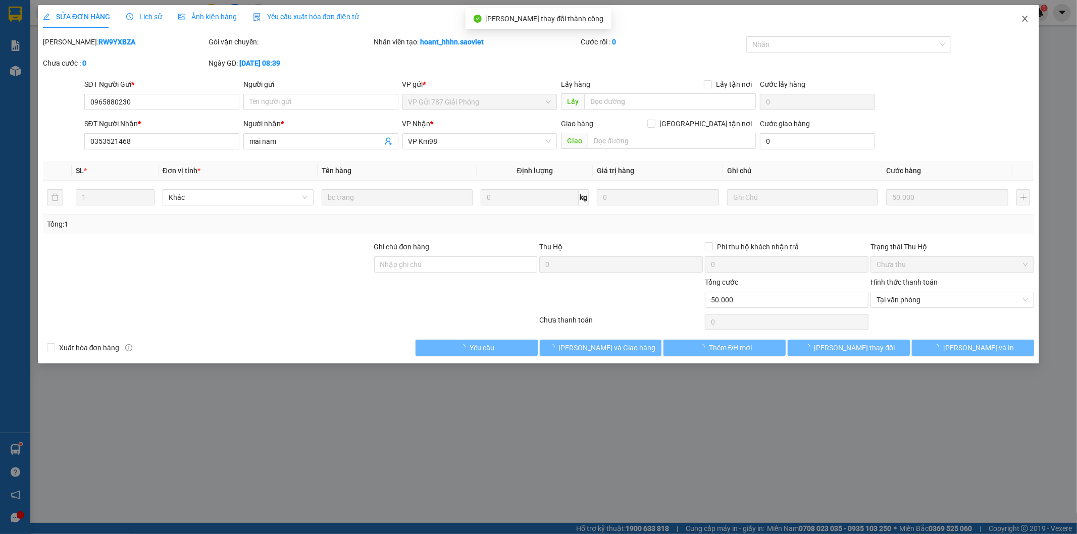
click at [1027, 18] on icon "close" at bounding box center [1025, 19] width 8 height 8
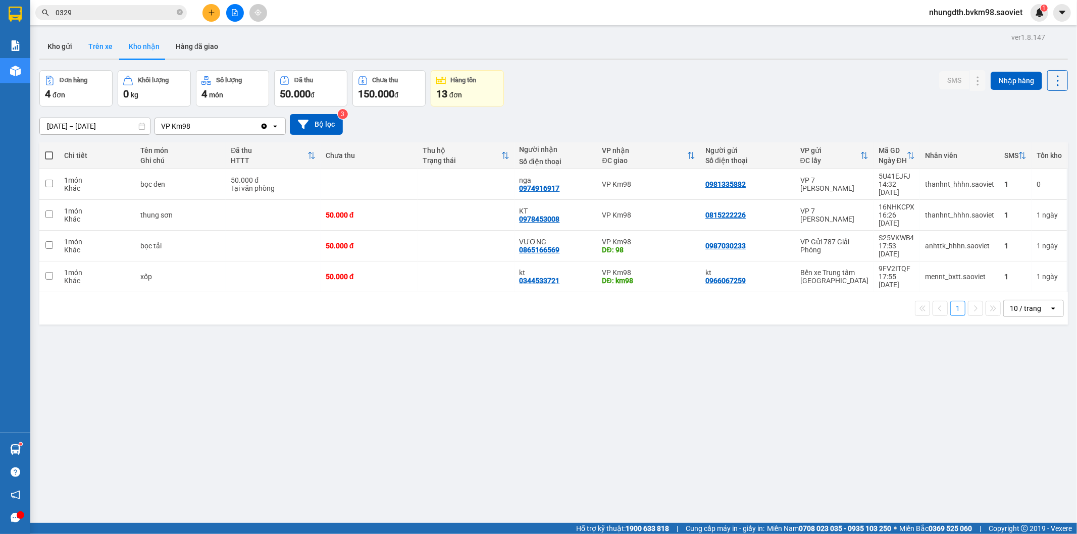
drag, startPoint x: 100, startPoint y: 46, endPoint x: 126, endPoint y: 71, distance: 35.7
click at [100, 48] on button "Trên xe" at bounding box center [100, 46] width 40 height 24
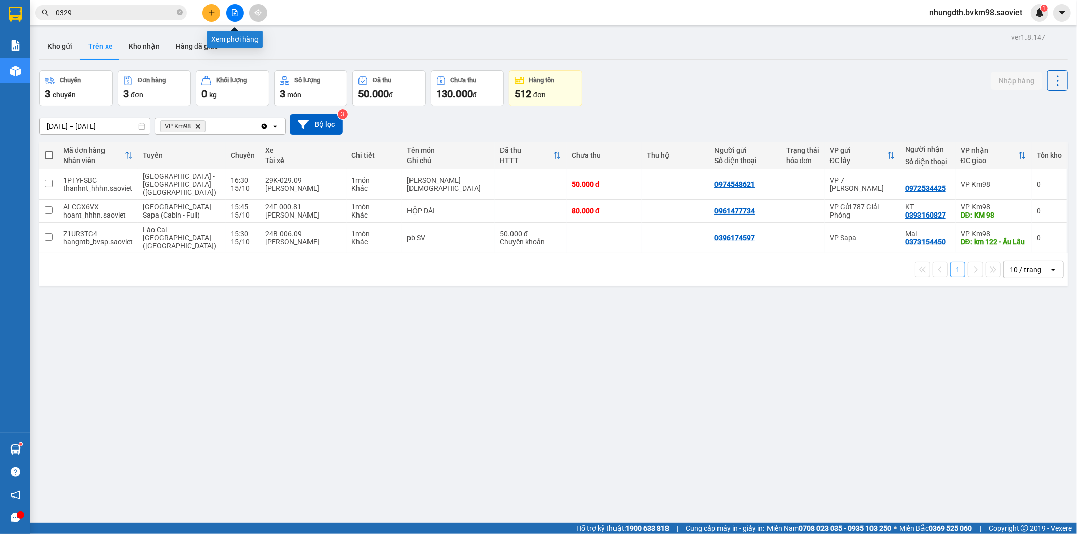
click at [228, 10] on button at bounding box center [235, 13] width 18 height 18
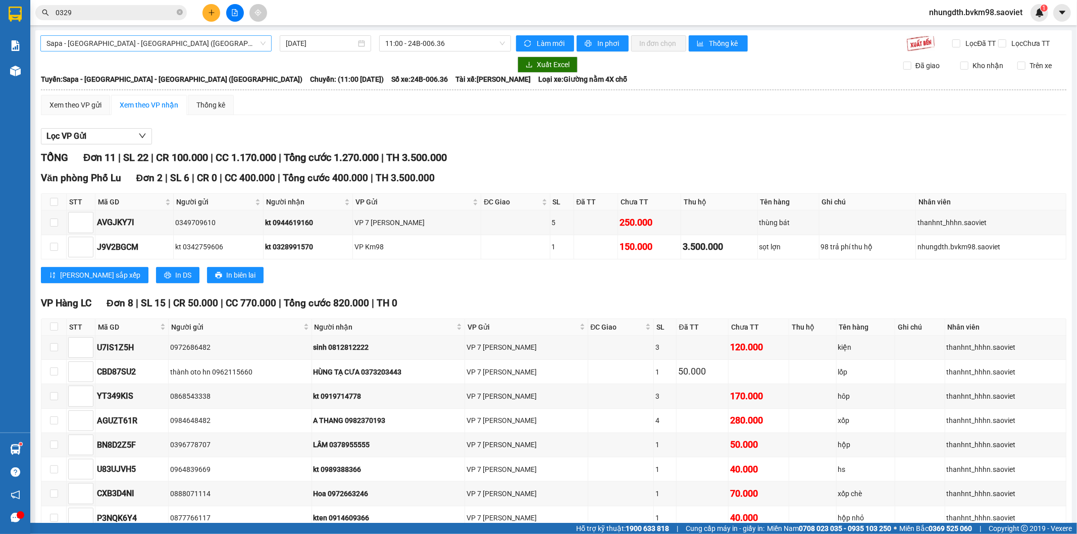
click at [119, 42] on span "Sapa - [GEOGRAPHIC_DATA] - [GEOGRAPHIC_DATA] ([GEOGRAPHIC_DATA])" at bounding box center [155, 43] width 219 height 15
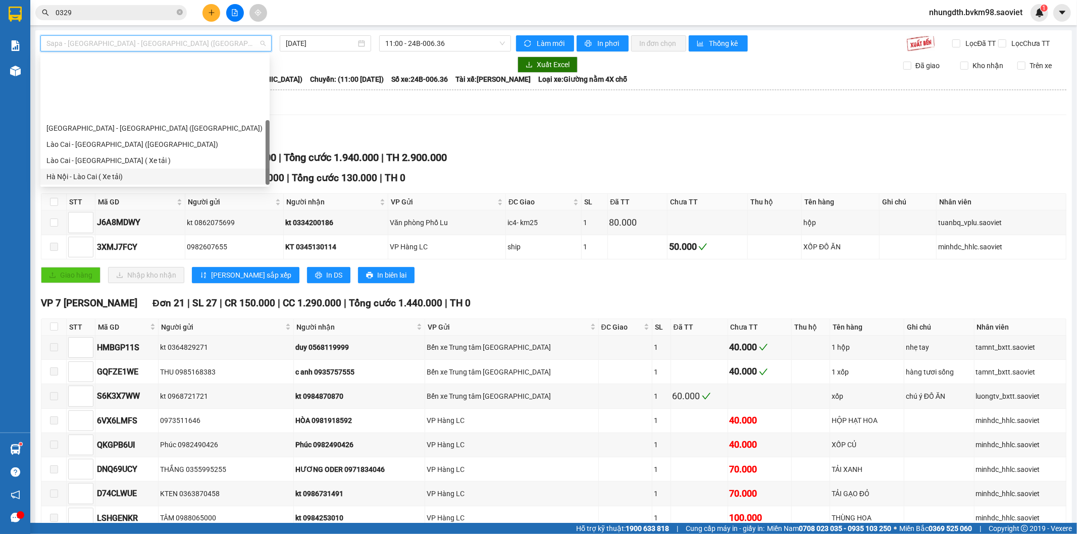
scroll to position [81, 0]
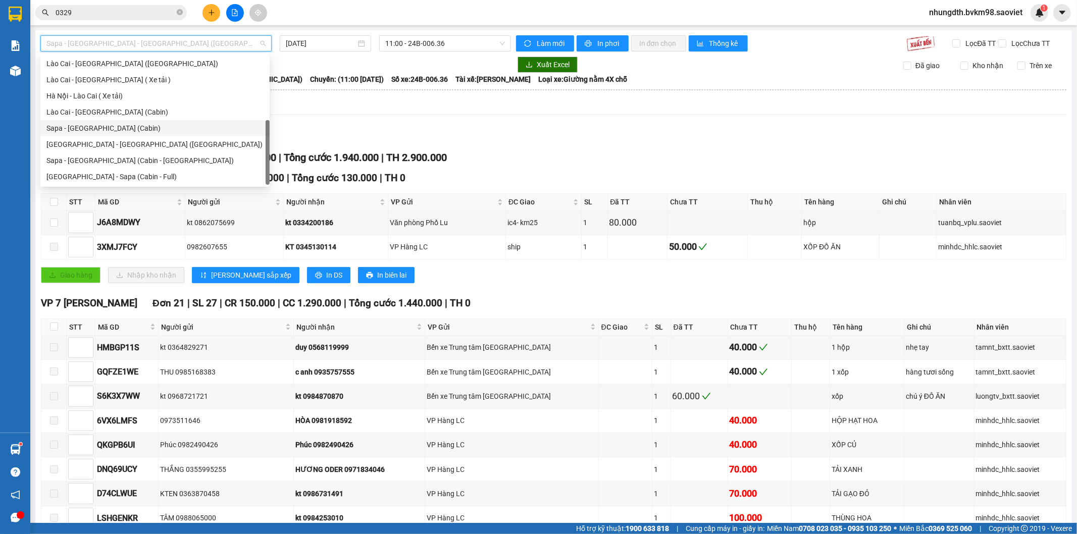
click at [100, 129] on div "Sapa - [GEOGRAPHIC_DATA] (Cabin)" at bounding box center [154, 128] width 217 height 11
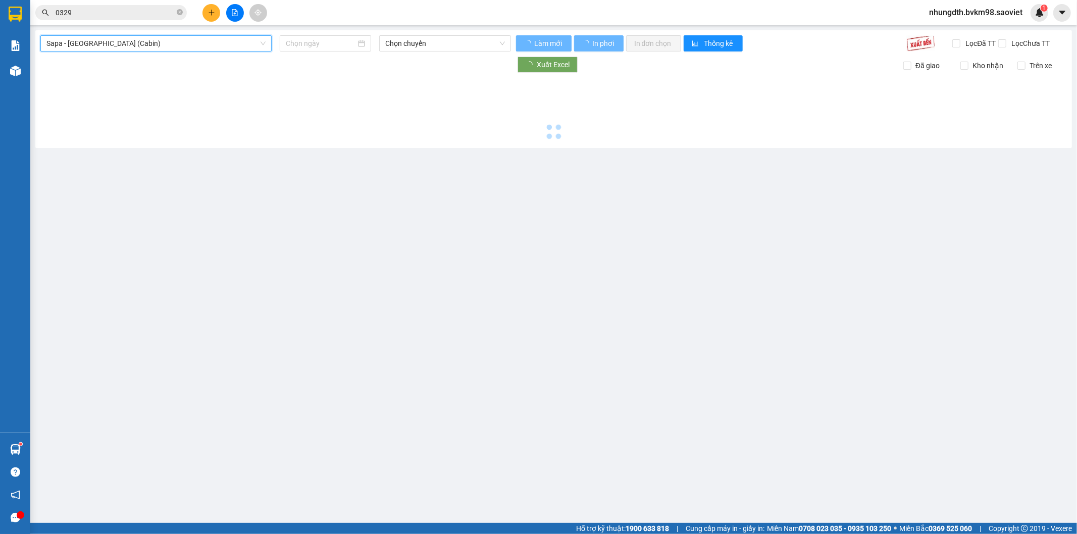
type input "[DATE]"
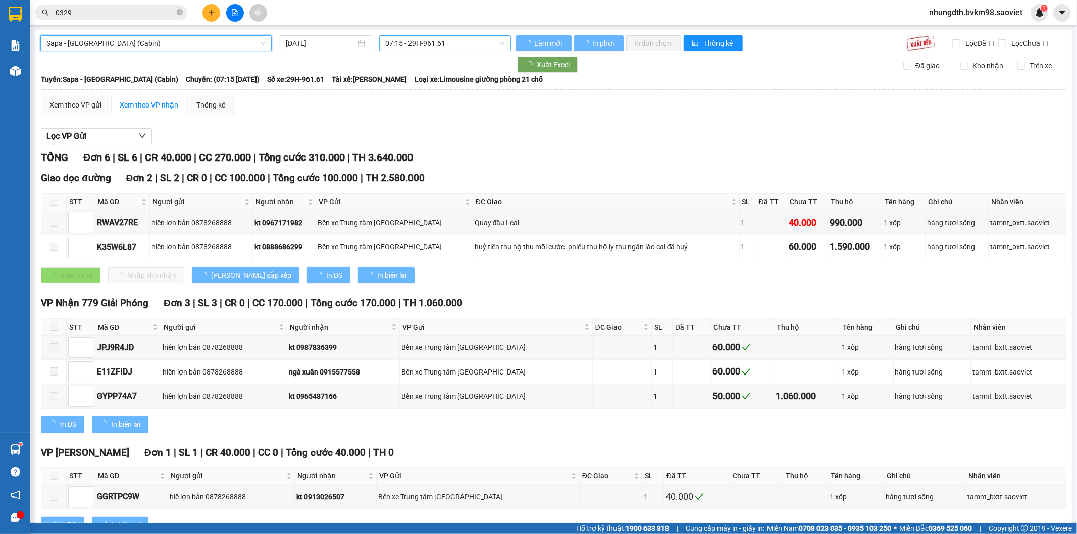
click at [428, 44] on span "07:15 - 29H-961.61" at bounding box center [444, 43] width 119 height 15
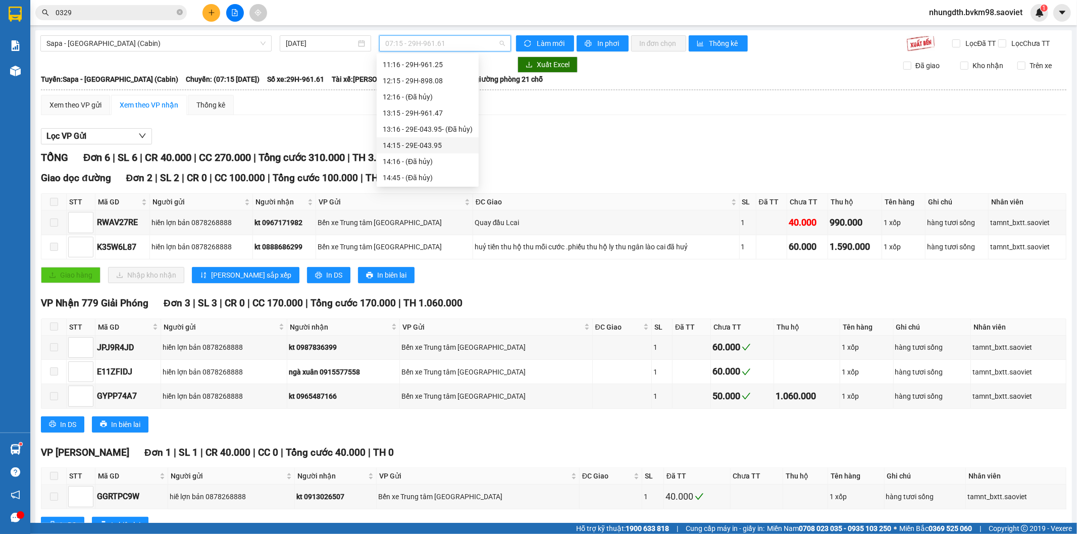
scroll to position [168, 0]
click at [428, 139] on div "15:15 - 24F-000.67" at bounding box center [428, 137] width 90 height 11
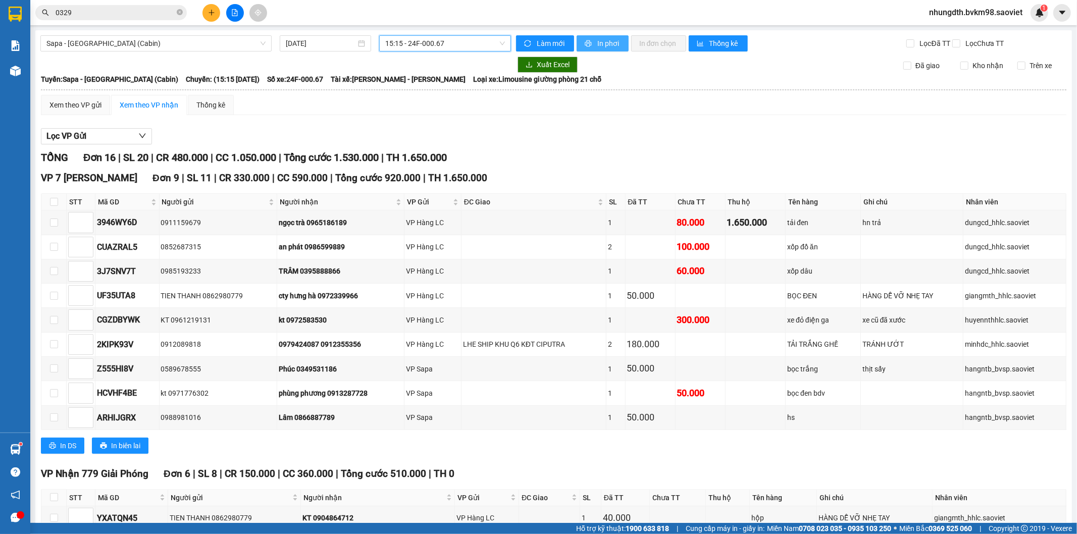
click at [599, 48] on span "In phơi" at bounding box center [608, 43] width 23 height 11
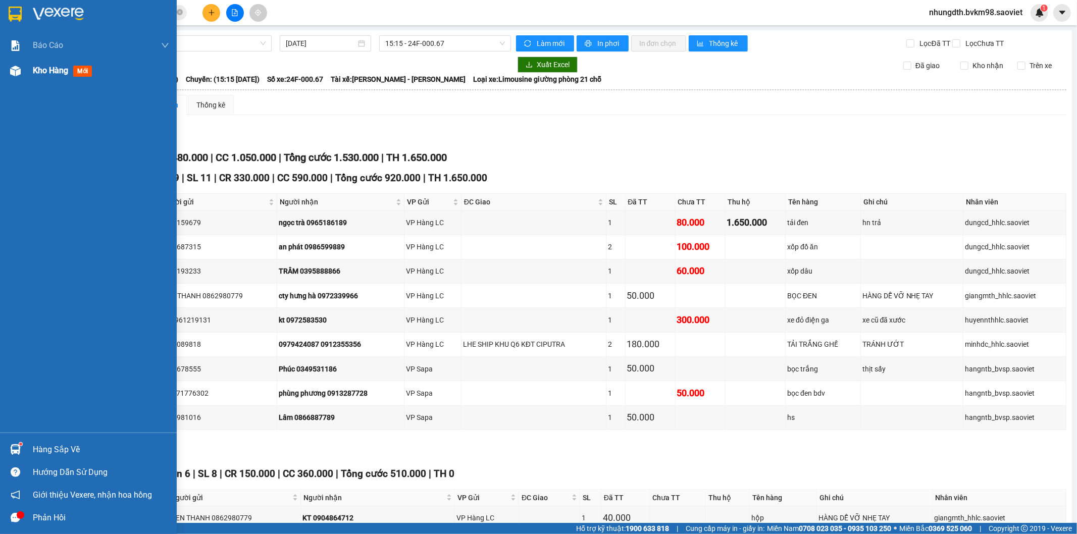
click at [10, 68] on img at bounding box center [15, 71] width 11 height 11
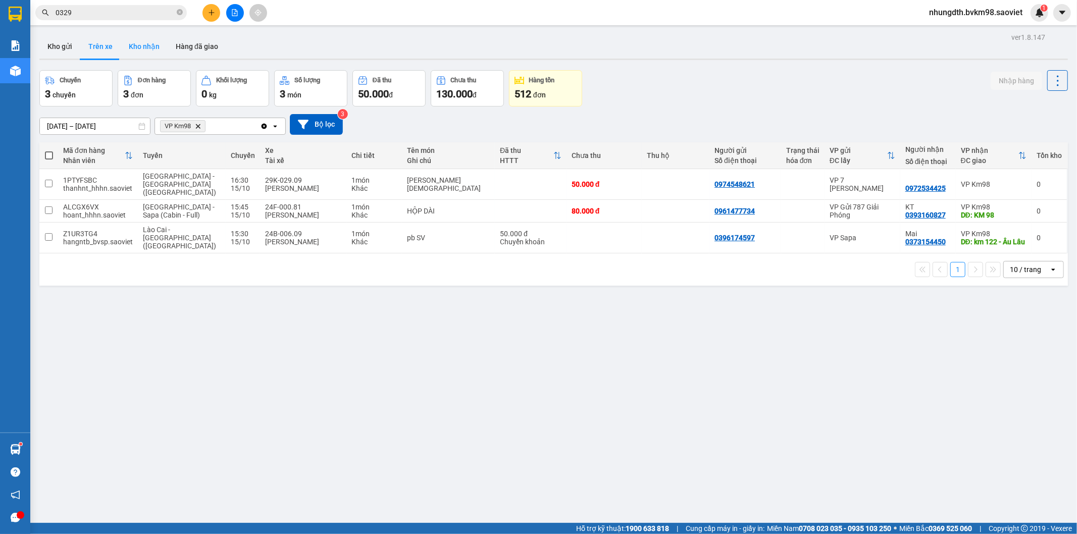
click at [145, 46] on button "Kho nhận" at bounding box center [144, 46] width 47 height 24
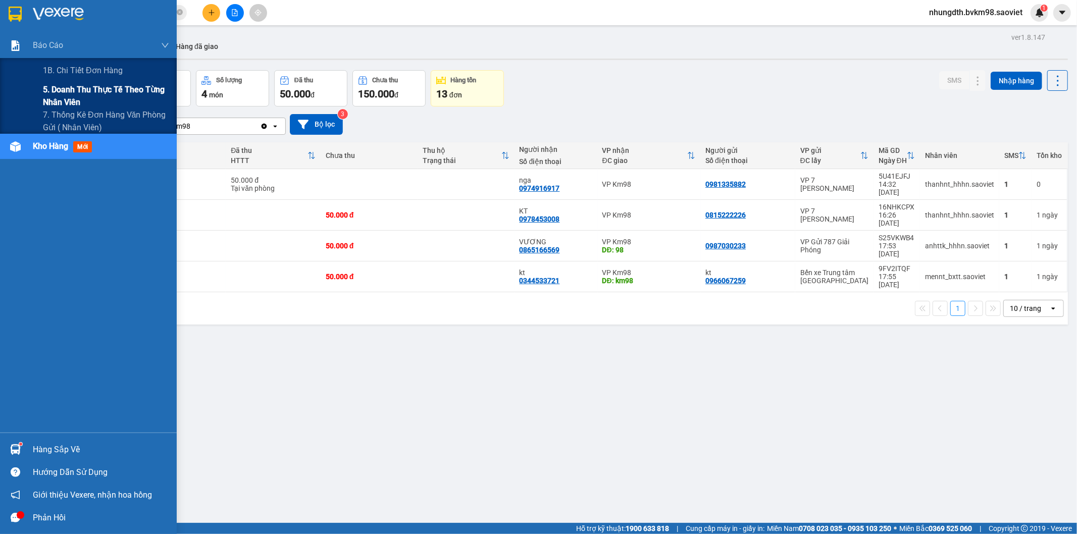
click at [76, 91] on span "5. Doanh thu thực tế theo từng nhân viên" at bounding box center [106, 95] width 126 height 25
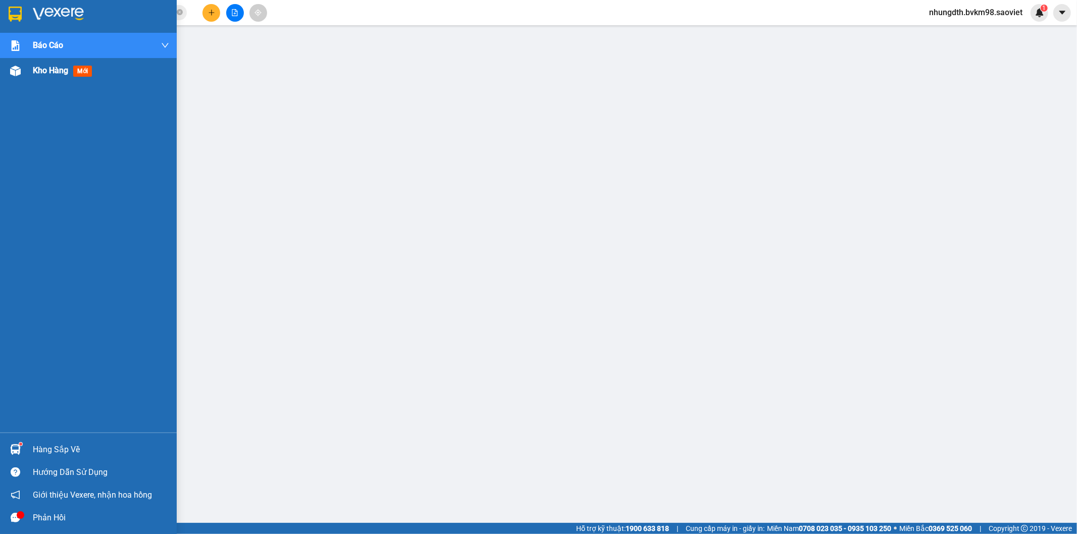
click at [20, 73] on img at bounding box center [15, 71] width 11 height 11
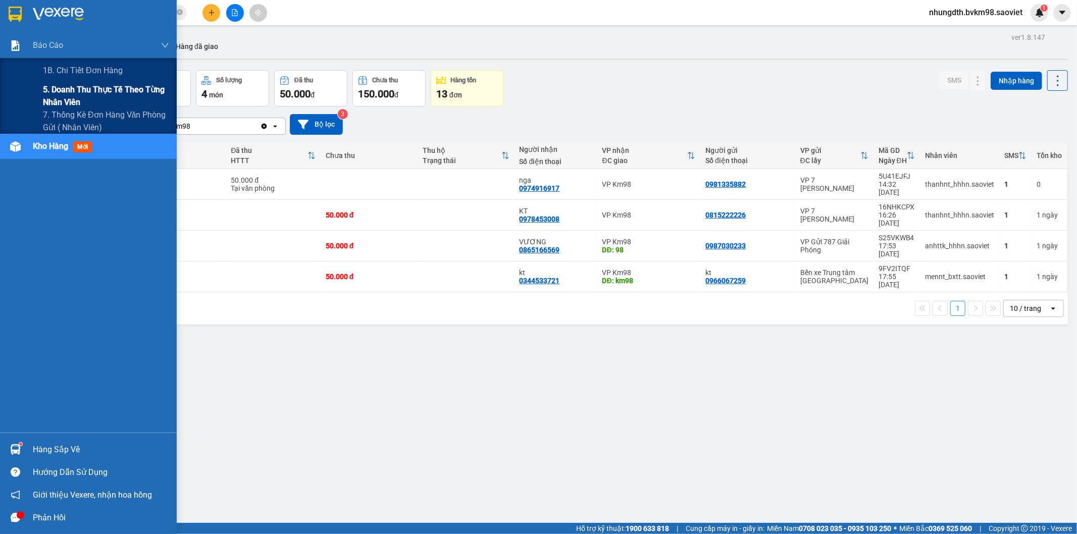
click at [58, 87] on span "5. Doanh thu thực tế theo từng nhân viên" at bounding box center [106, 95] width 126 height 25
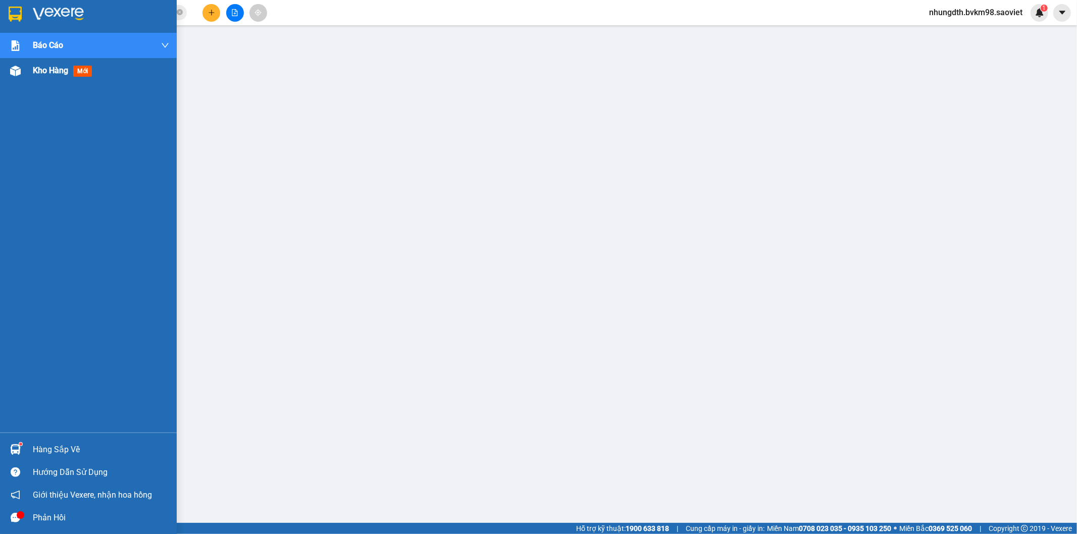
click at [11, 70] on img at bounding box center [15, 71] width 11 height 11
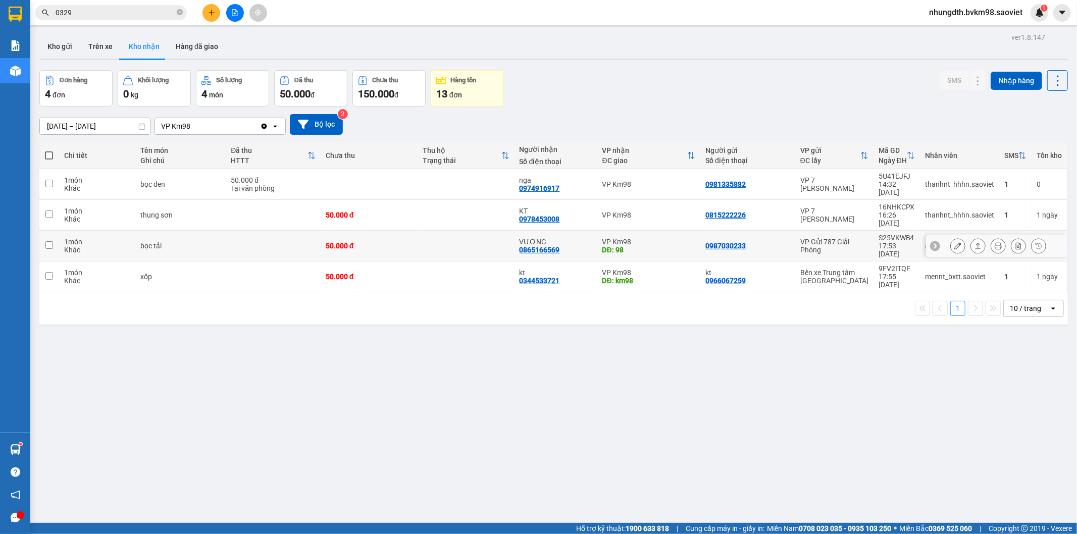
click at [954, 242] on icon at bounding box center [957, 245] width 7 height 7
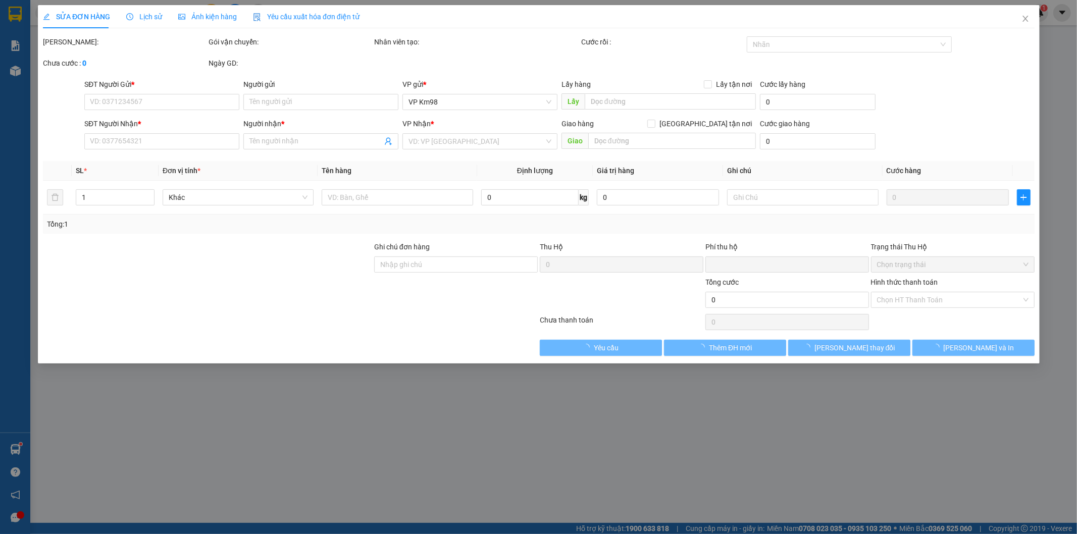
type input "0987030233"
type input "0865166569"
type input "VƯƠNG"
type input "98"
type input "0"
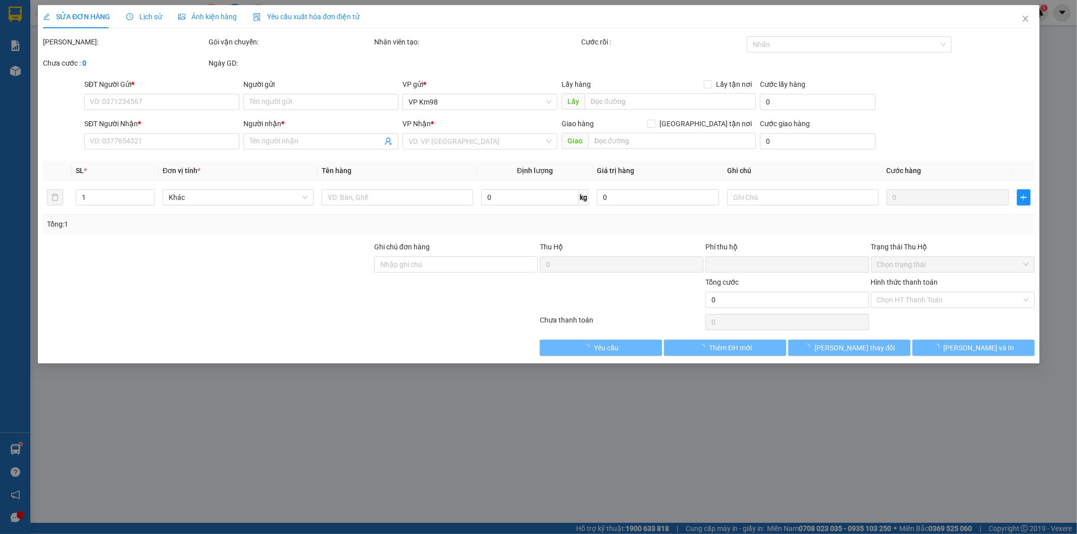
type input "50.000"
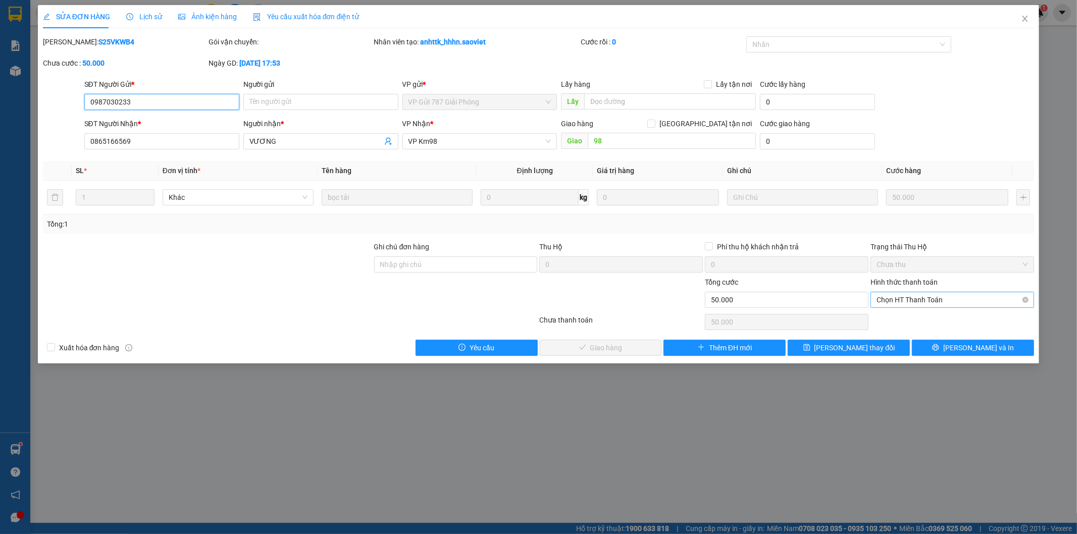
click at [897, 301] on span "Chọn HT Thanh Toán" at bounding box center [952, 299] width 151 height 15
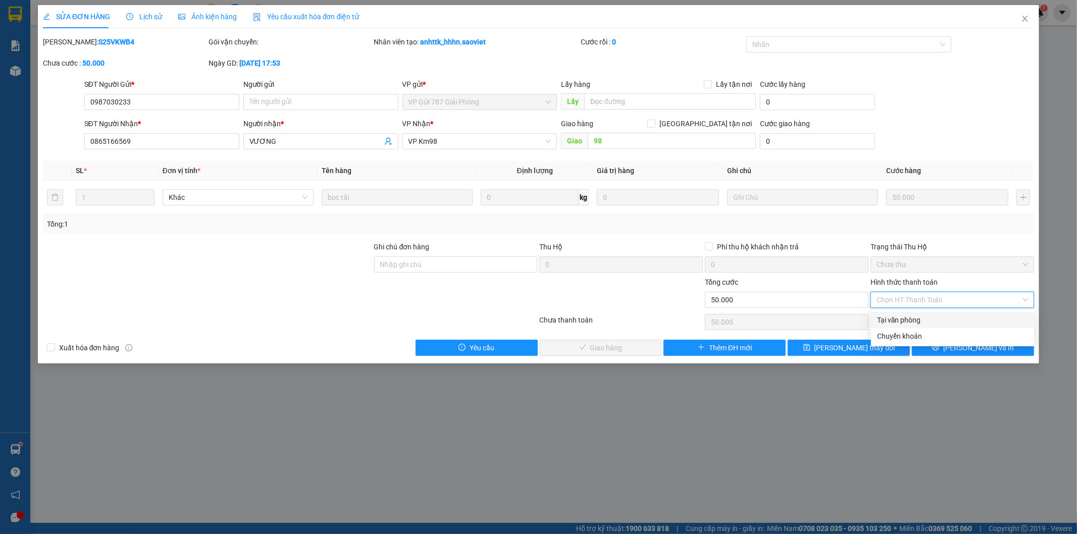
click at [893, 321] on div "Tại văn phòng" at bounding box center [952, 320] width 151 height 11
type input "0"
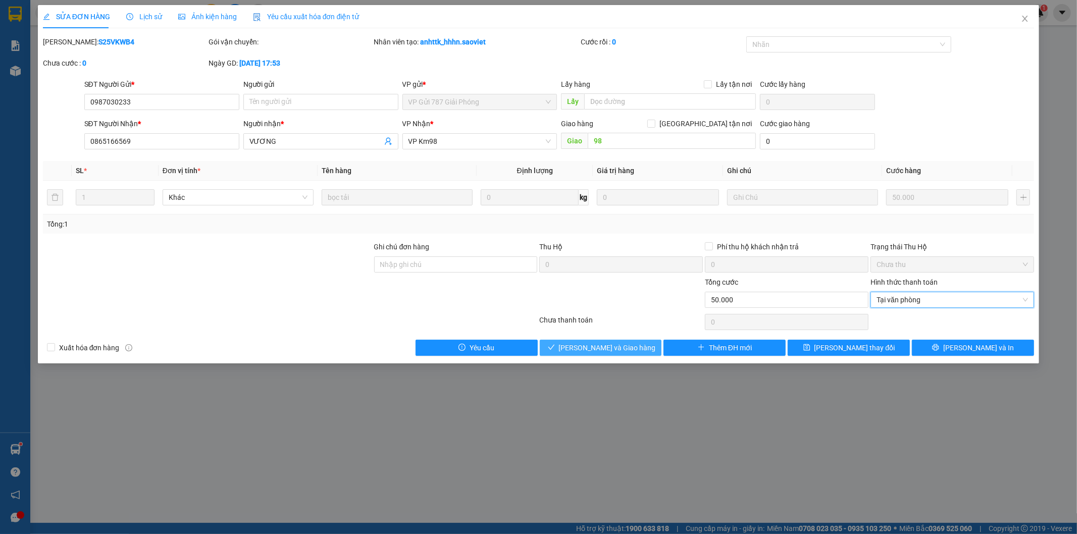
click at [630, 349] on span "[PERSON_NAME] và Giao hàng" at bounding box center [607, 347] width 97 height 11
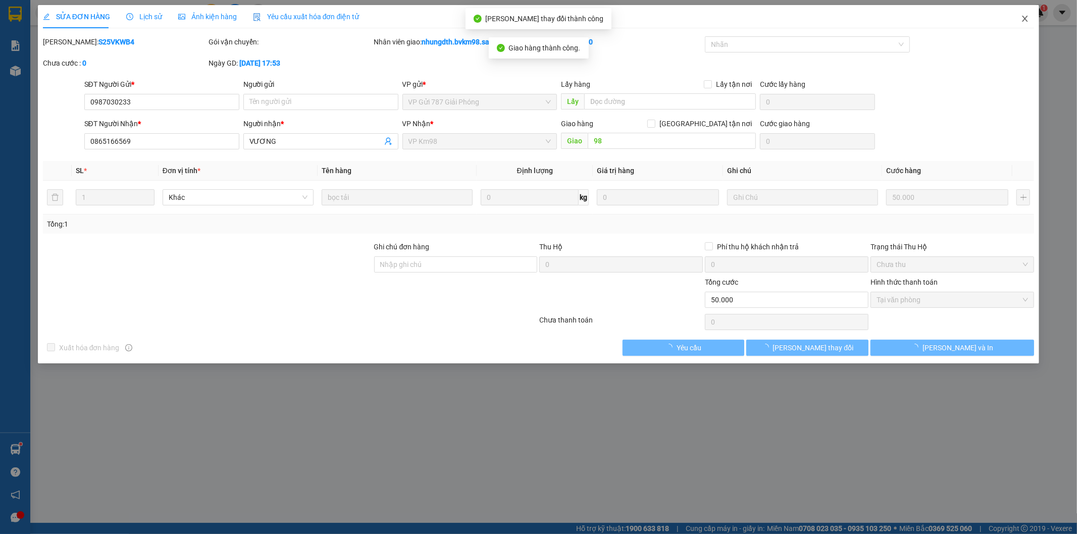
click at [1026, 19] on icon "close" at bounding box center [1025, 19] width 8 height 8
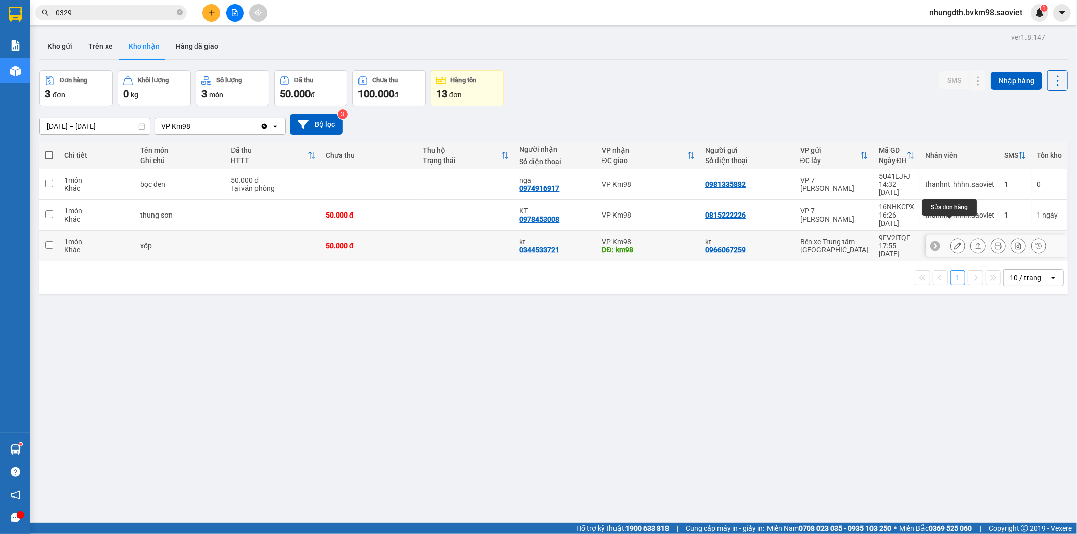
click at [954, 242] on icon at bounding box center [957, 245] width 7 height 7
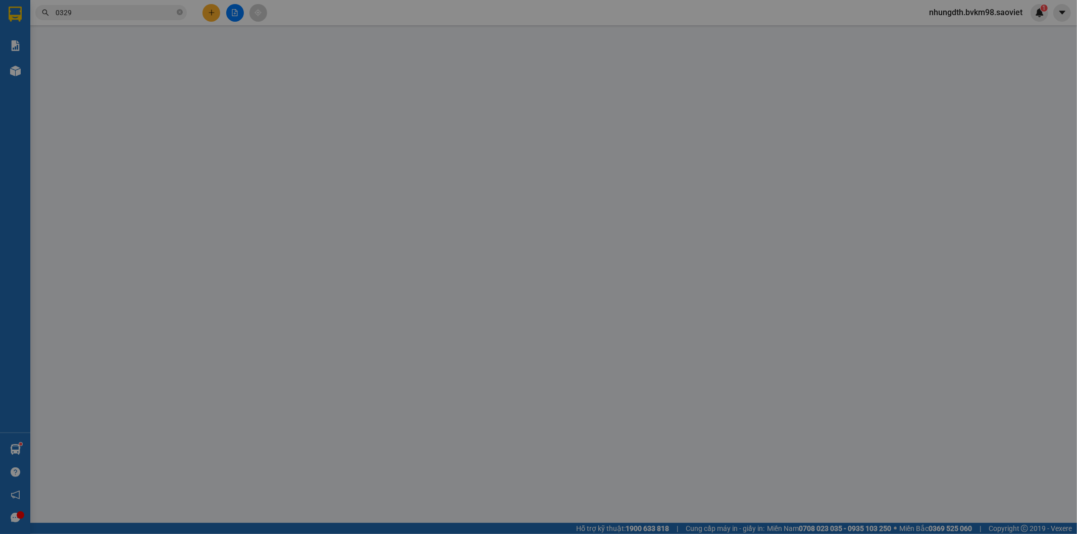
type input "0966067259"
type input "kt"
type input "0344533721"
type input "kt"
type input "km98"
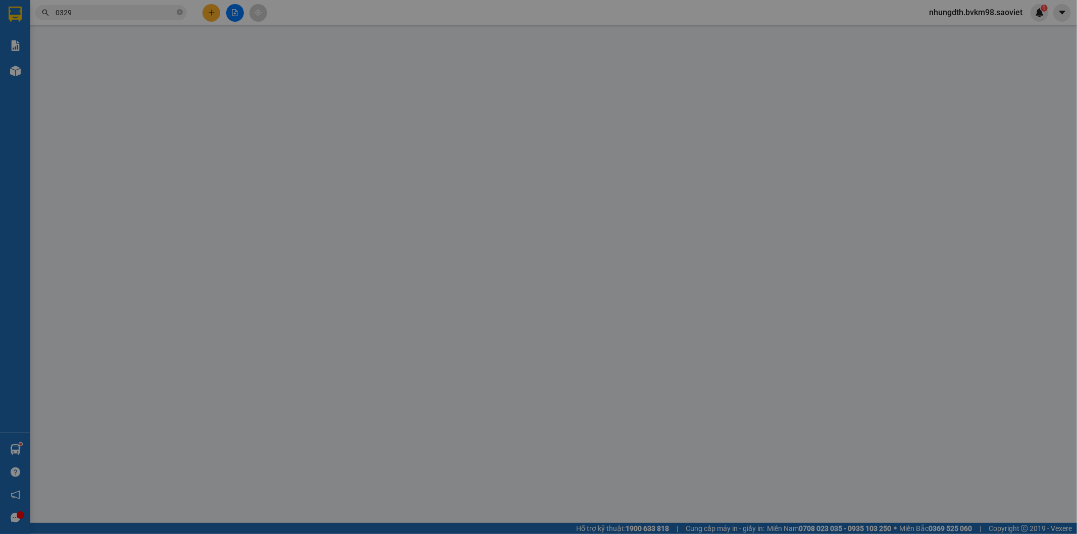
type input "0"
type input "50.000"
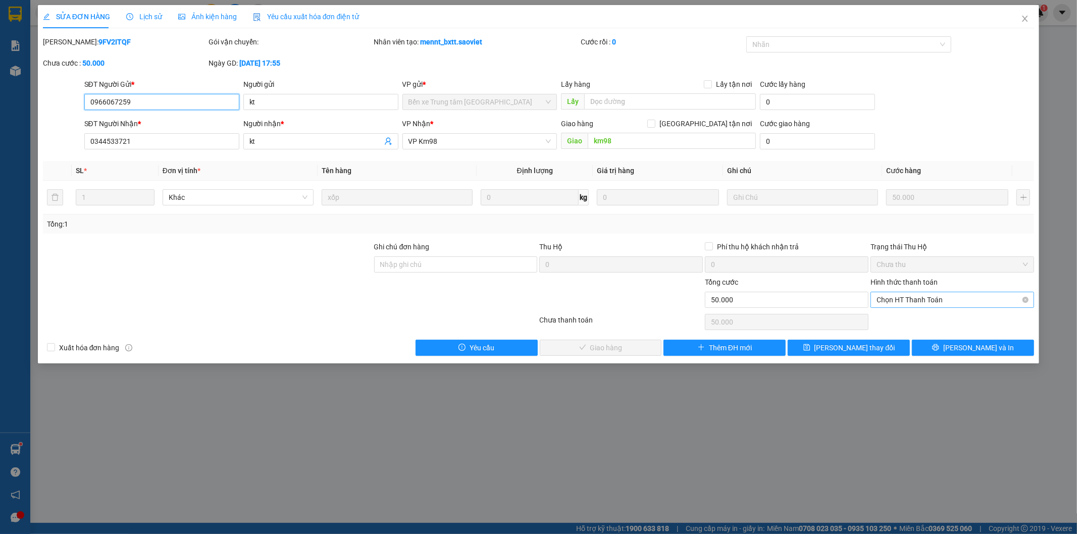
click at [927, 300] on span "Chọn HT Thanh Toán" at bounding box center [952, 299] width 151 height 15
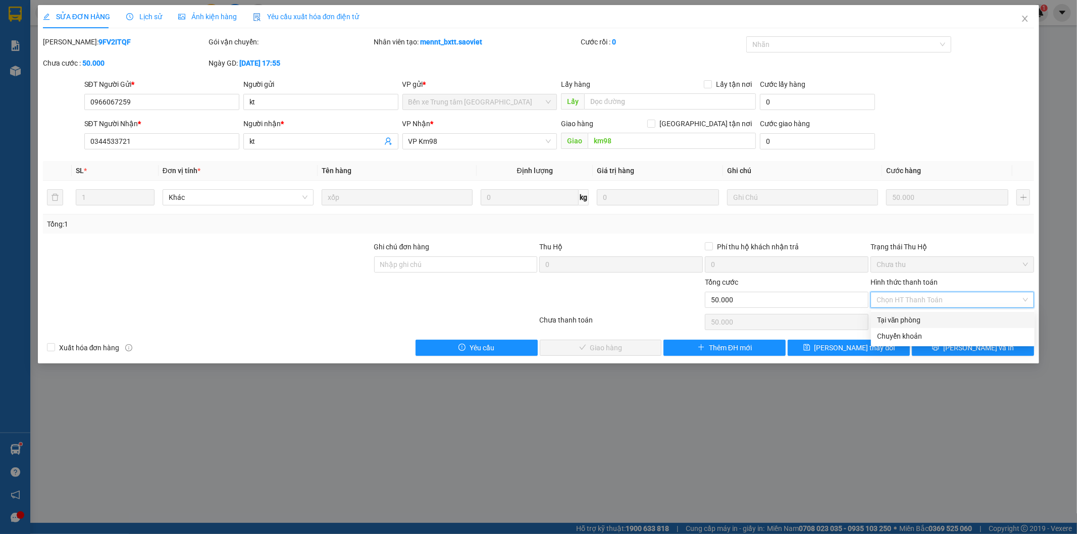
click at [886, 321] on div "Tại văn phòng" at bounding box center [952, 320] width 151 height 11
type input "0"
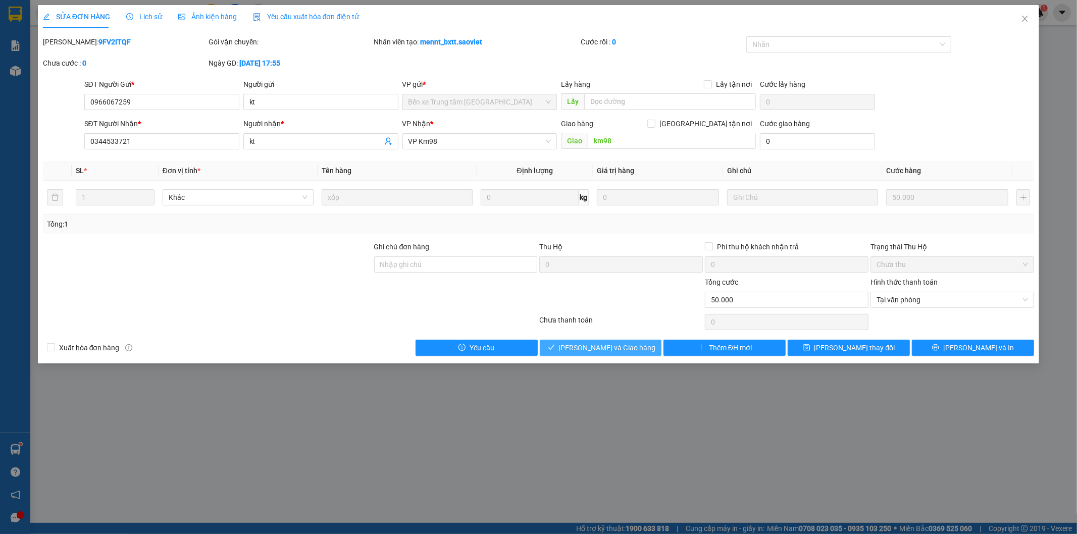
click at [620, 351] on span "[PERSON_NAME] và Giao hàng" at bounding box center [607, 347] width 97 height 11
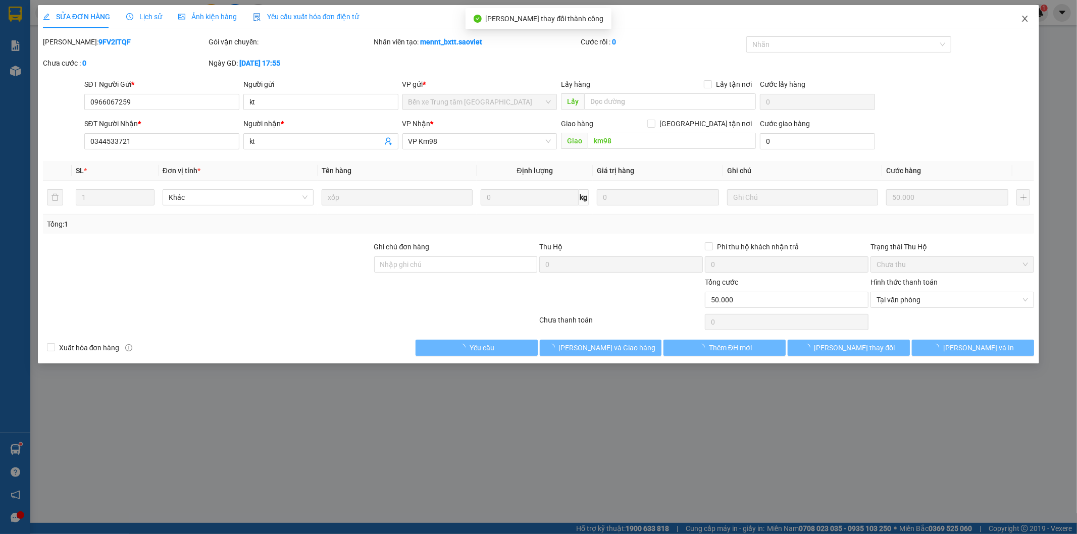
click at [1023, 17] on icon "close" at bounding box center [1025, 19] width 8 height 8
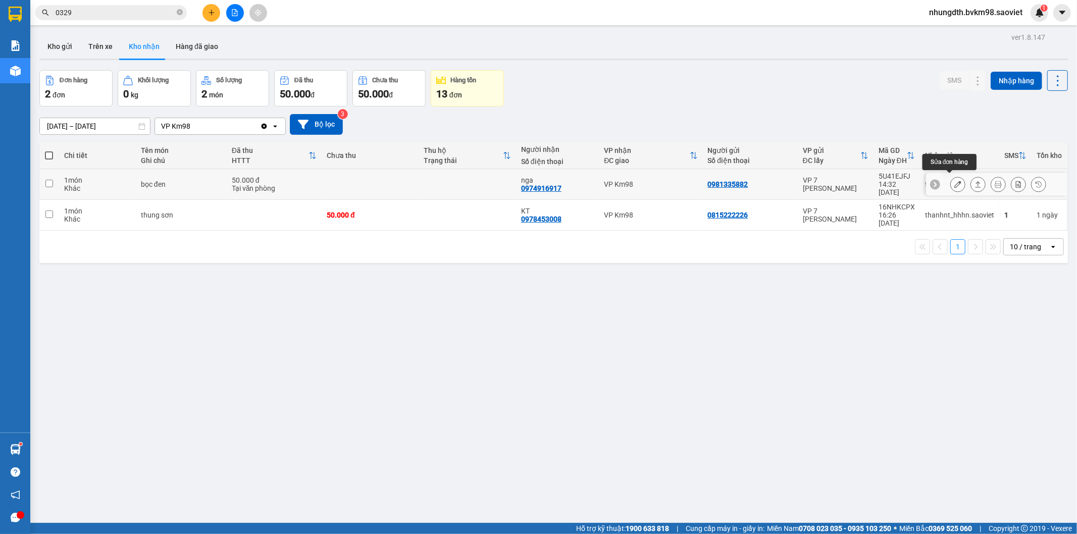
click at [954, 181] on icon at bounding box center [957, 184] width 7 height 7
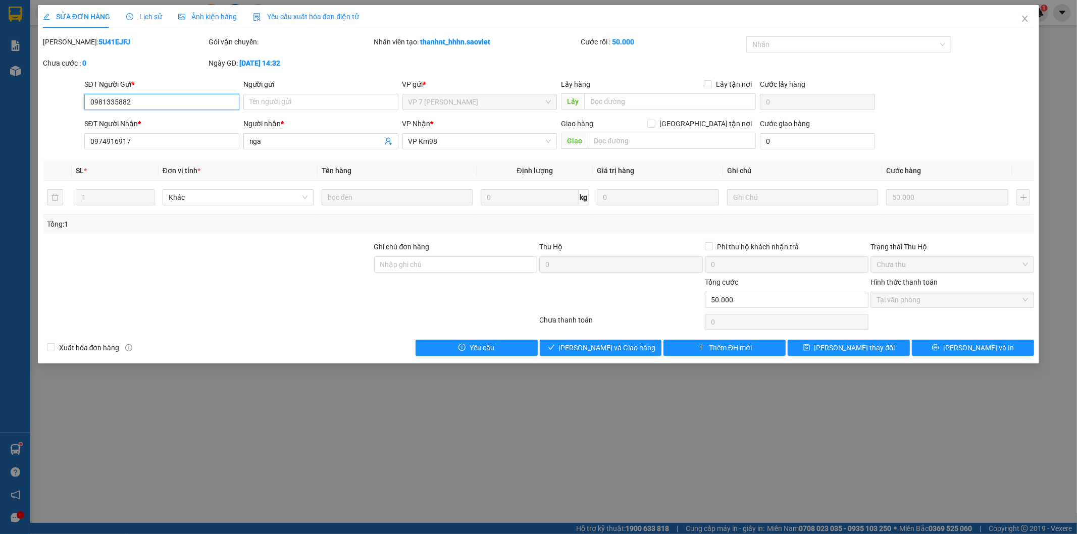
type input "0981335882"
type input "0974916917"
type input "nga"
type input "0"
type input "50.000"
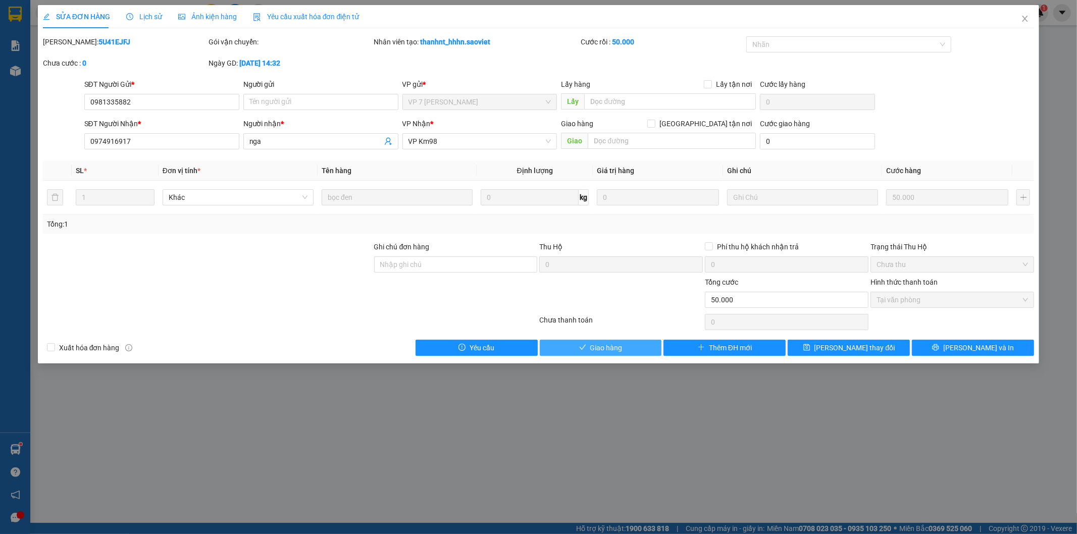
click at [607, 347] on span "Giao hàng" at bounding box center [606, 347] width 32 height 11
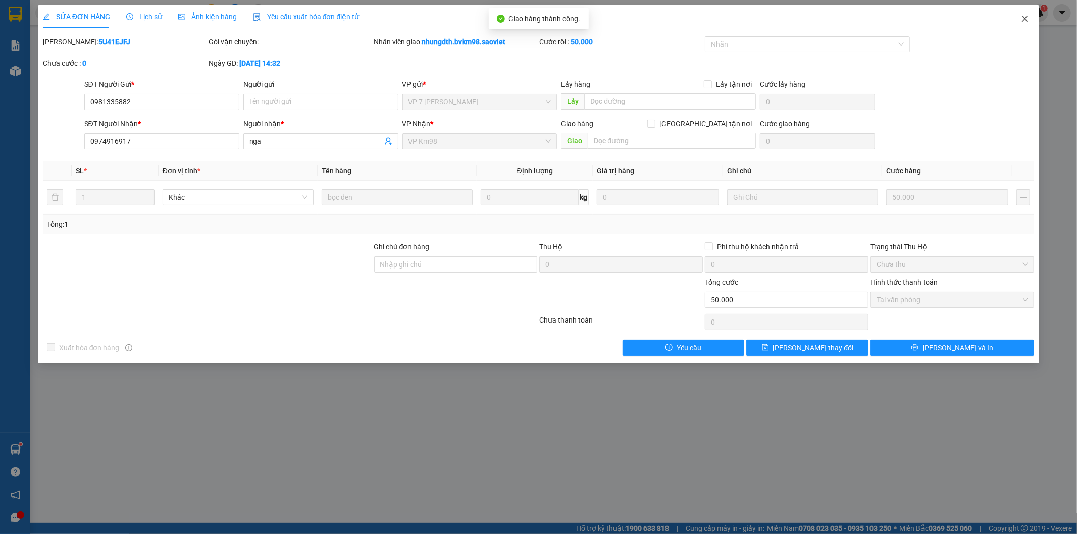
click at [1022, 18] on icon "close" at bounding box center [1025, 19] width 8 height 8
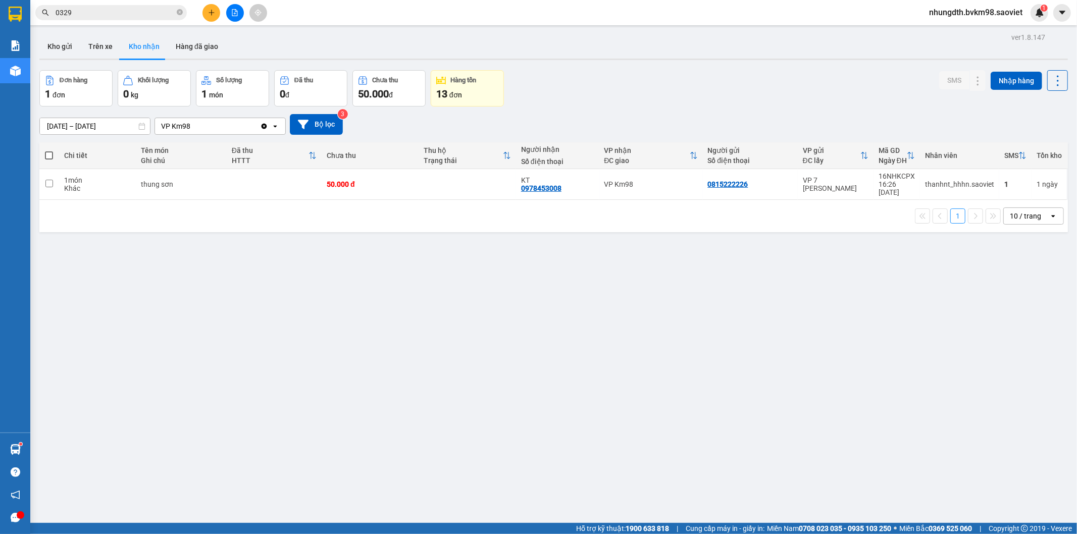
drag, startPoint x: 101, startPoint y: 42, endPoint x: 137, endPoint y: 109, distance: 75.5
click at [100, 42] on button "Trên xe" at bounding box center [100, 46] width 40 height 24
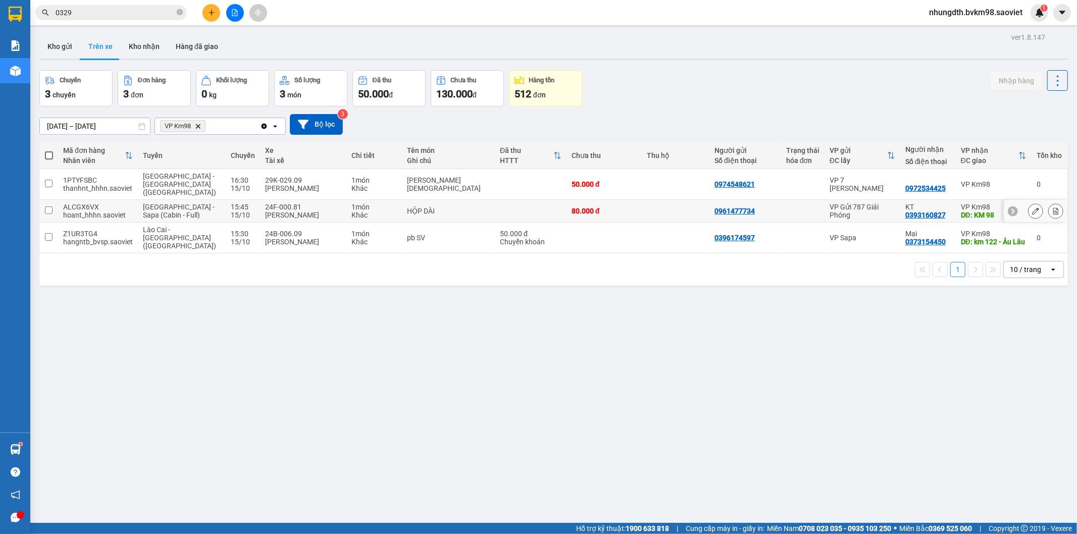
click at [49, 207] on input "checkbox" at bounding box center [49, 211] width 8 height 8
checkbox input "true"
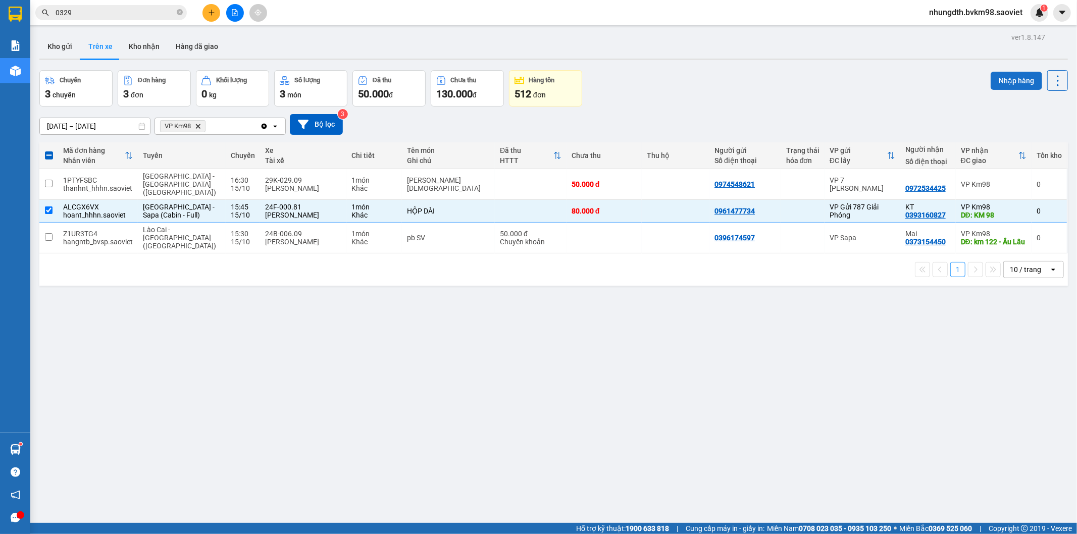
click at [993, 84] on button "Nhập hàng" at bounding box center [1017, 81] width 52 height 18
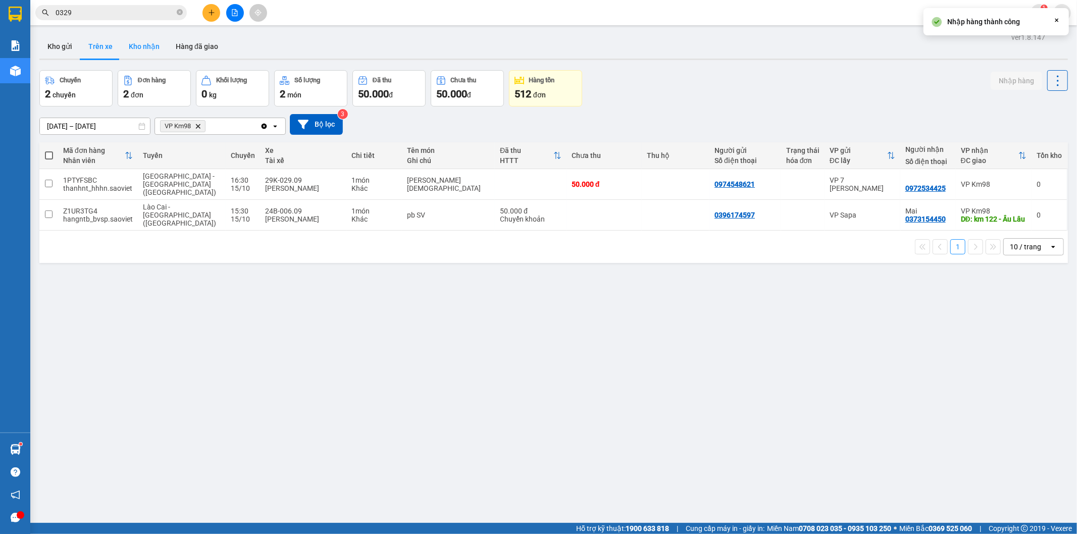
click at [137, 44] on button "Kho nhận" at bounding box center [144, 46] width 47 height 24
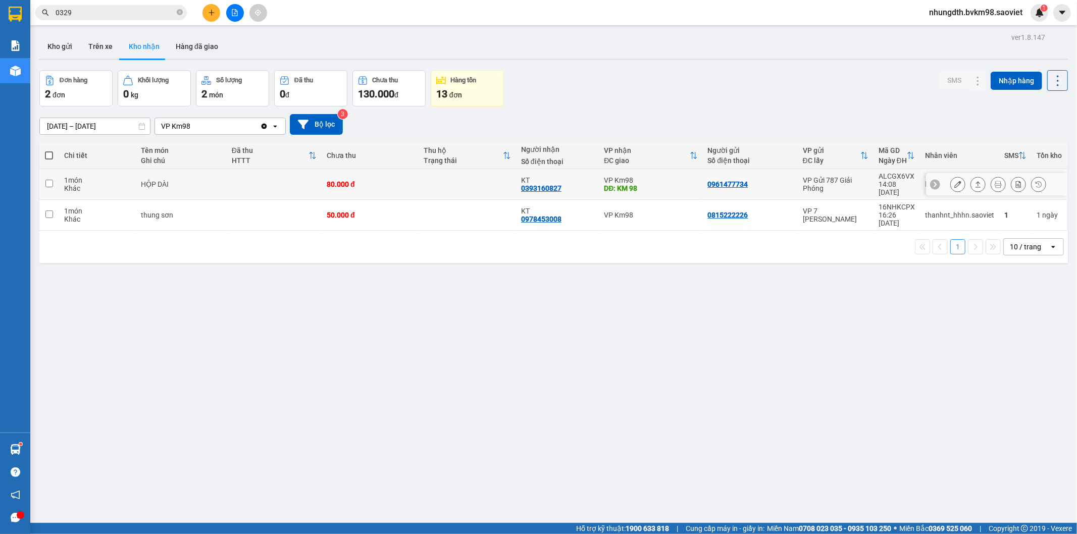
click at [450, 174] on td at bounding box center [467, 184] width 97 height 31
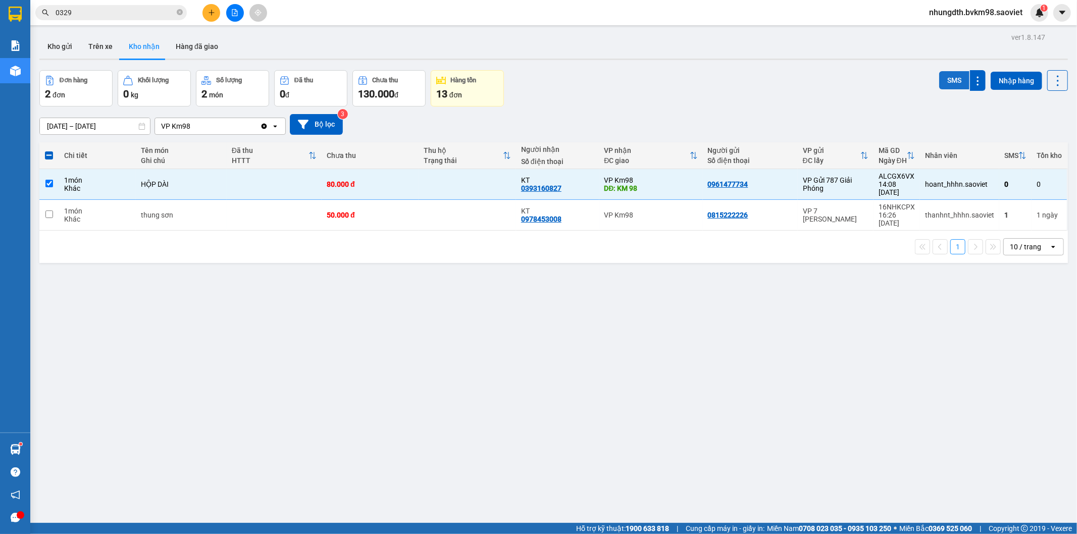
click at [939, 76] on button "SMS" at bounding box center [954, 80] width 30 height 18
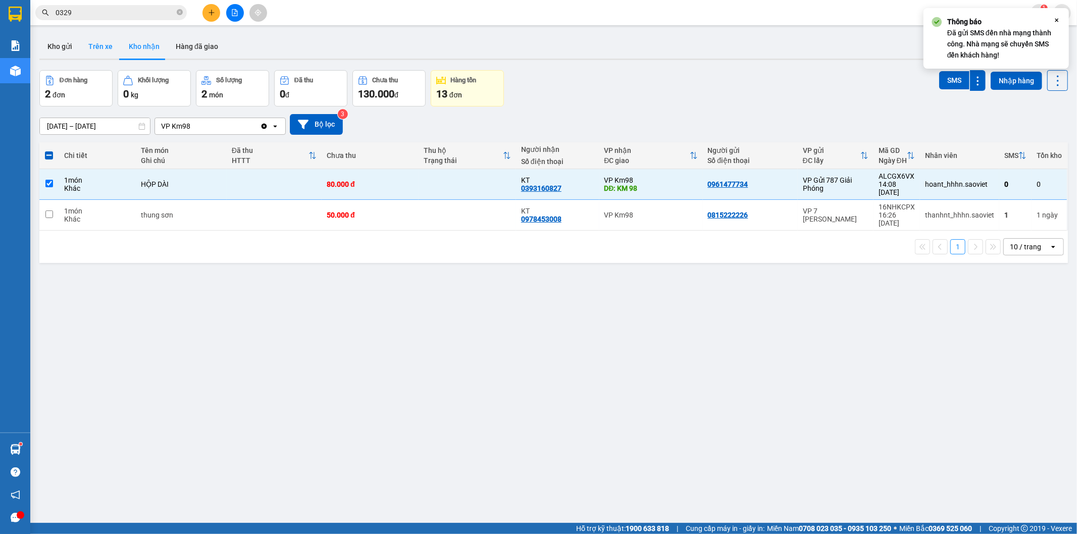
click at [108, 43] on button "Trên xe" at bounding box center [100, 46] width 40 height 24
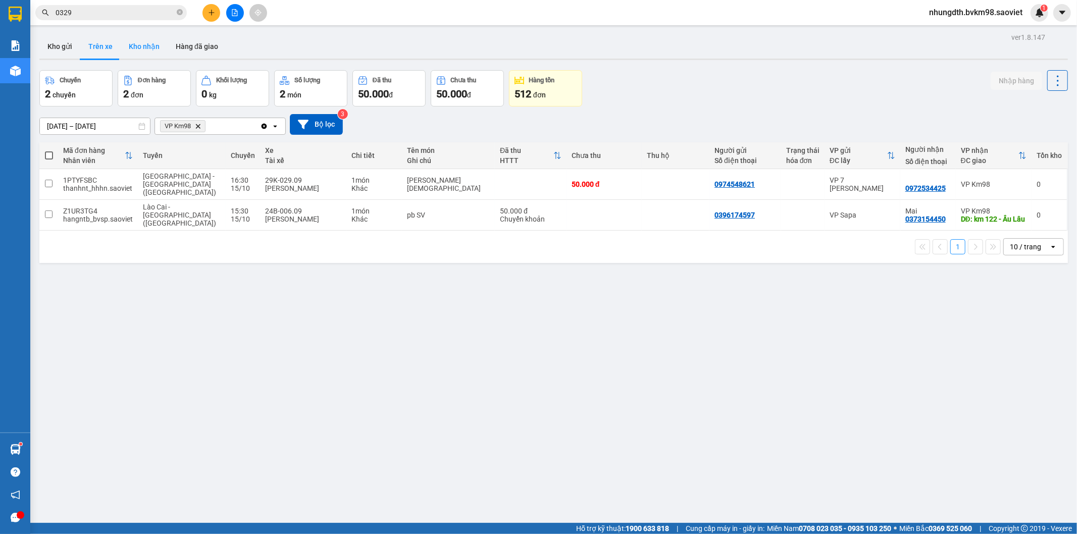
click at [143, 42] on button "Kho nhận" at bounding box center [144, 46] width 47 height 24
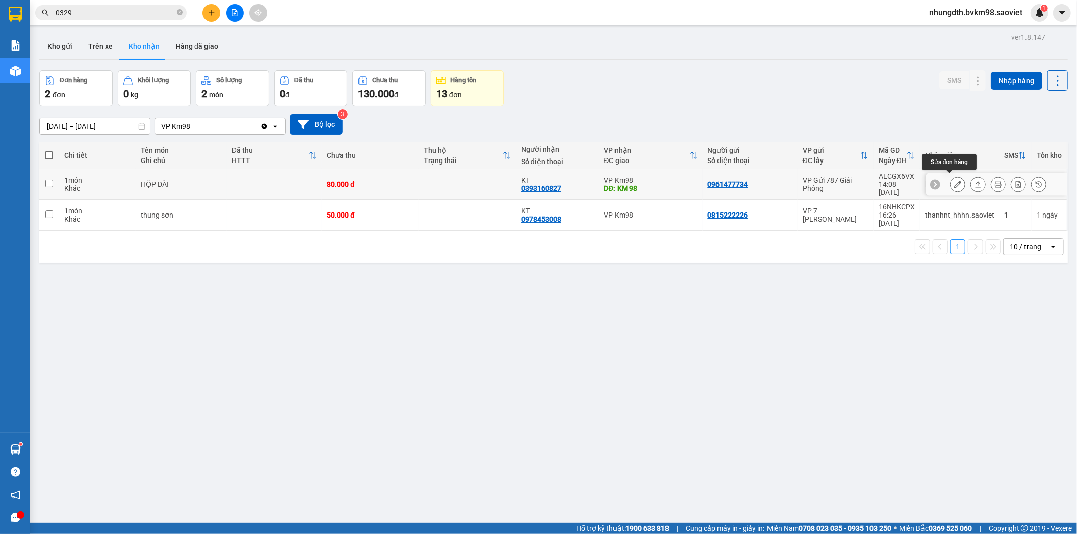
click at [953, 181] on button at bounding box center [958, 185] width 14 height 18
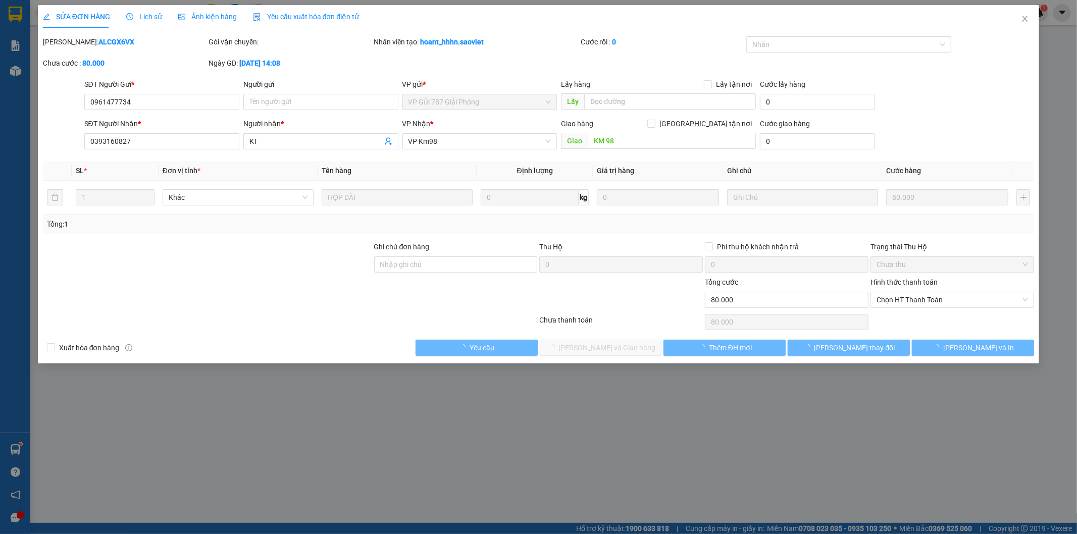
type input "0961477734"
type input "0393160827"
type input "KT"
type input "KM 98"
type input "0"
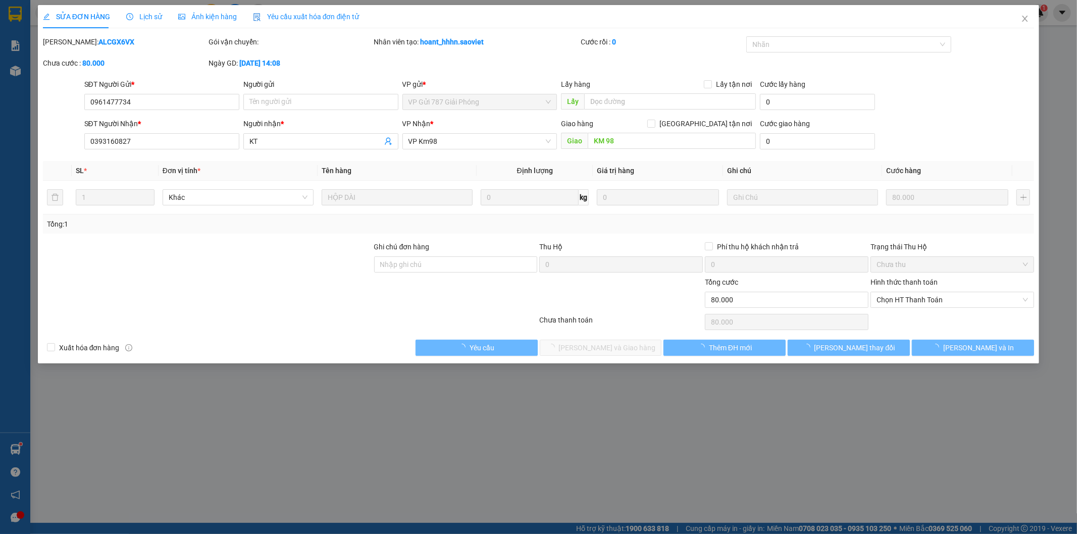
type input "80.000"
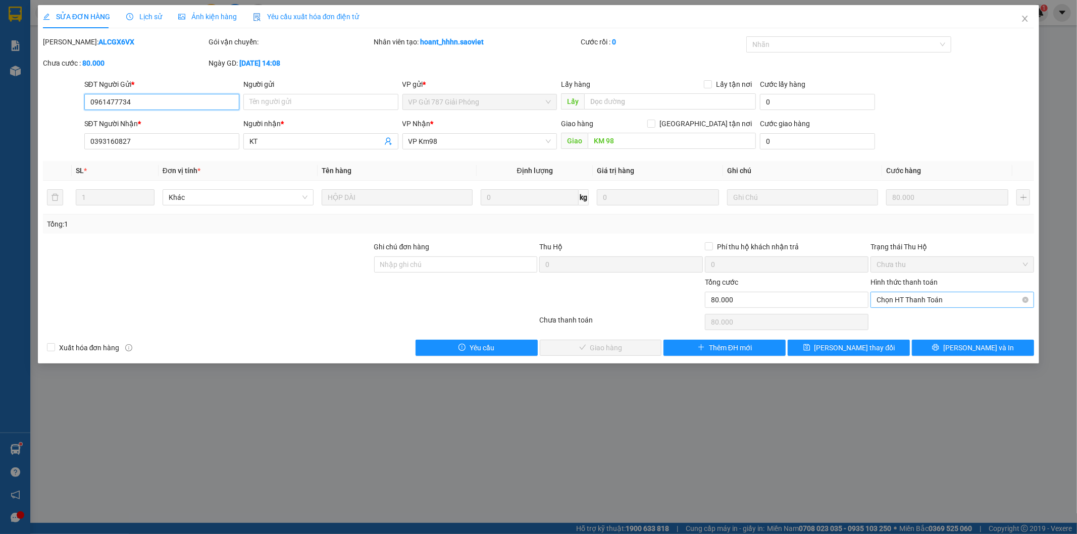
click at [887, 304] on span "Chọn HT Thanh Toán" at bounding box center [952, 299] width 151 height 15
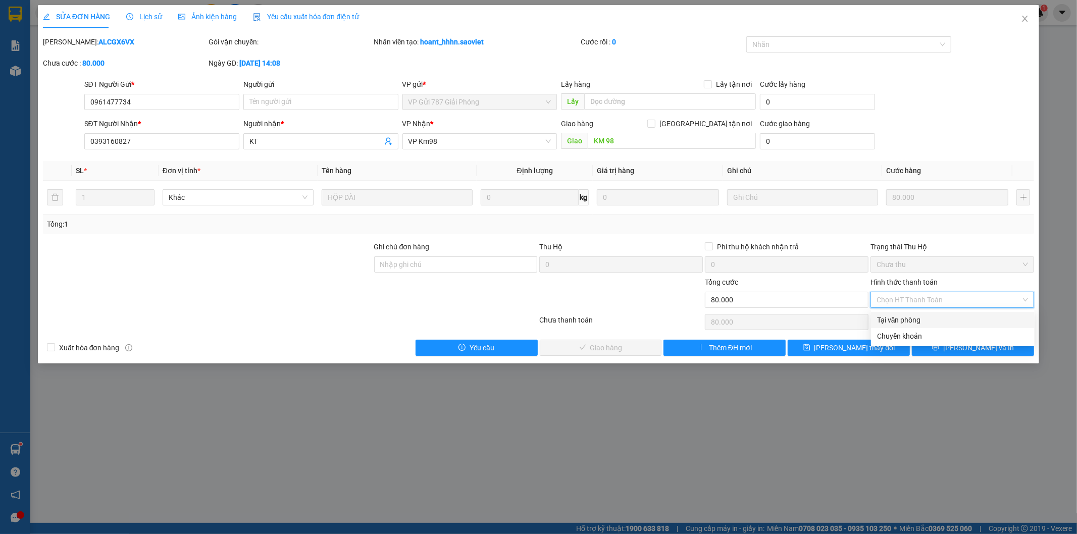
click at [884, 315] on div "Tại văn phòng" at bounding box center [952, 320] width 151 height 11
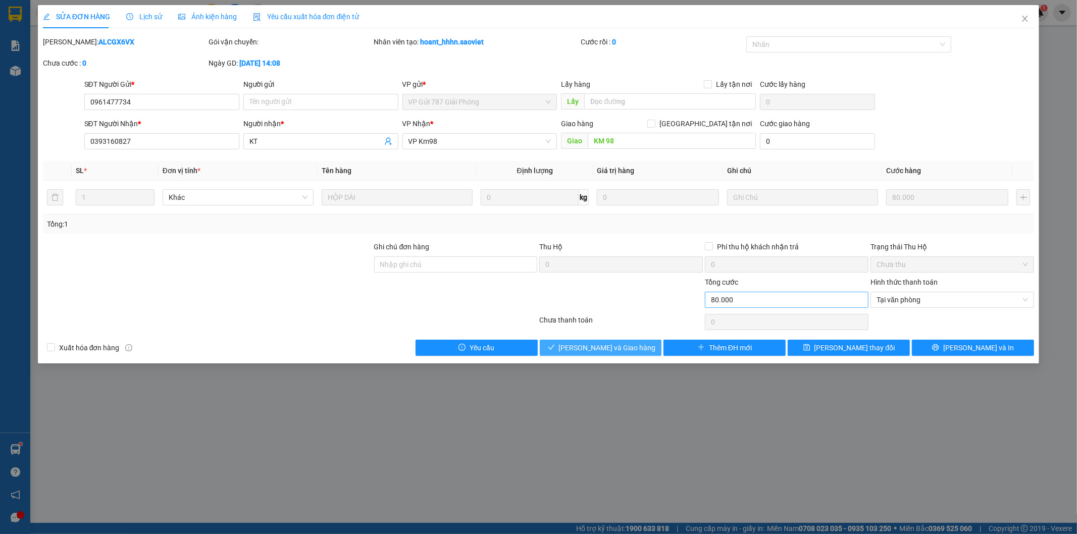
drag, startPoint x: 627, startPoint y: 345, endPoint x: 832, endPoint y: 305, distance: 208.8
click at [627, 344] on span "[PERSON_NAME] và Giao hàng" at bounding box center [607, 347] width 97 height 11
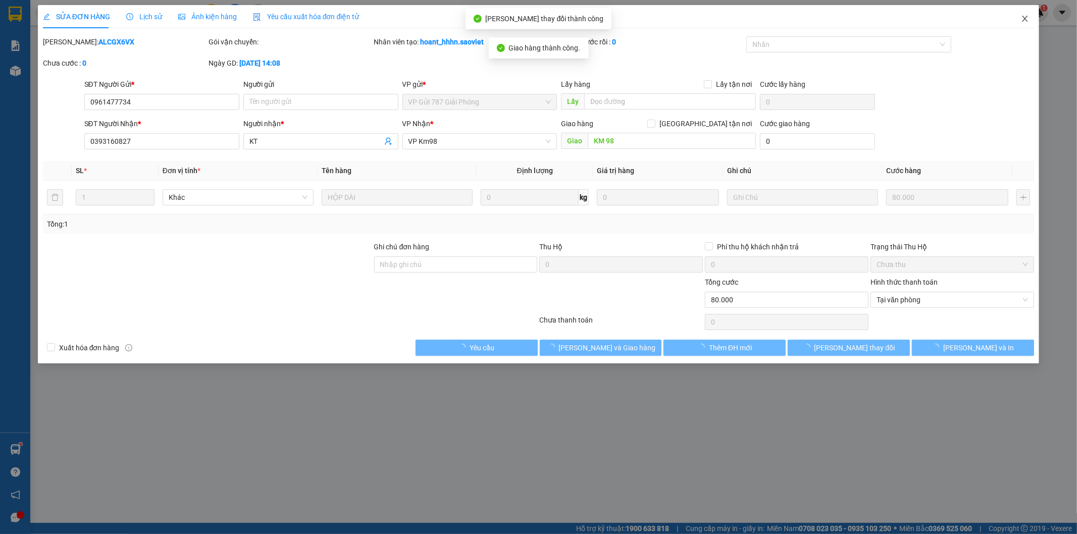
click at [1024, 21] on icon "close" at bounding box center [1026, 19] width 6 height 6
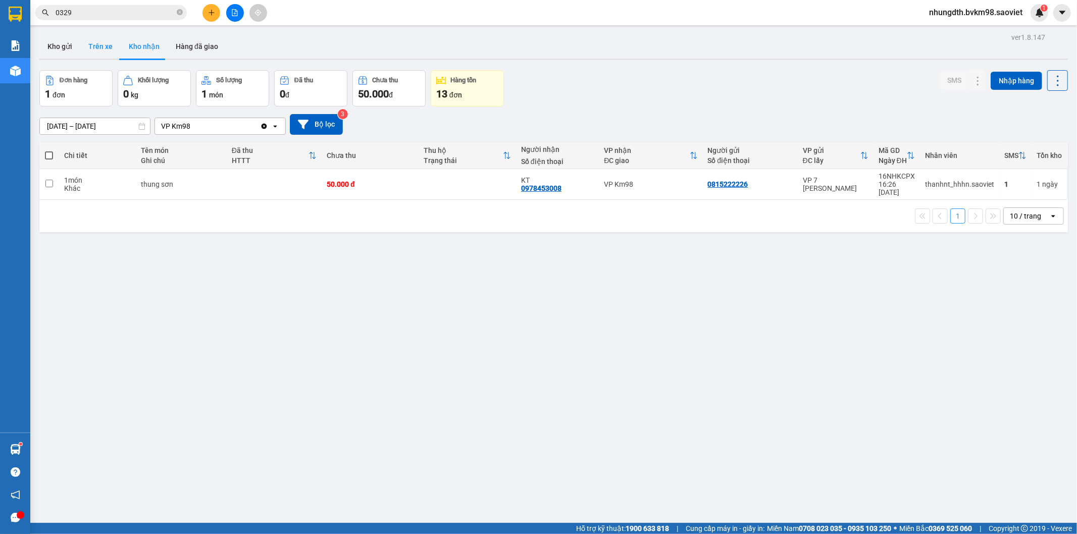
click at [98, 40] on button "Trên xe" at bounding box center [100, 46] width 40 height 24
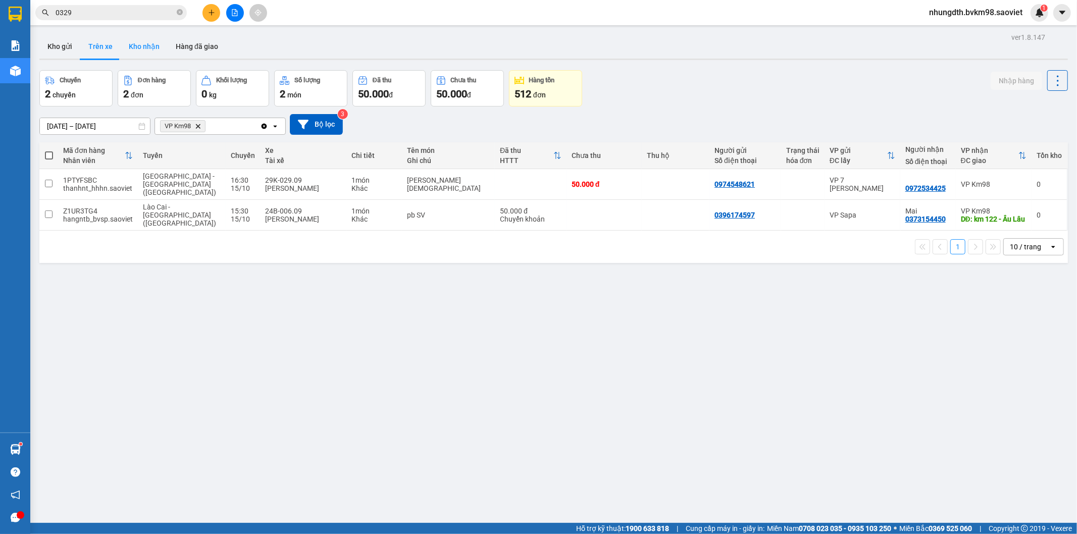
click at [148, 49] on button "Kho nhận" at bounding box center [144, 46] width 47 height 24
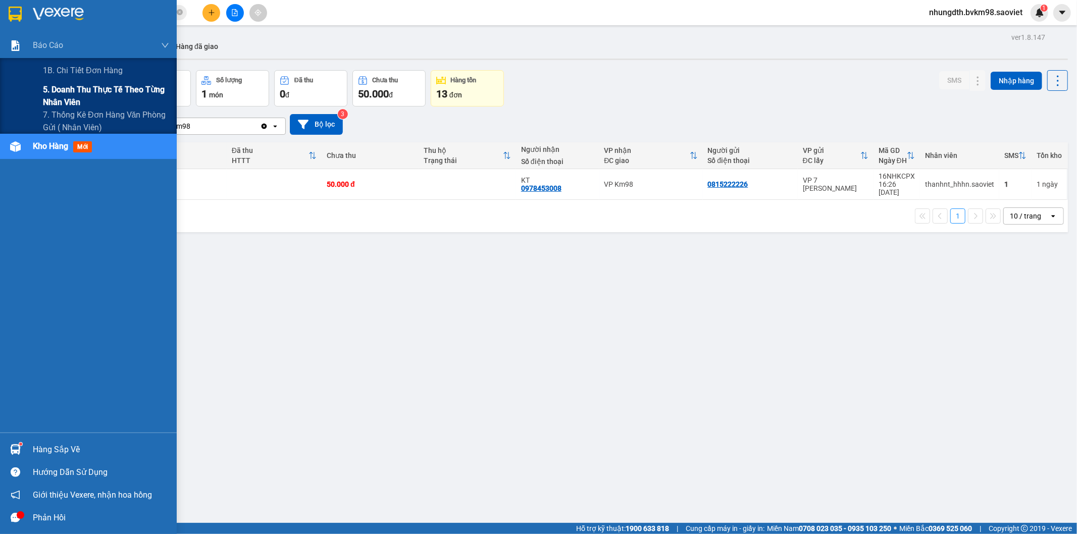
drag, startPoint x: 44, startPoint y: 84, endPoint x: 64, endPoint y: 91, distance: 20.9
click at [44, 85] on span "5. Doanh thu thực tế theo từng nhân viên" at bounding box center [106, 95] width 126 height 25
